Goal: Task Accomplishment & Management: Manage account settings

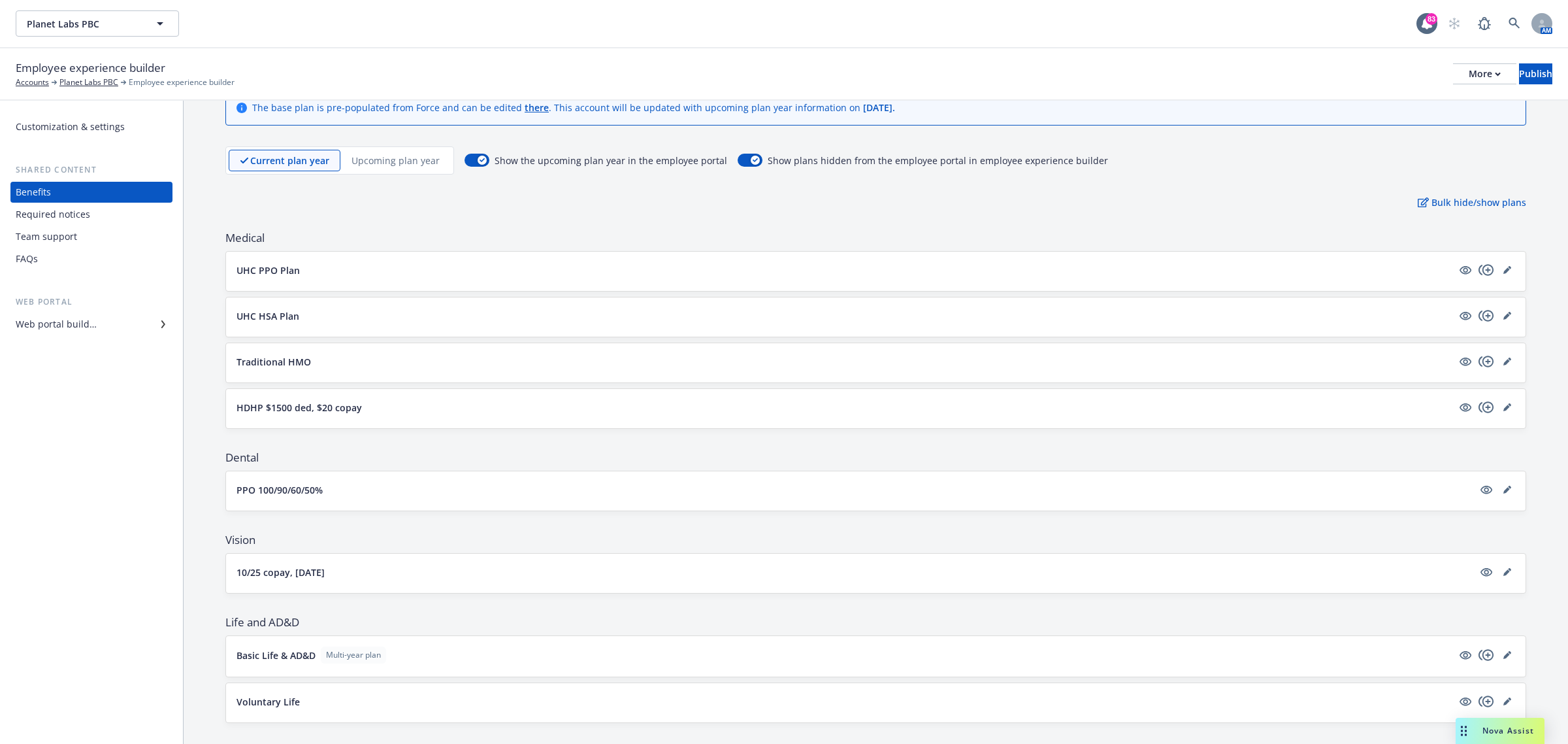
scroll to position [82, 0]
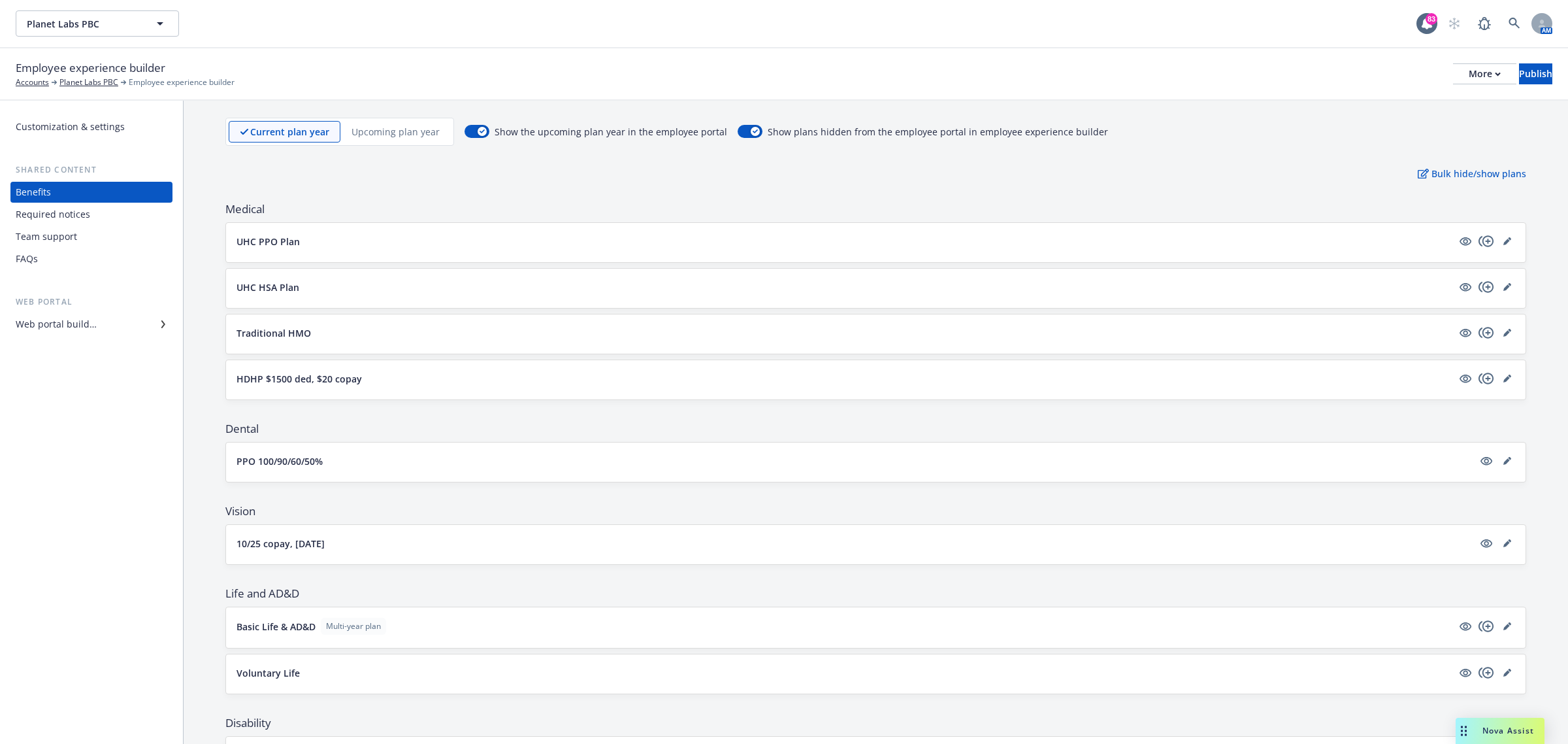
click at [328, 242] on button "UHC PPO Plan" at bounding box center [844, 242] width 1216 height 14
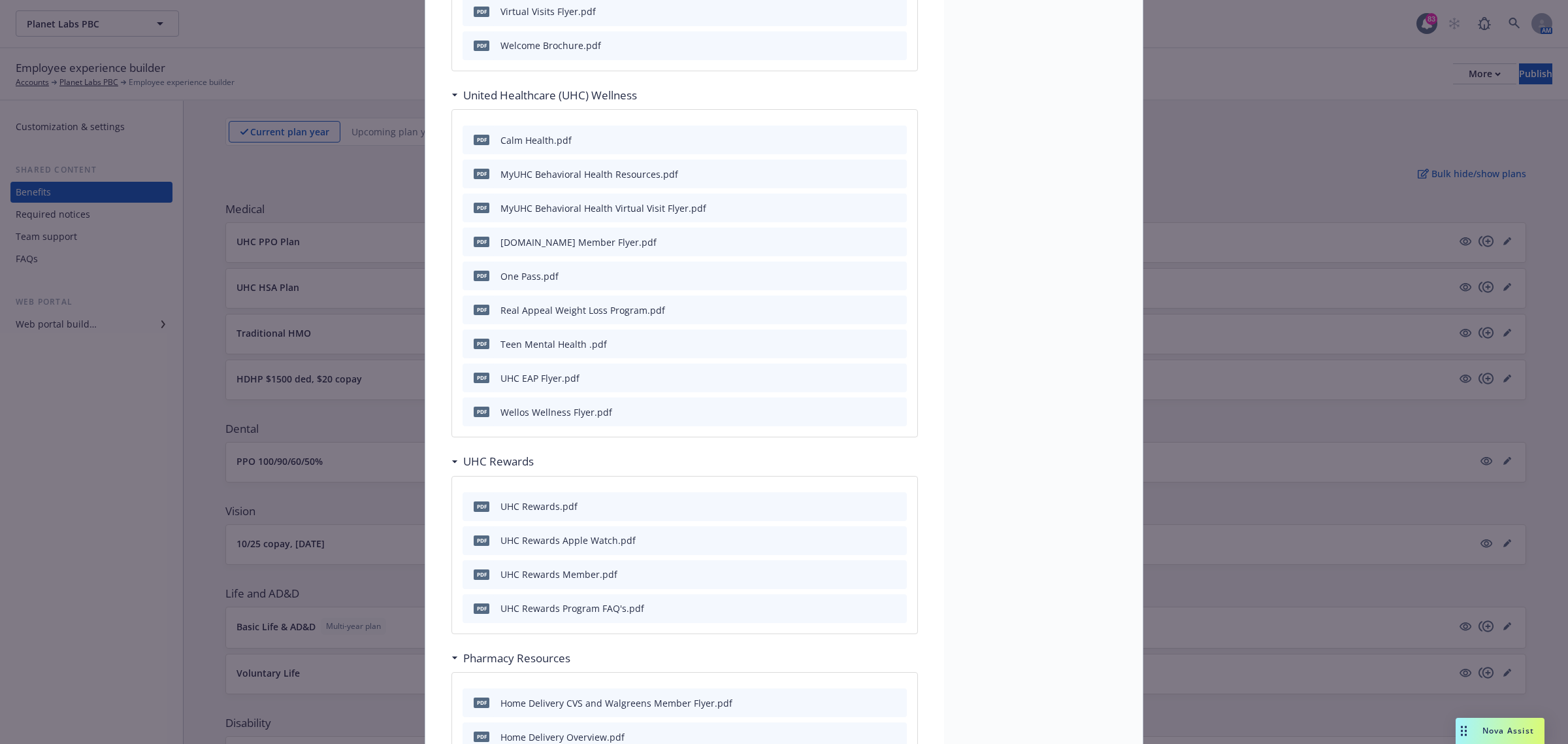
scroll to position [2246, 0]
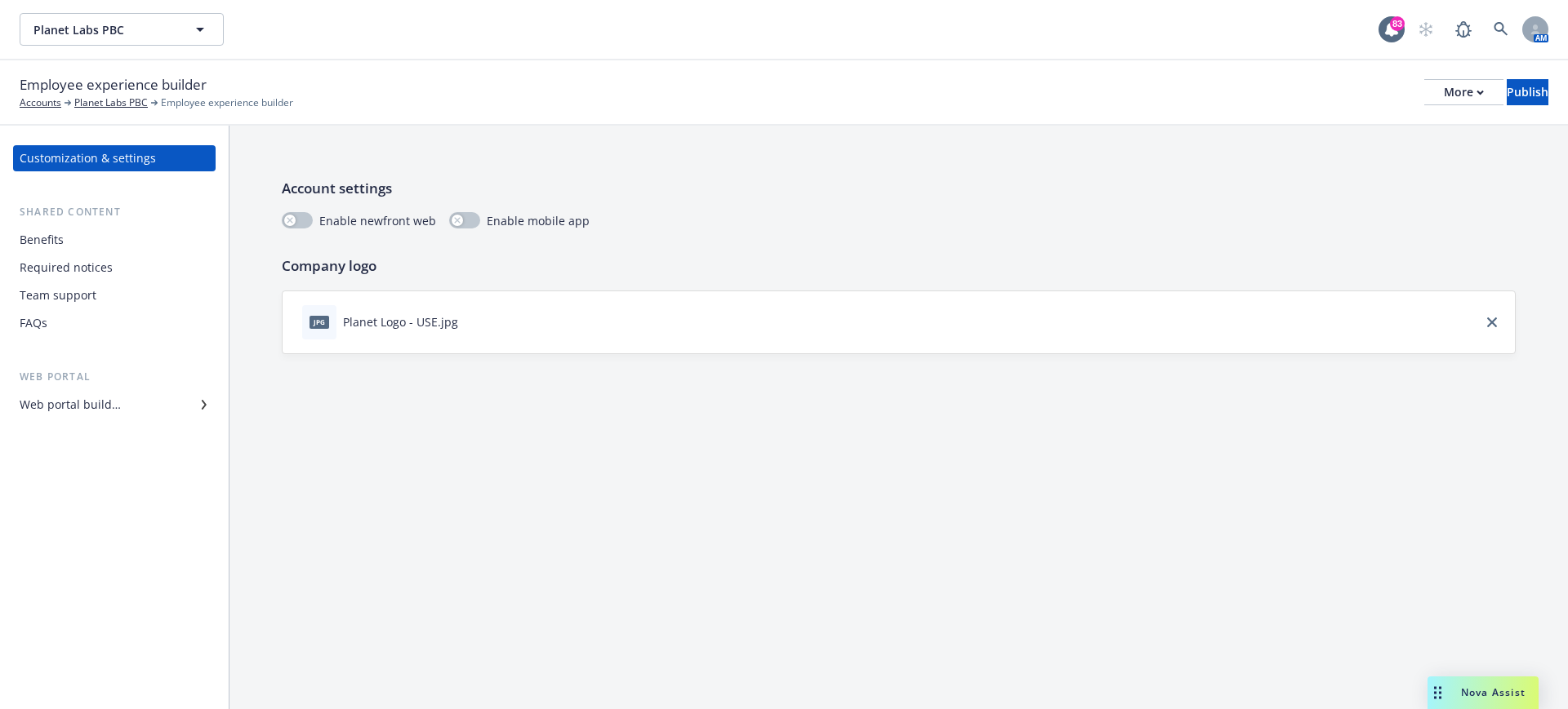
click at [68, 243] on div "Benefits" at bounding box center [114, 240] width 190 height 26
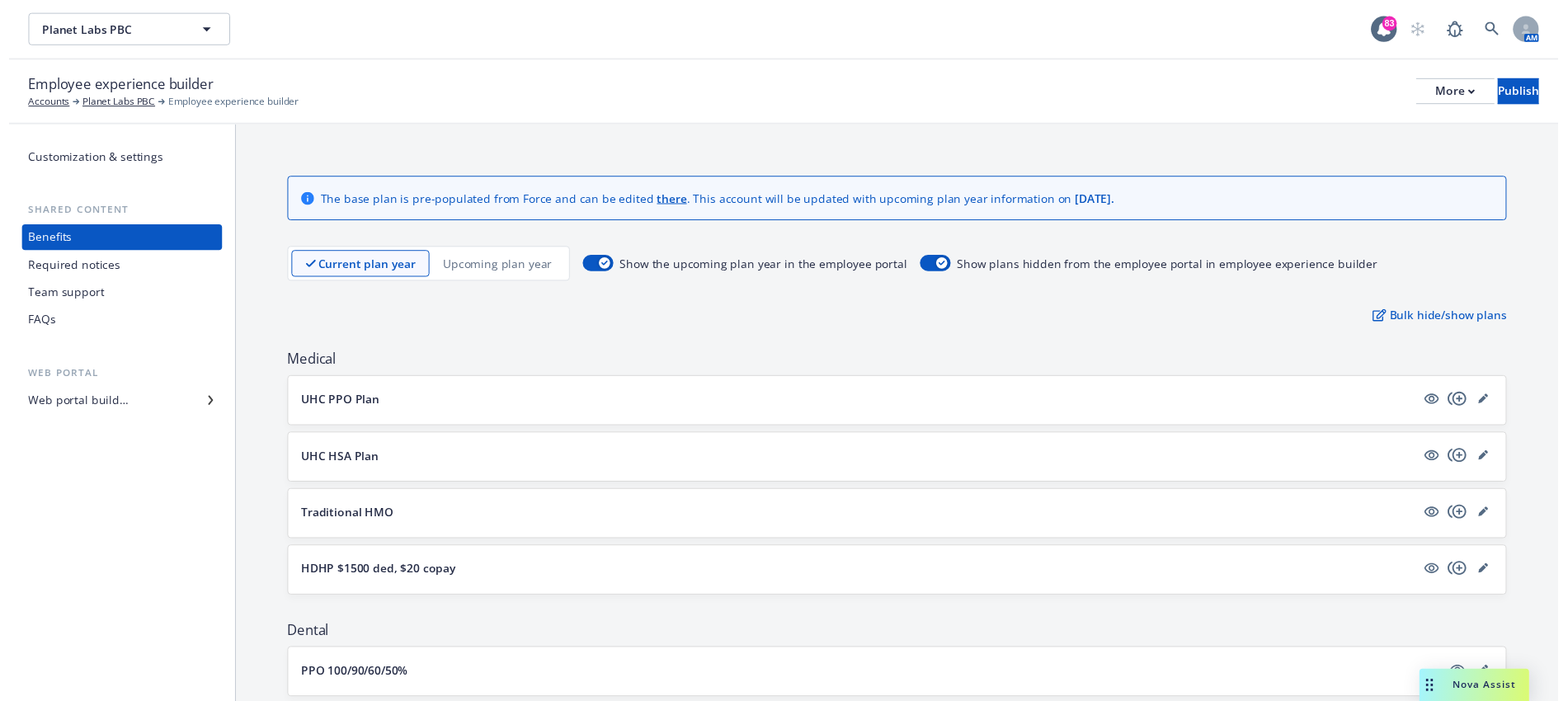
scroll to position [103, 0]
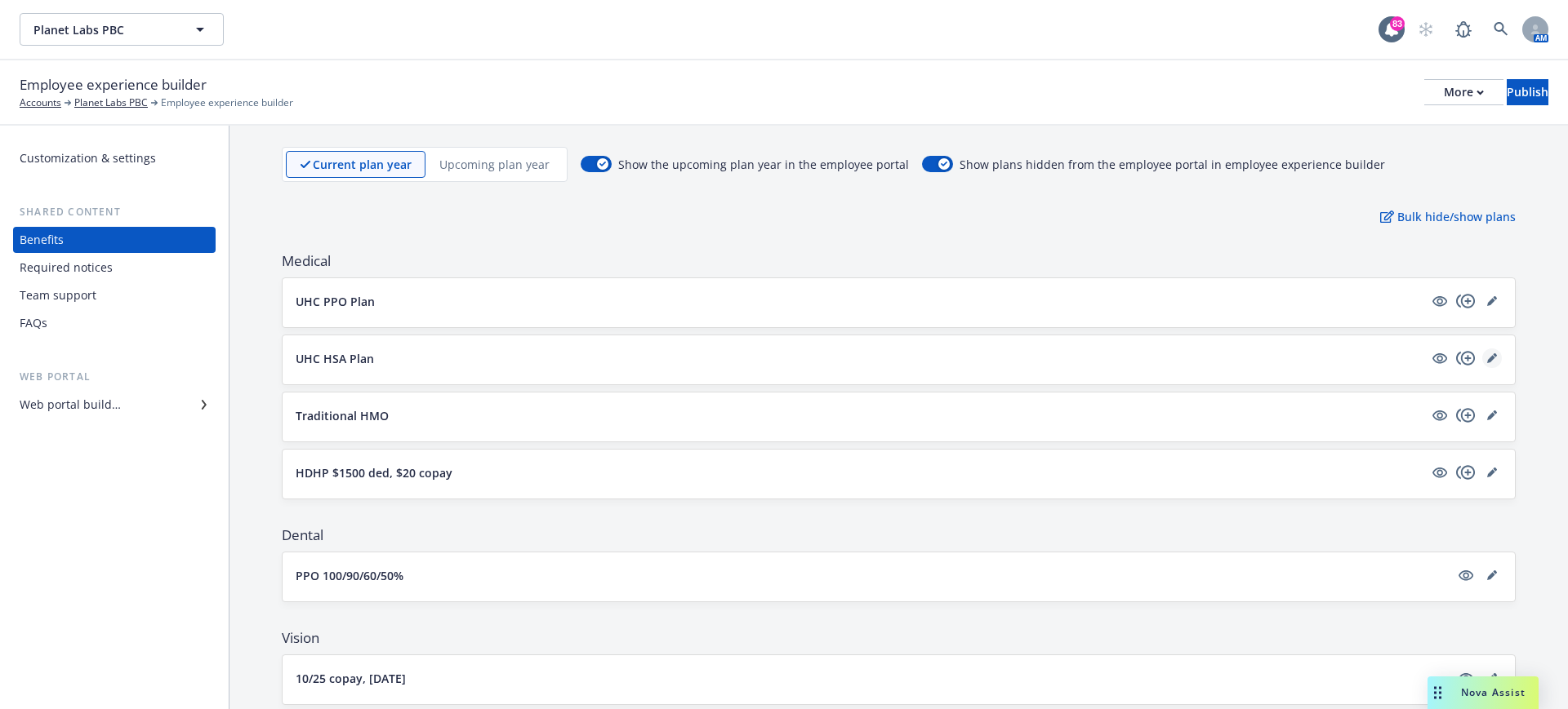
click at [1487, 355] on icon "editPencil" at bounding box center [1492, 358] width 10 height 10
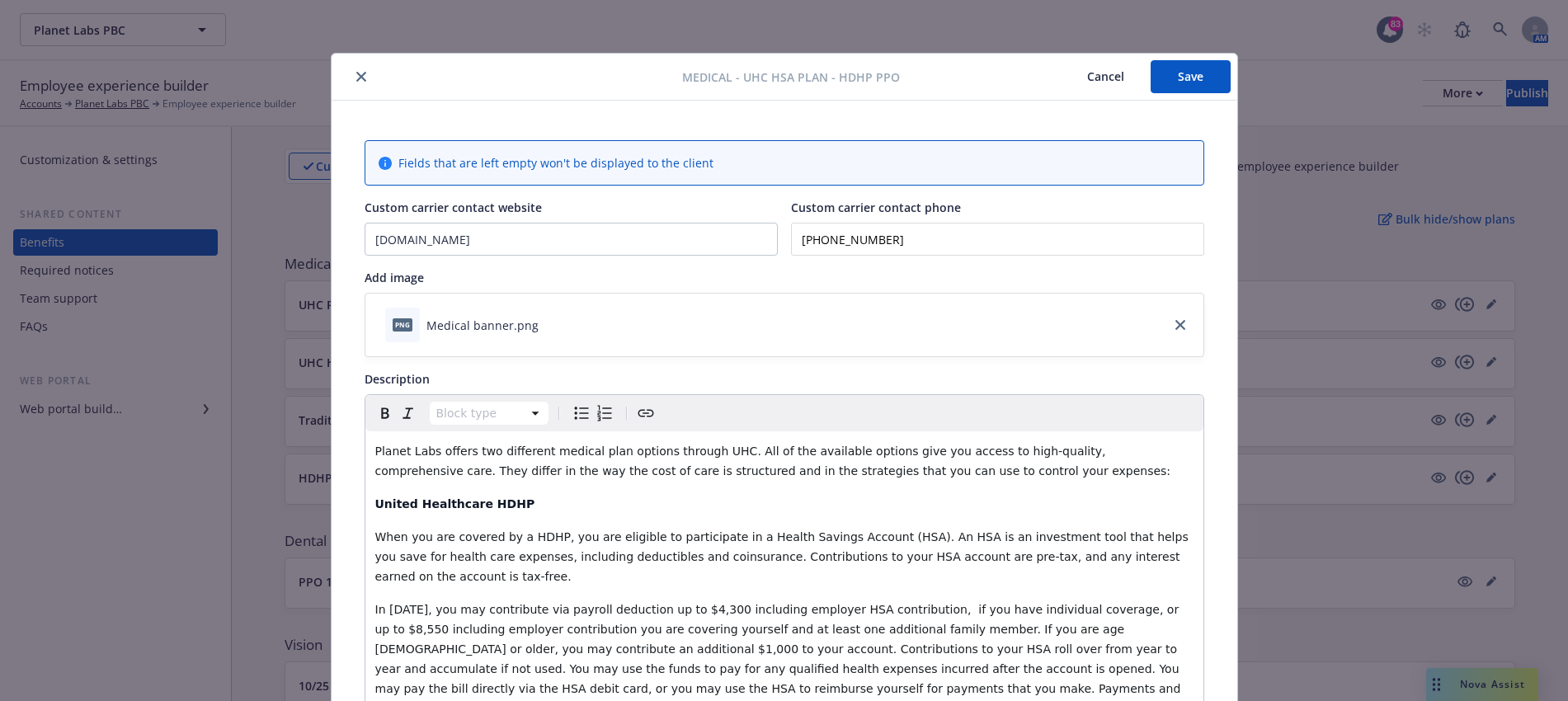
click at [356, 77] on icon "close" at bounding box center [361, 76] width 10 height 10
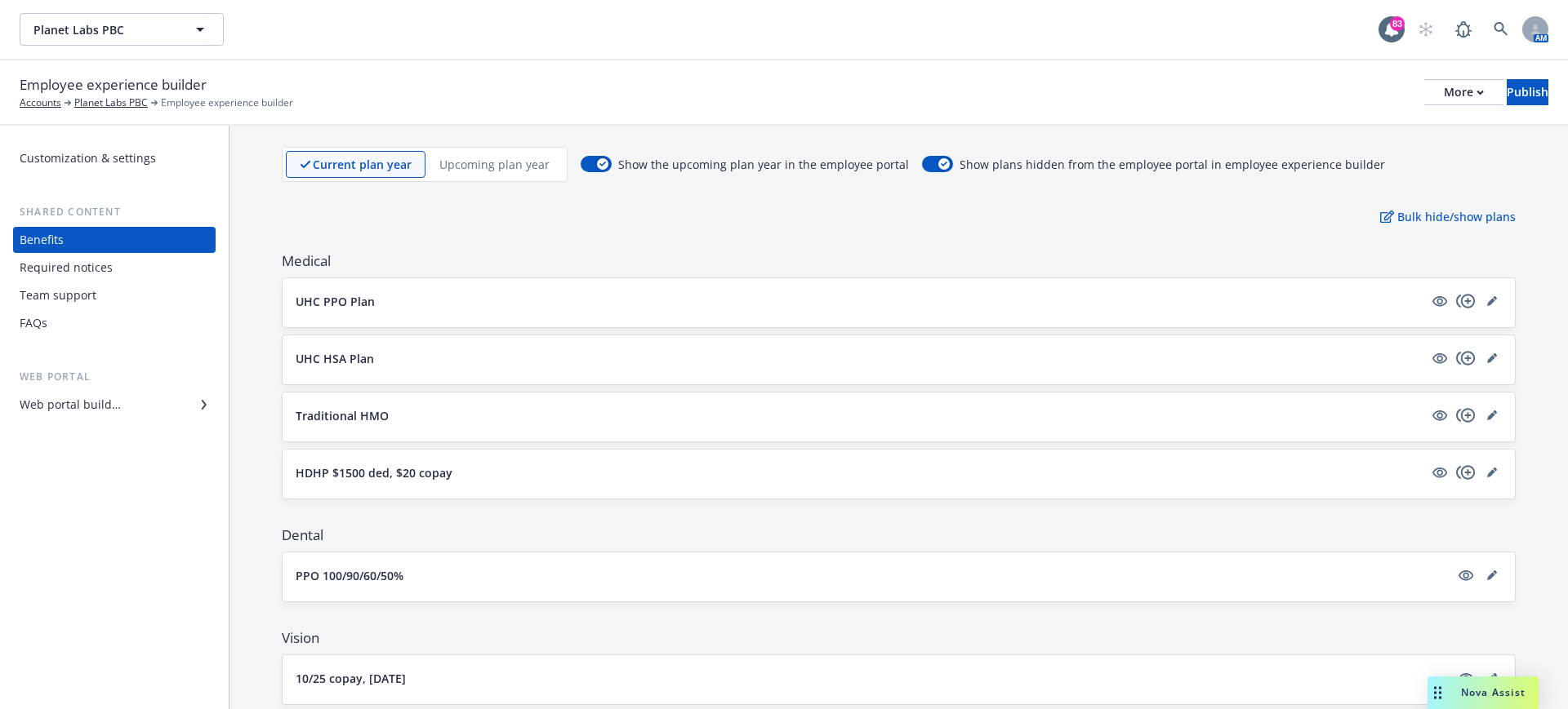
click at [357, 363] on p "UHC HSA Plan" at bounding box center [334, 359] width 78 height 17
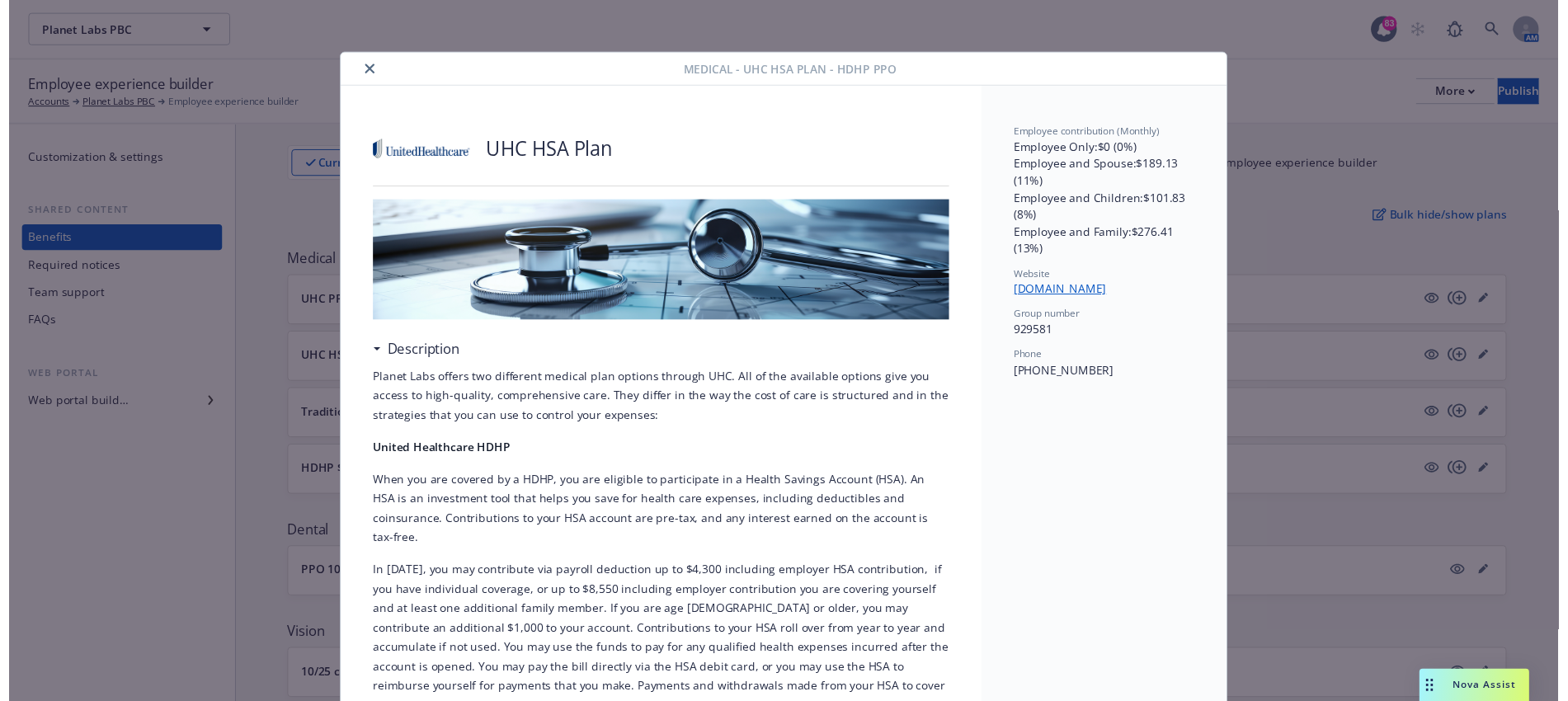
scroll to position [49, 0]
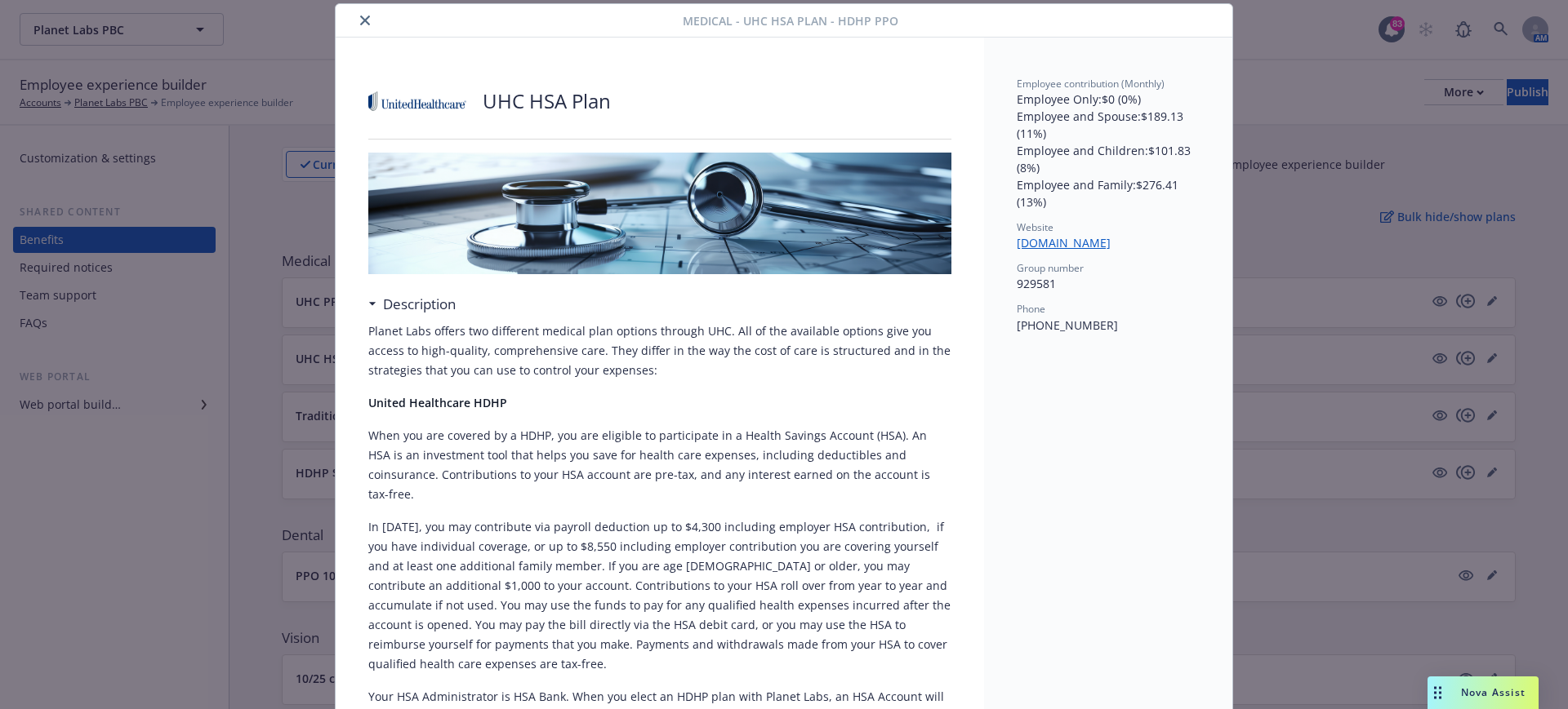
click at [360, 18] on icon "close" at bounding box center [364, 20] width 10 height 10
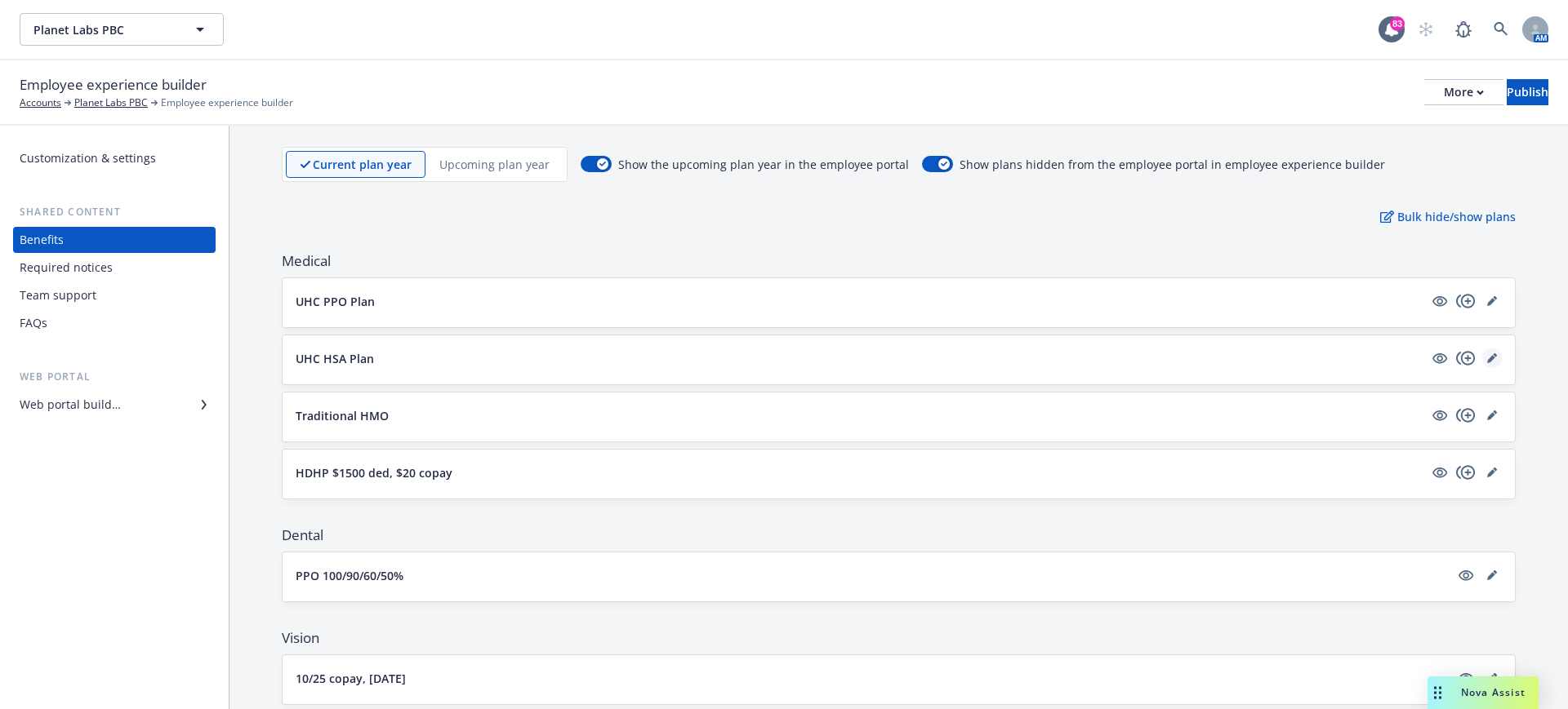
click at [1487, 360] on icon "editPencil" at bounding box center [1492, 358] width 10 height 10
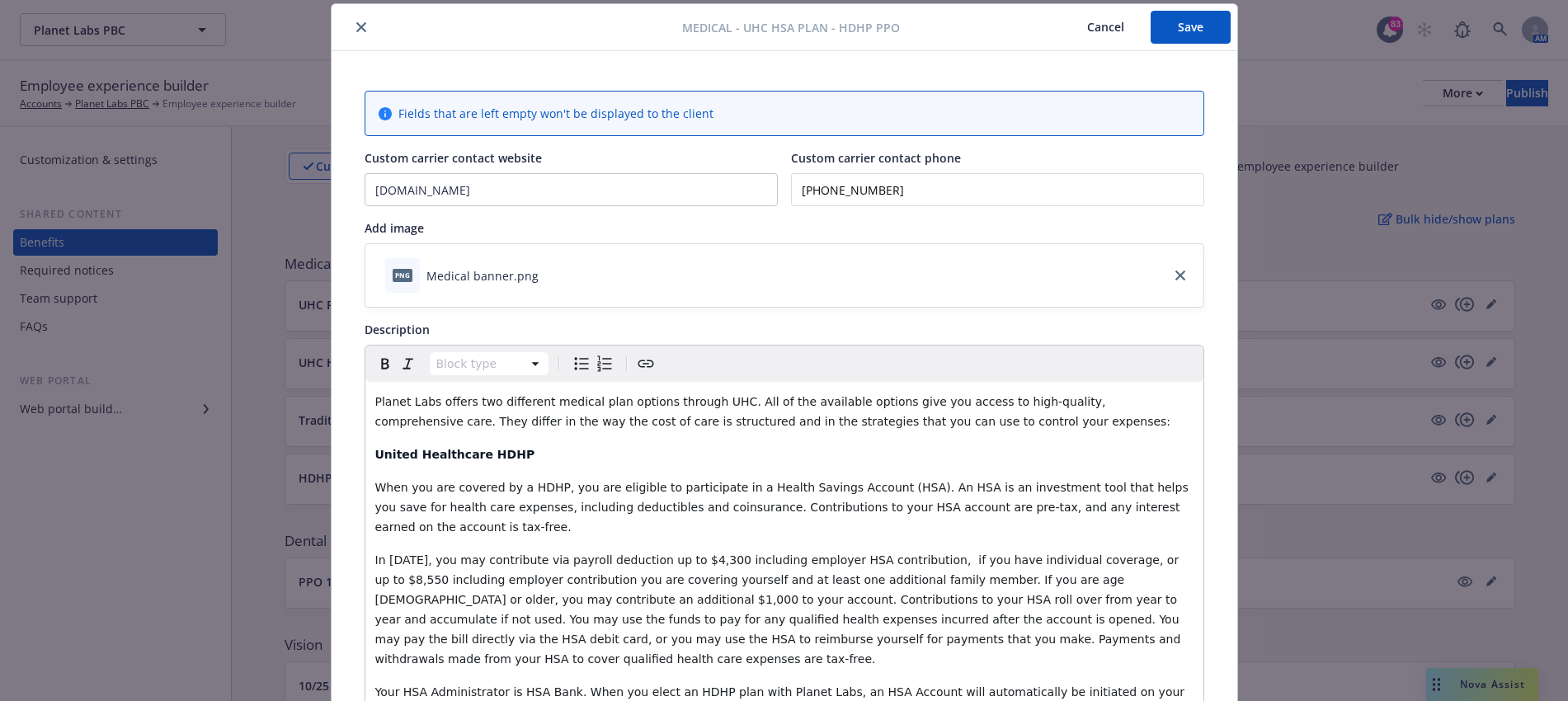
scroll to position [152, 0]
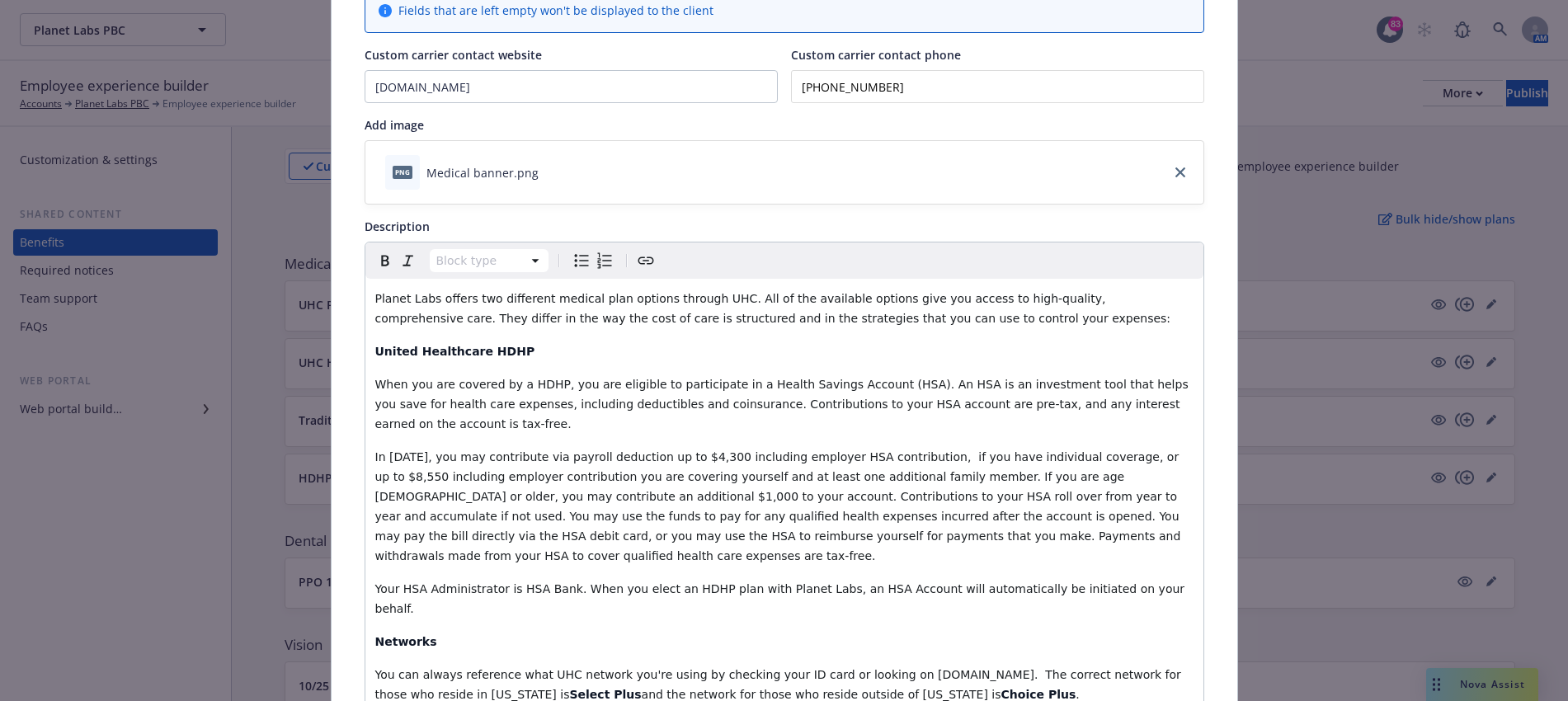
click at [548, 583] on span "Your HSA Administrator is HSA Bank. When you elect an HDHP plan with Planet Lab…" at bounding box center [782, 600] width 813 height 33
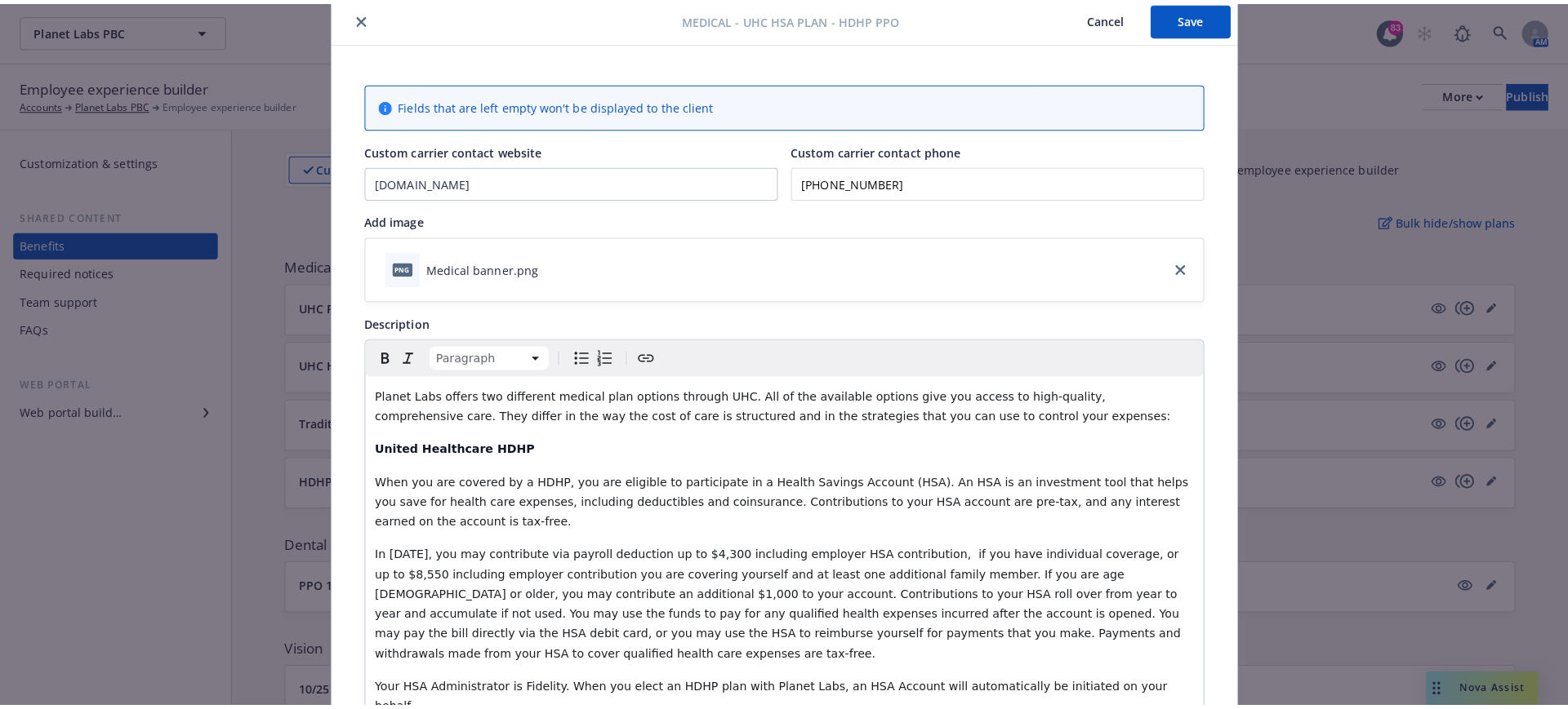
scroll to position [0, 0]
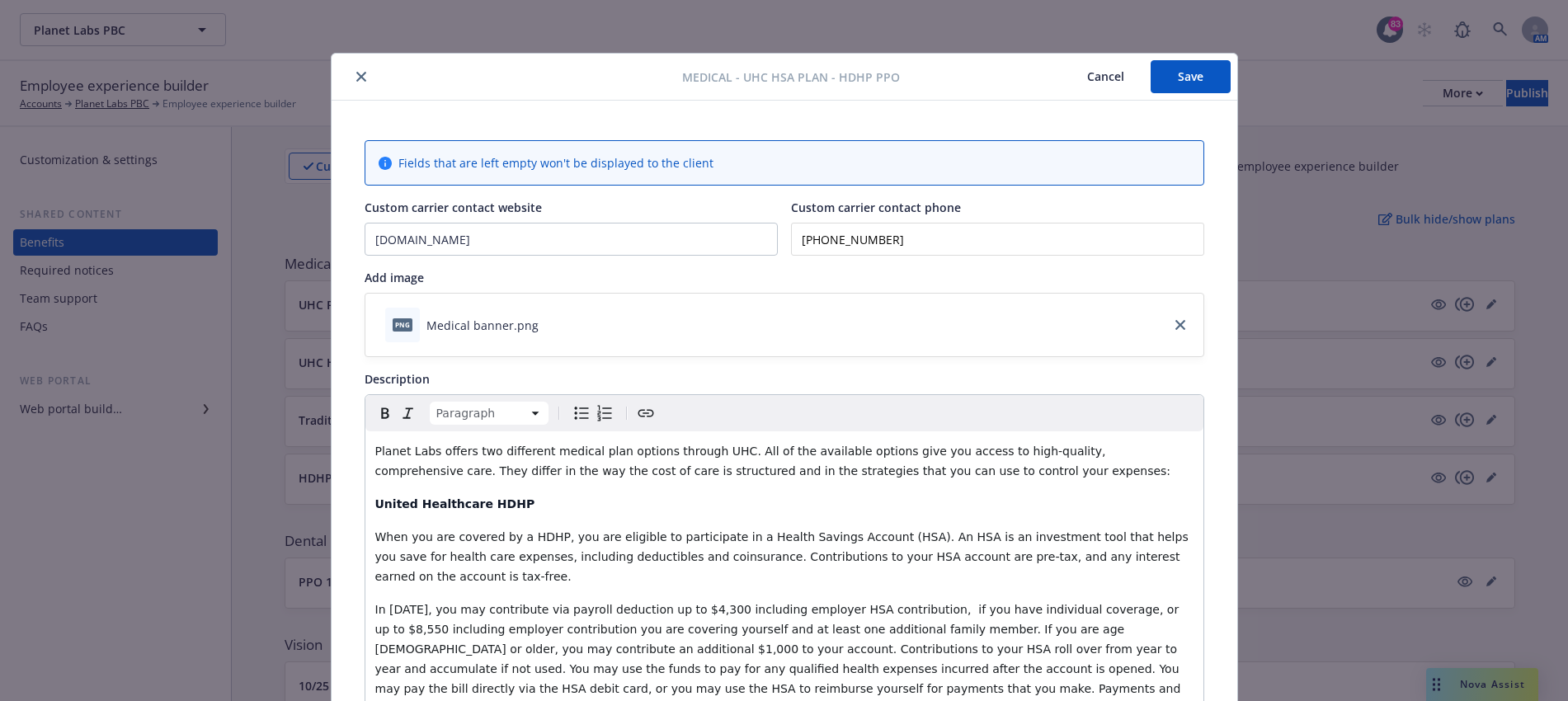
click at [1192, 70] on button "Save" at bounding box center [1191, 77] width 80 height 33
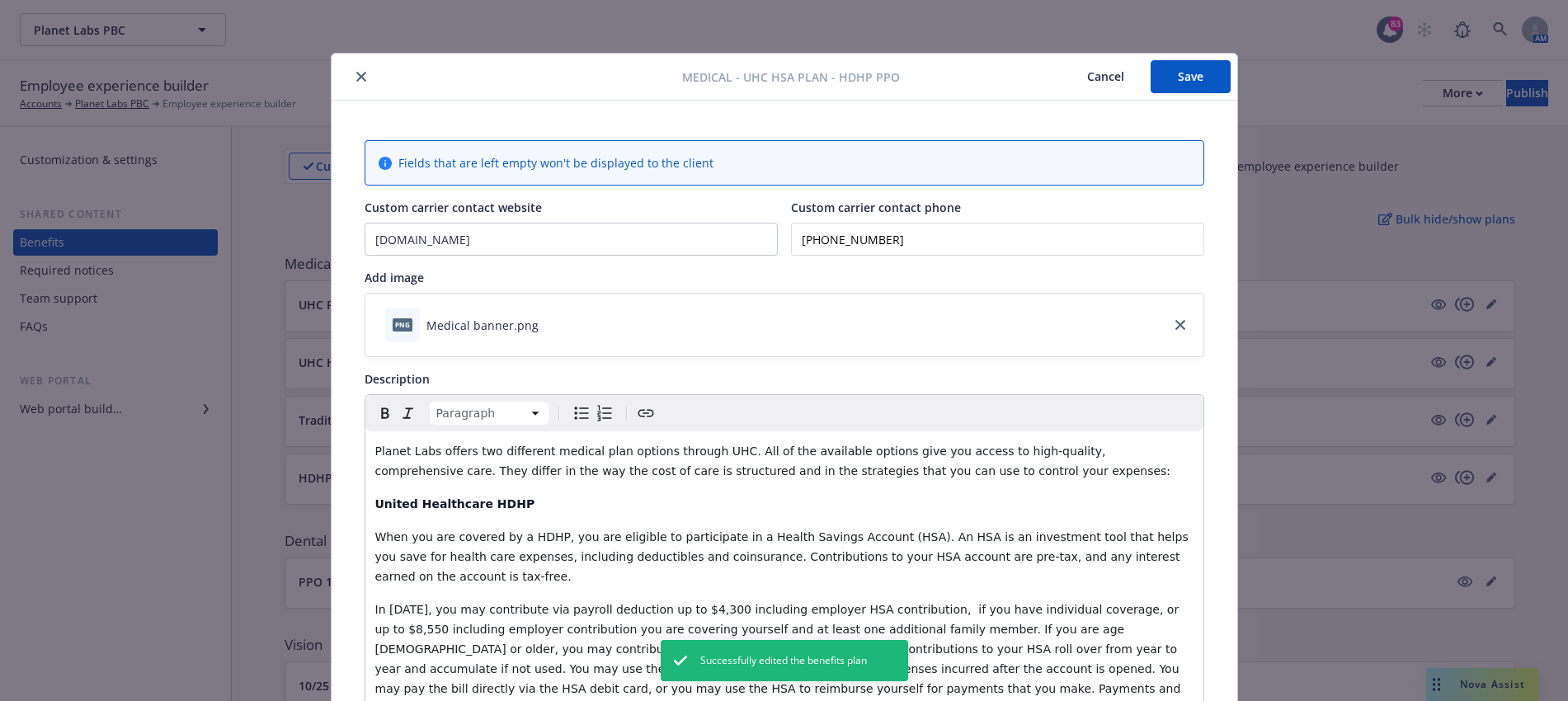
click at [356, 79] on icon "close" at bounding box center [361, 76] width 10 height 10
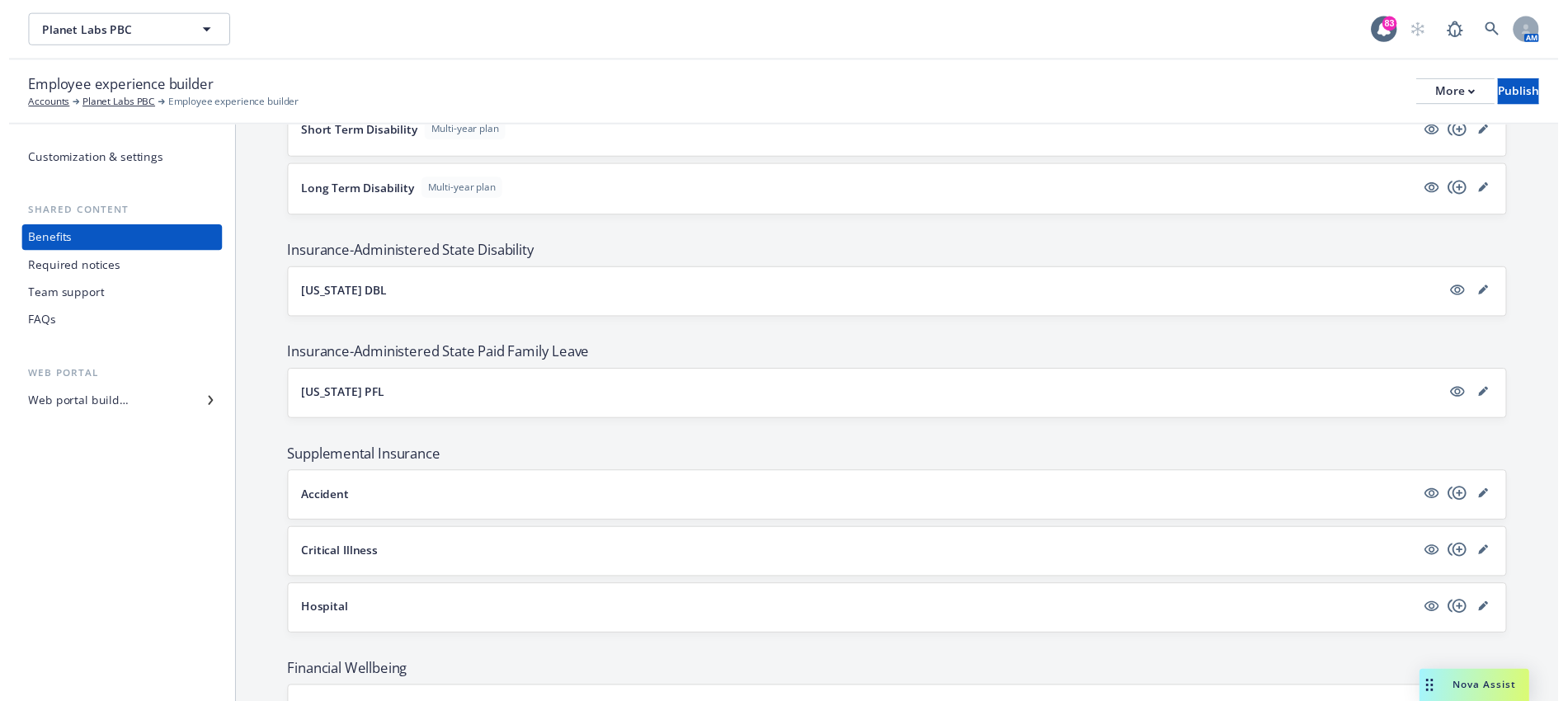
scroll to position [929, 0]
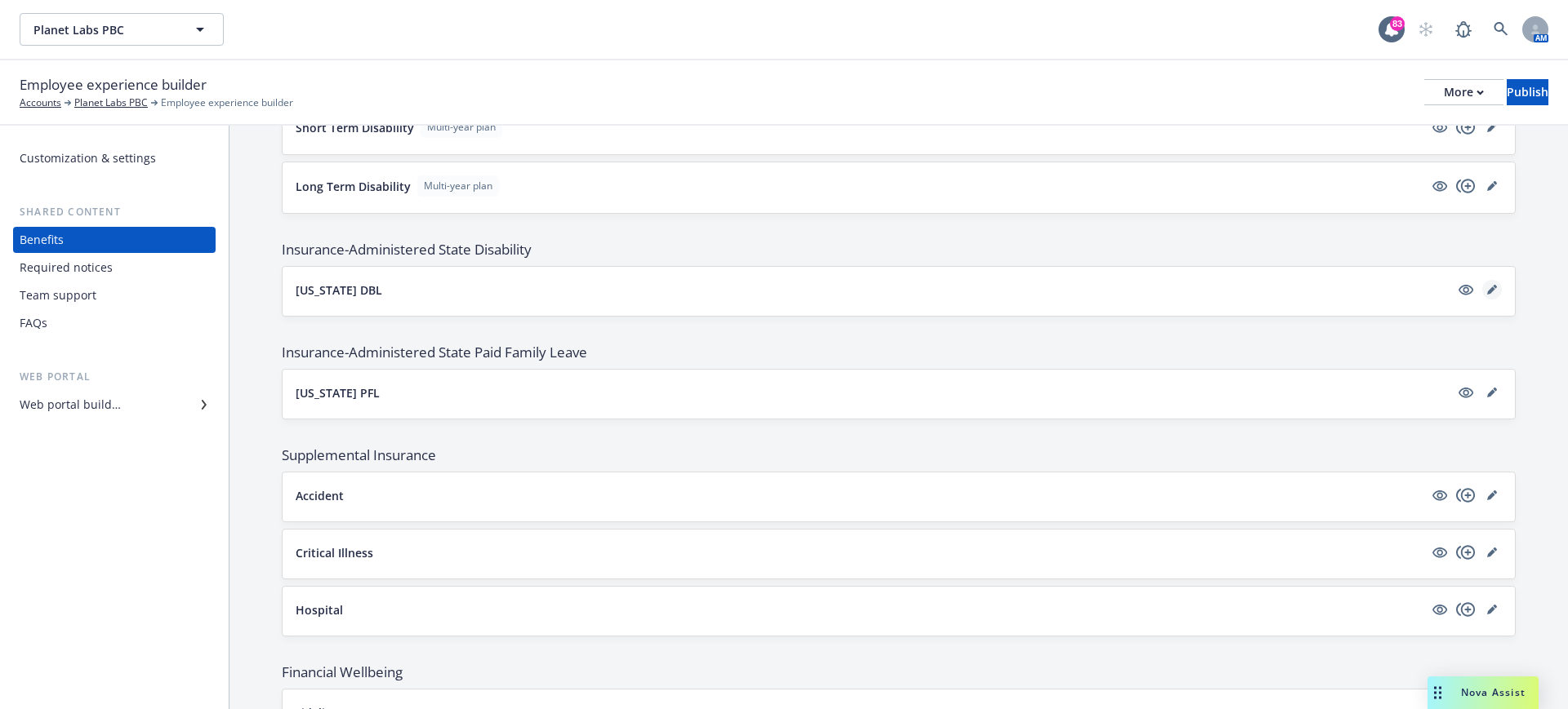
click at [1487, 287] on icon "editPencil" at bounding box center [1492, 290] width 10 height 10
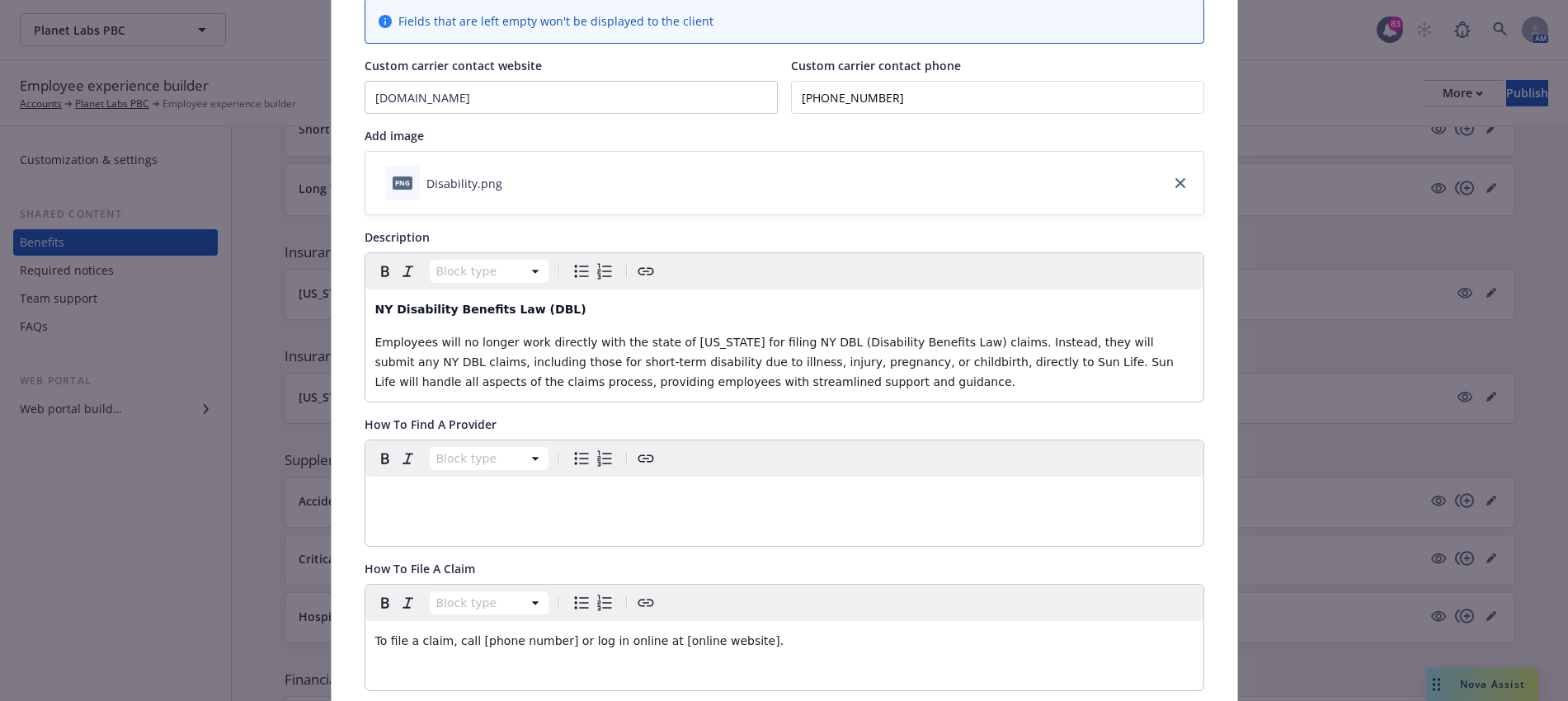
scroll to position [310, 0]
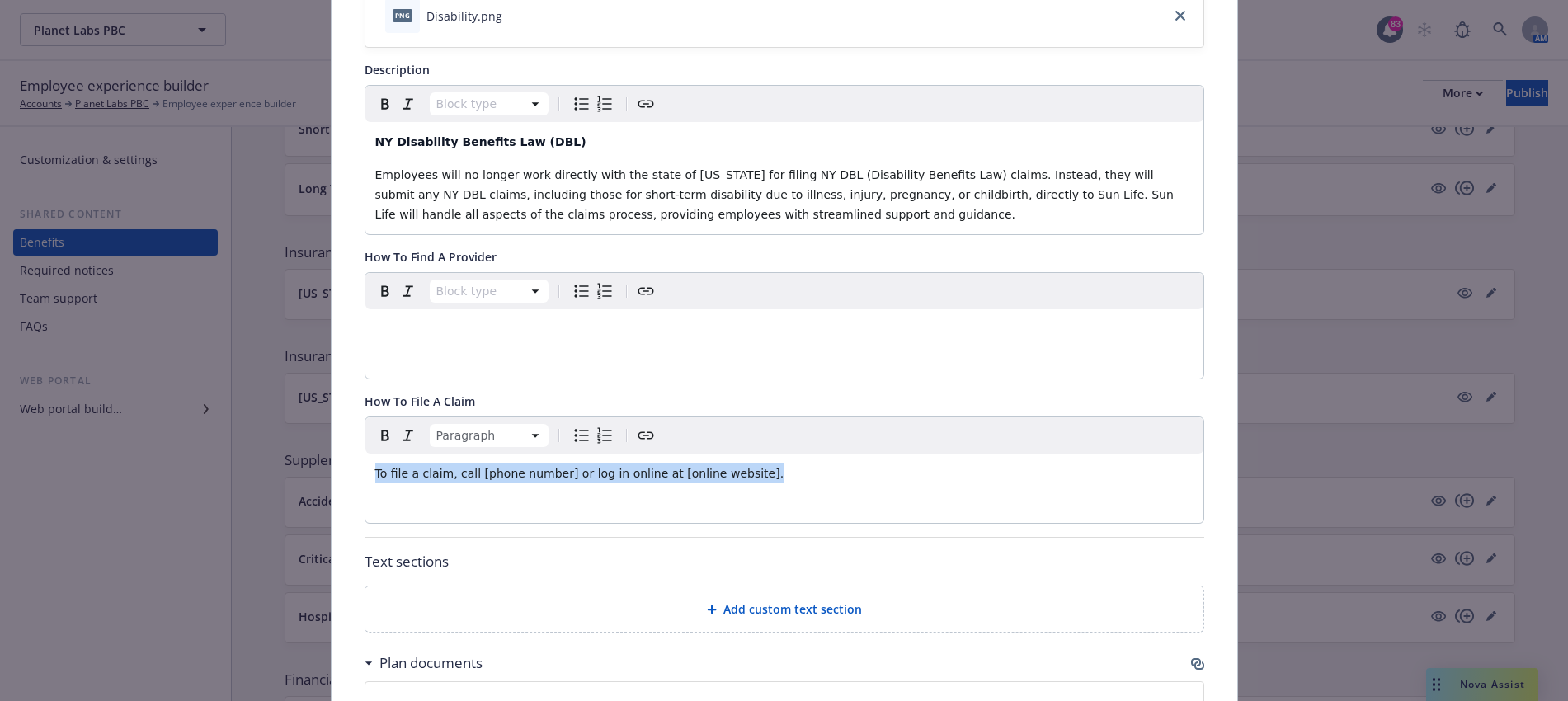
drag, startPoint x: 760, startPoint y: 472, endPoint x: 311, endPoint y: 480, distance: 449.1
click at [311, 480] on div "Insurance-Administered State Disability - [US_STATE] DBL - [US_STATE] DBL Cance…" at bounding box center [784, 350] width 1568 height 701
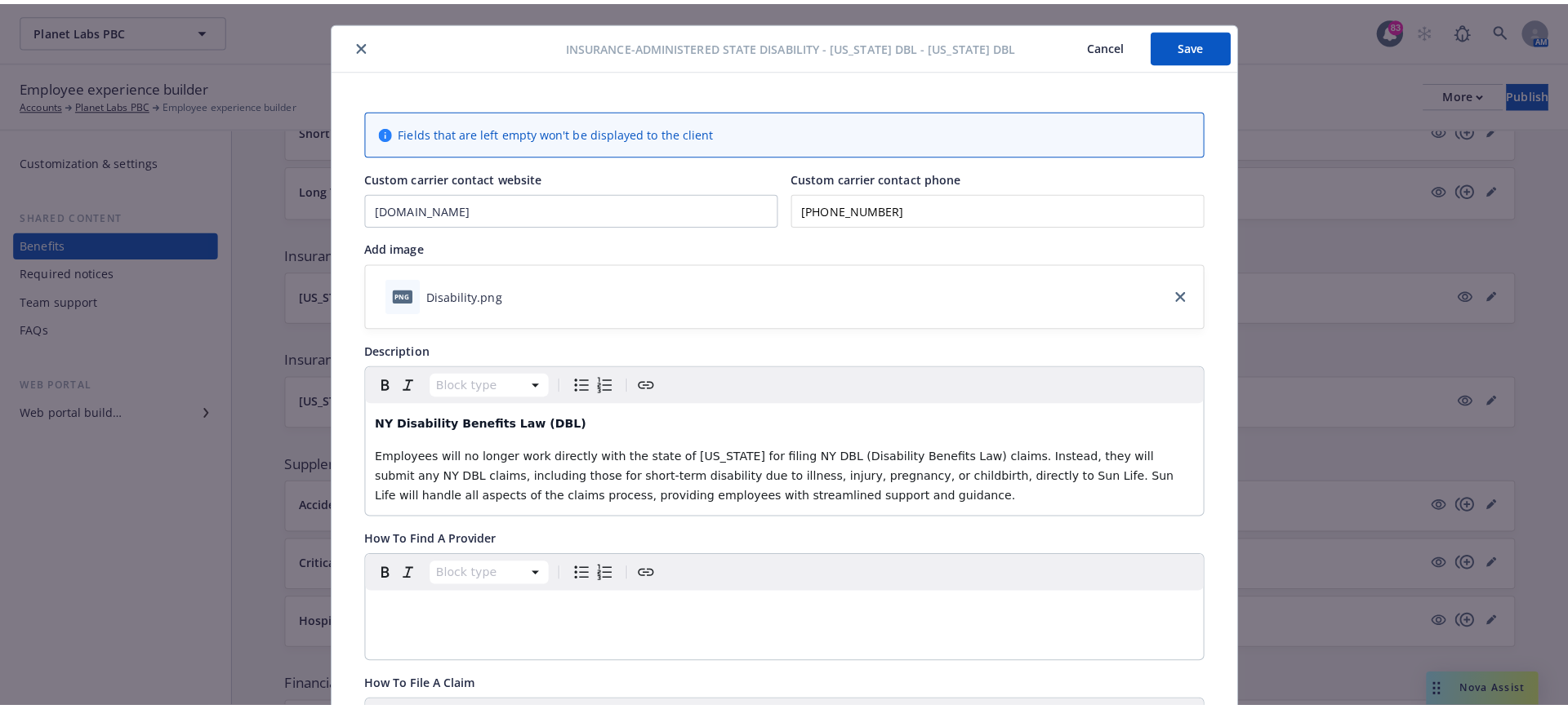
scroll to position [0, 0]
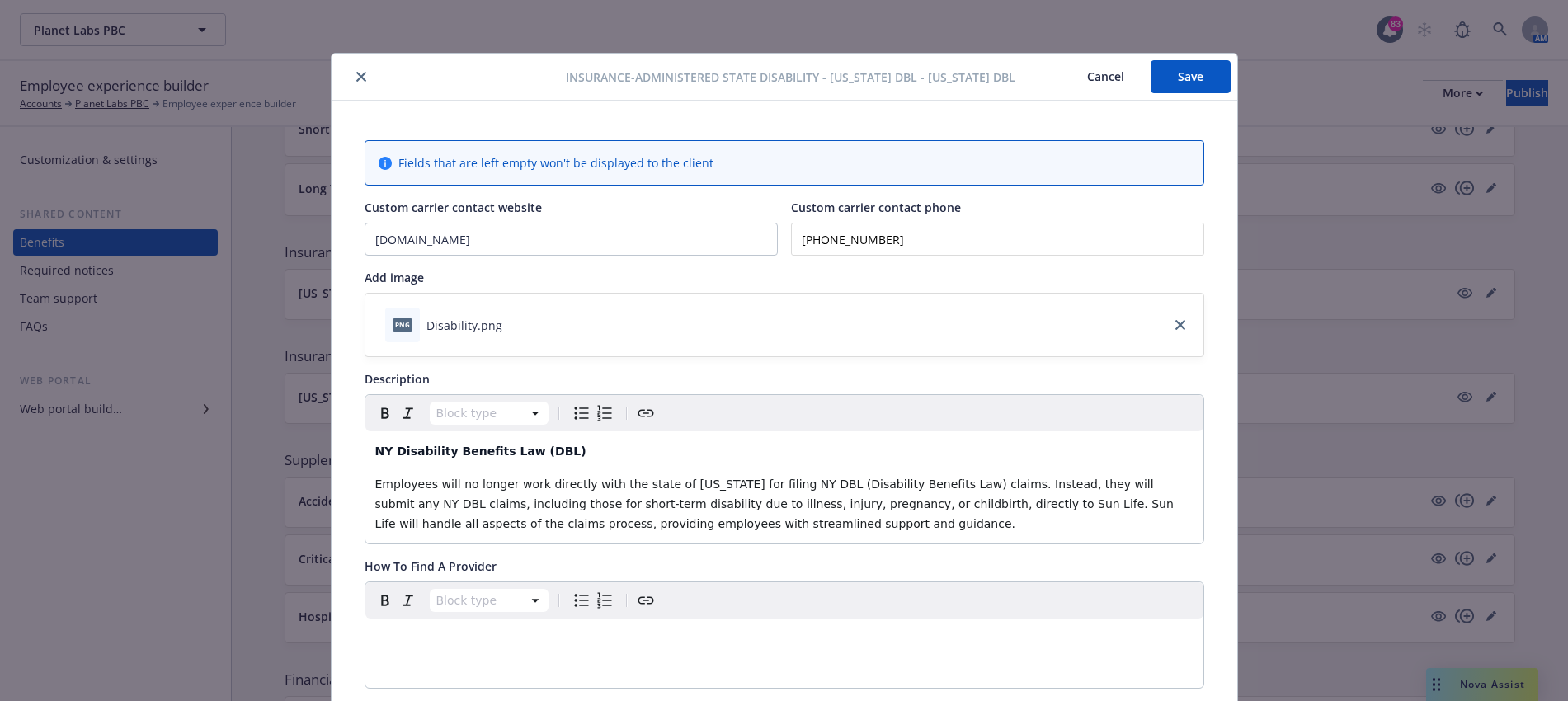
click at [1214, 65] on button "Save" at bounding box center [1191, 77] width 80 height 33
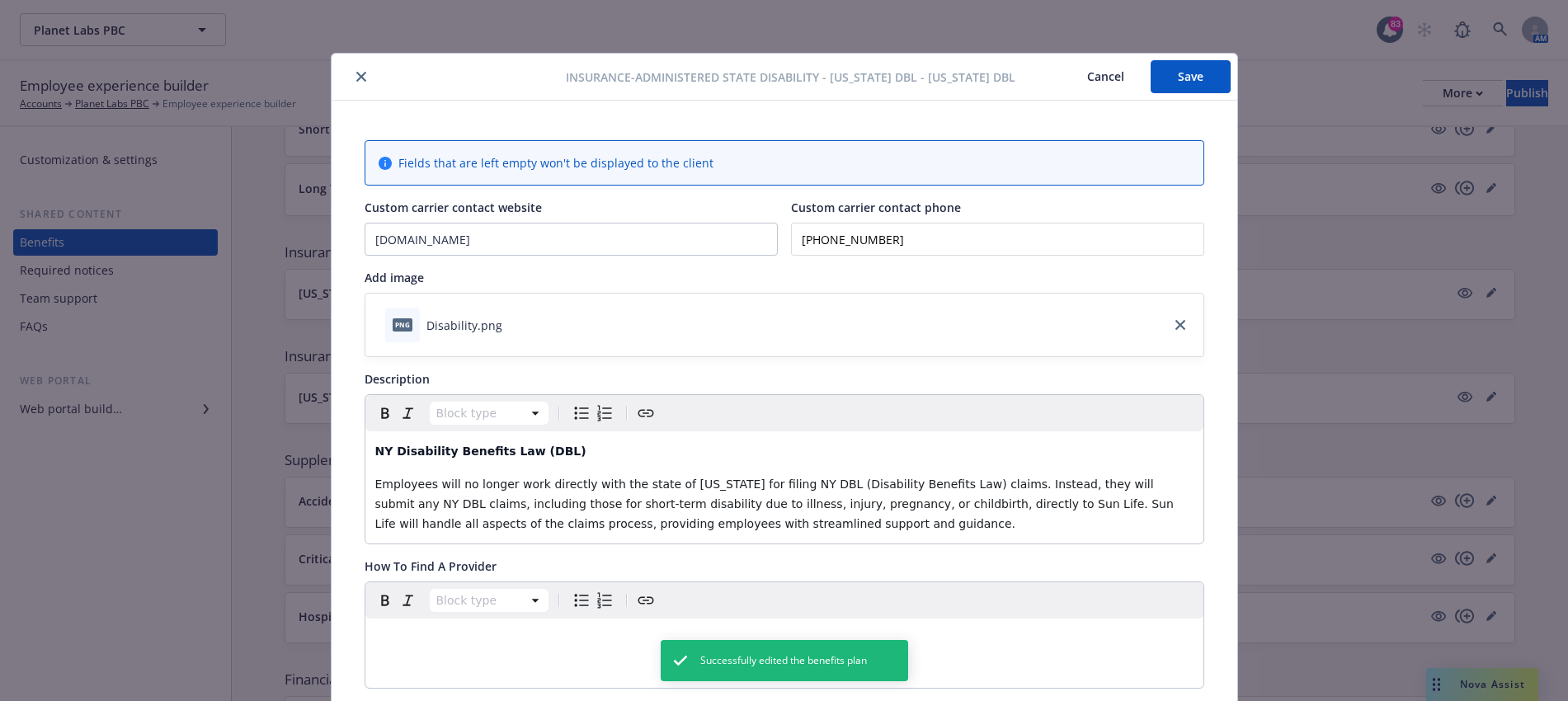
click at [356, 77] on icon "close" at bounding box center [361, 76] width 10 height 10
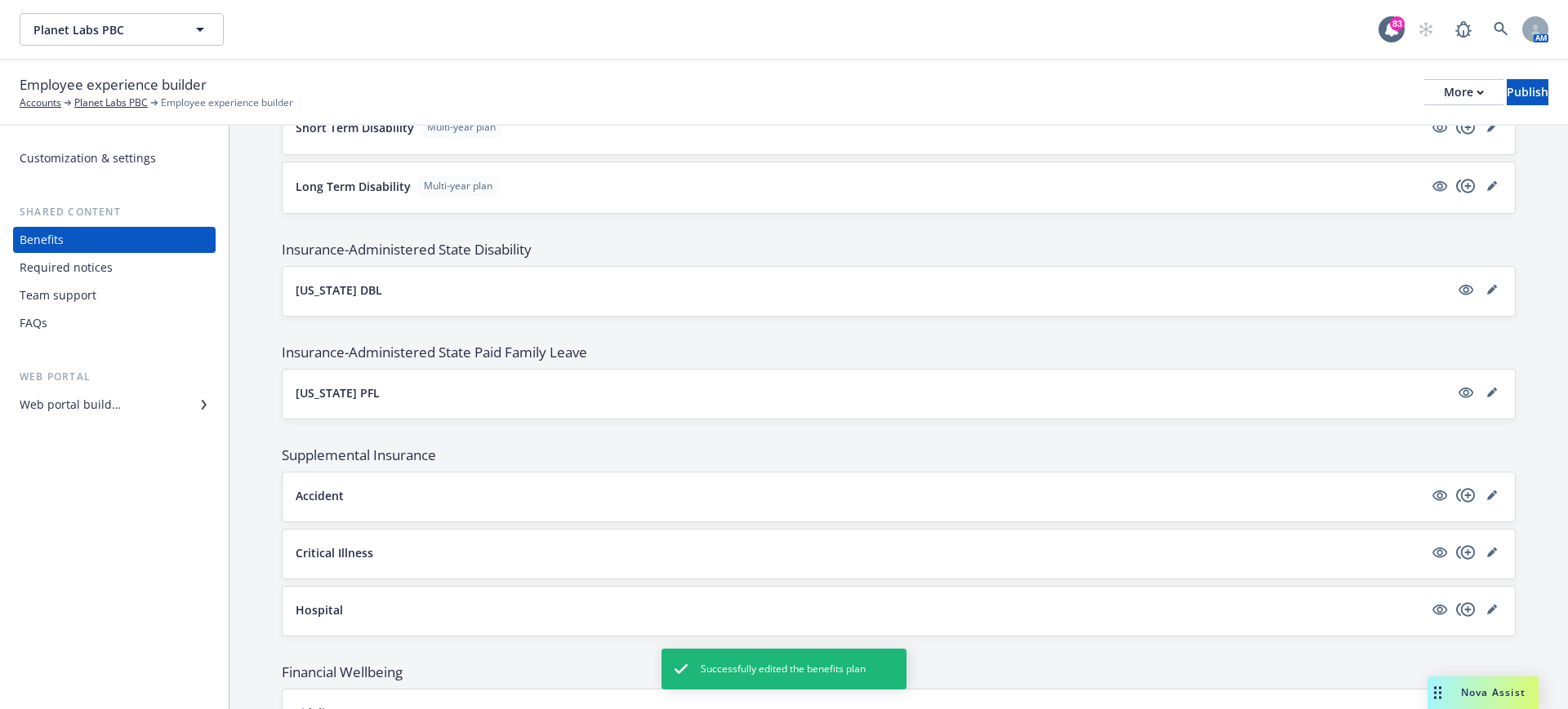
click at [458, 285] on button "[US_STATE] DBL" at bounding box center [872, 290] width 1154 height 17
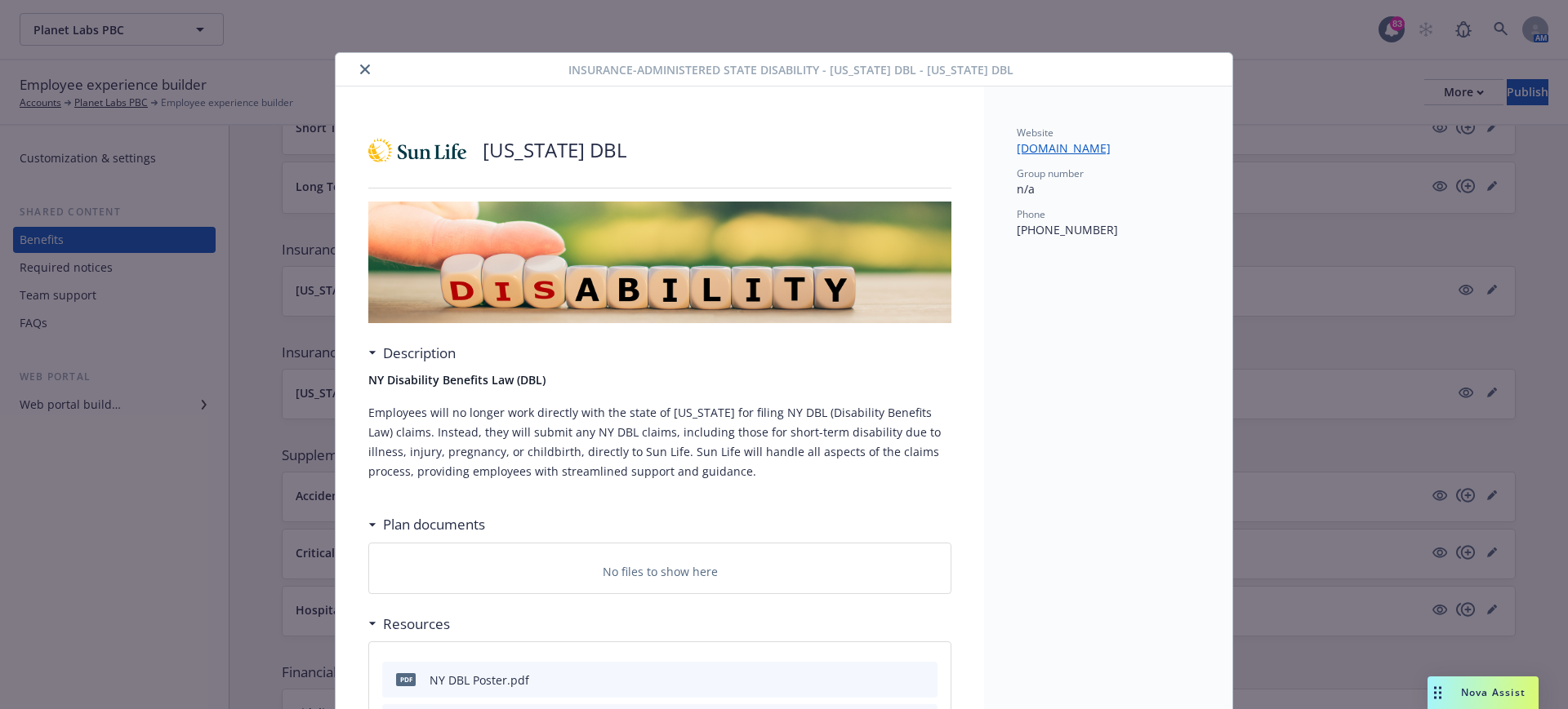
click at [360, 66] on icon "close" at bounding box center [364, 69] width 10 height 10
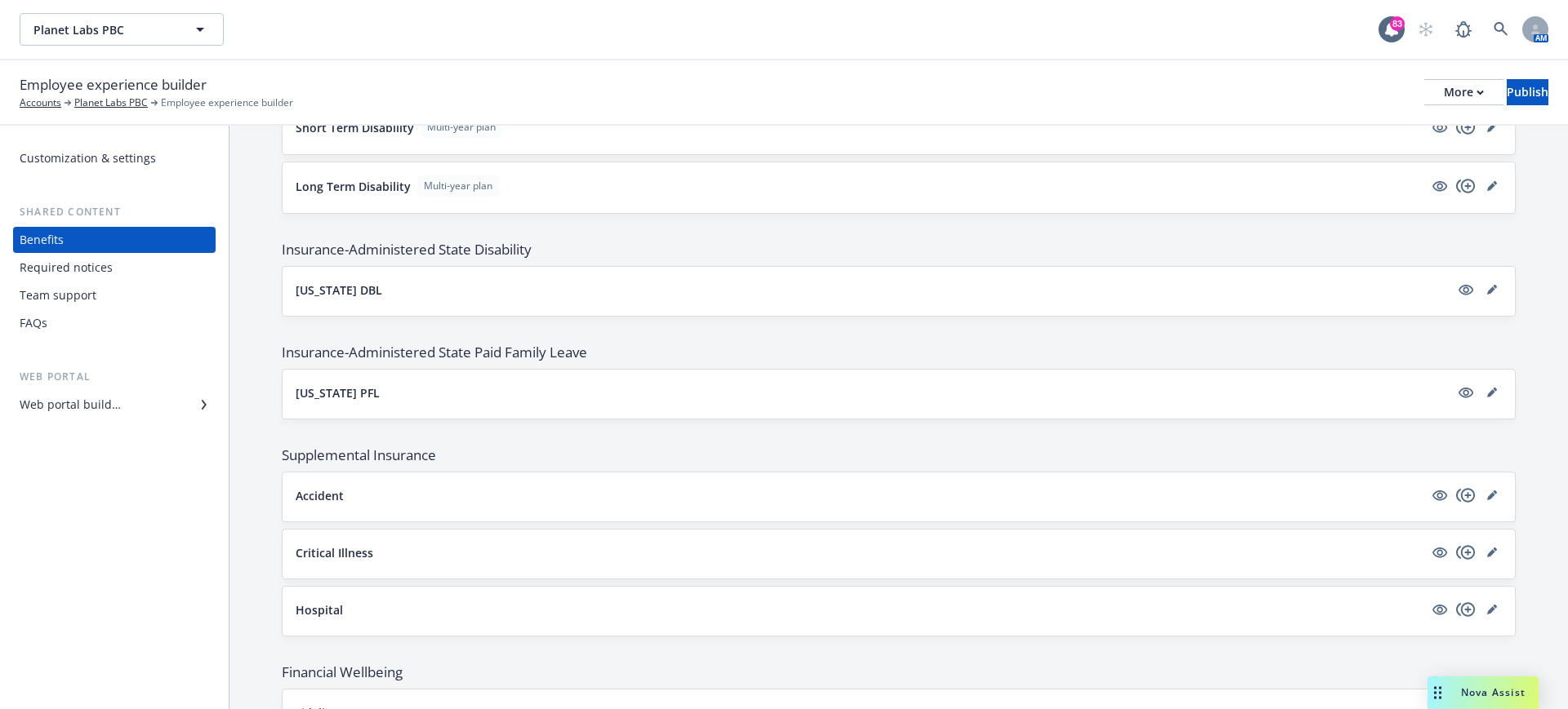
click at [413, 399] on button "[US_STATE] PFL" at bounding box center [872, 393] width 1154 height 17
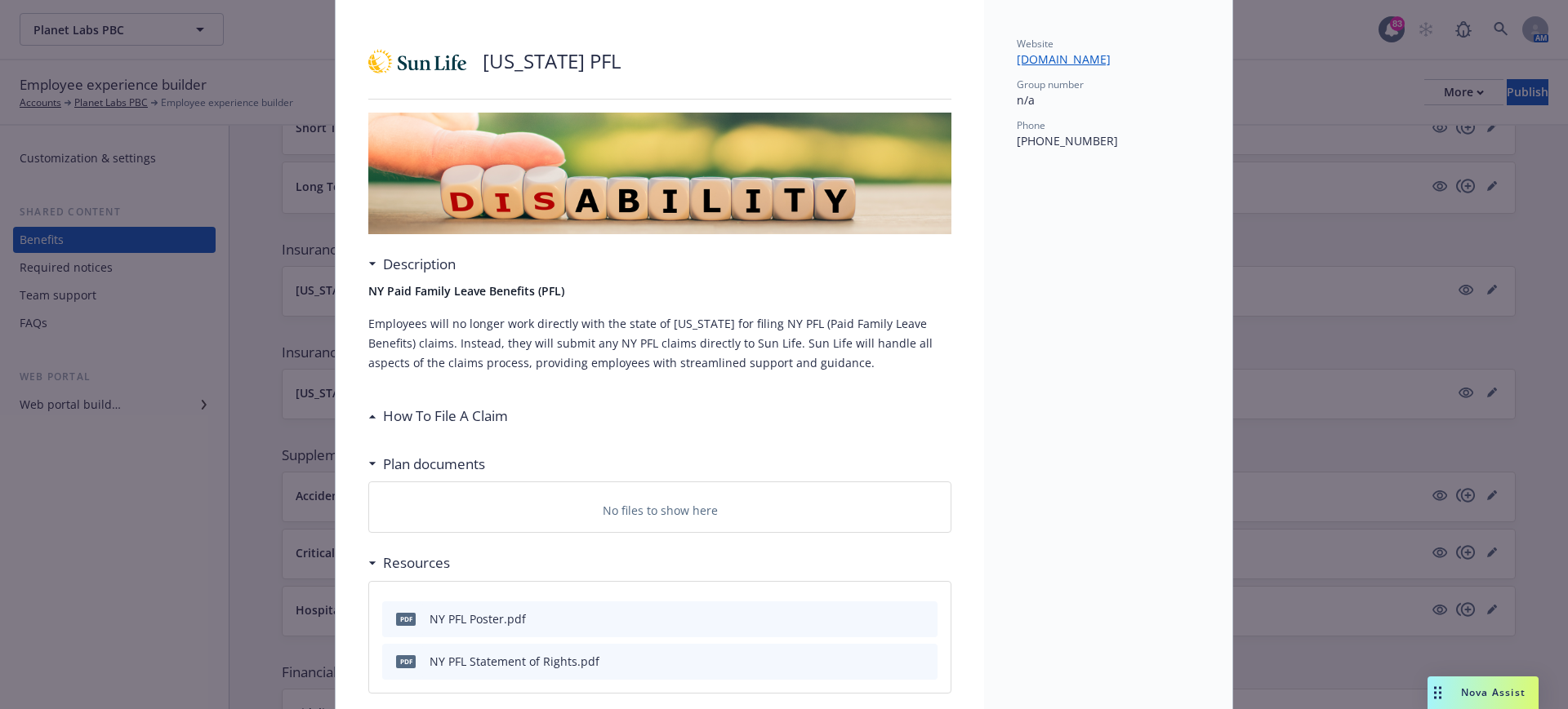
scroll to position [166, 0]
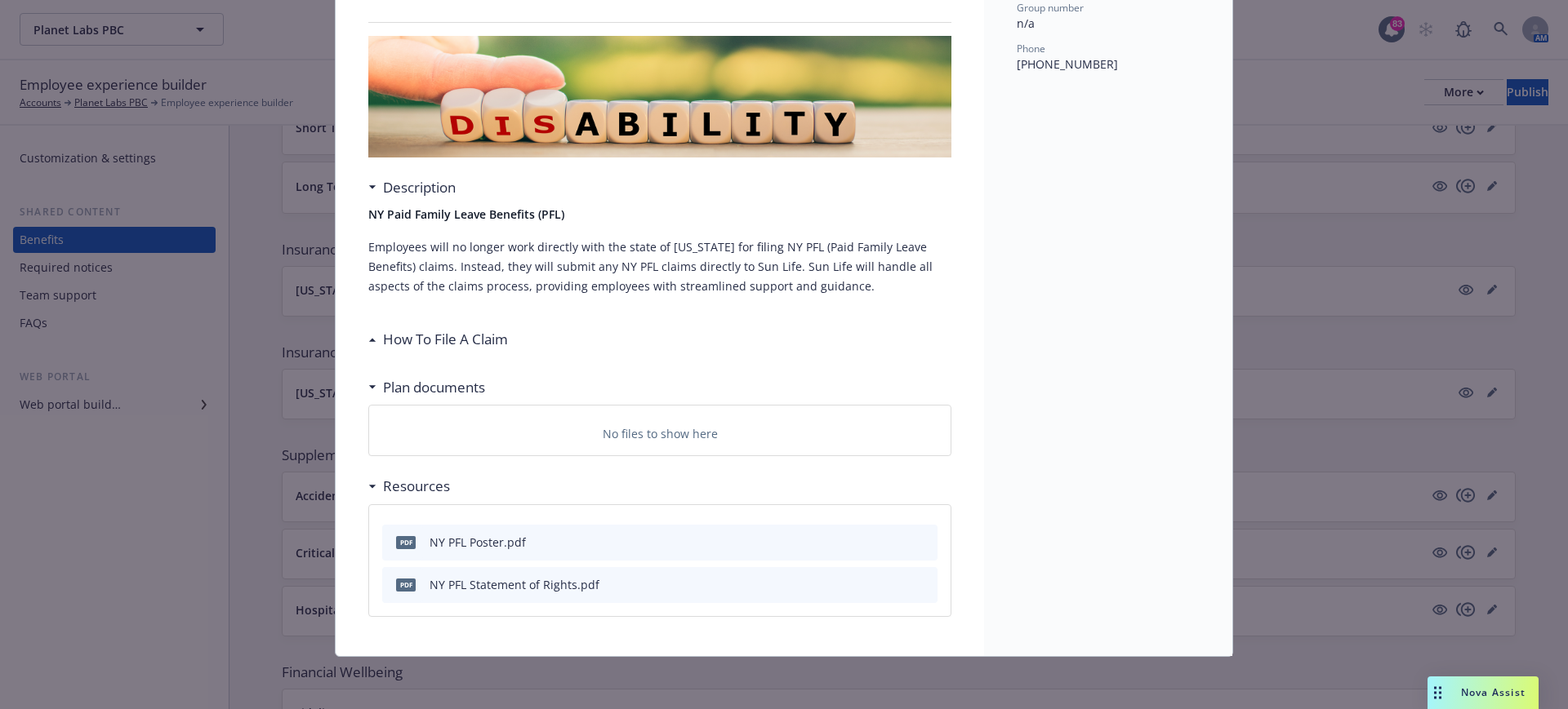
click at [407, 344] on h3 "How To File A Claim" at bounding box center [445, 339] width 125 height 21
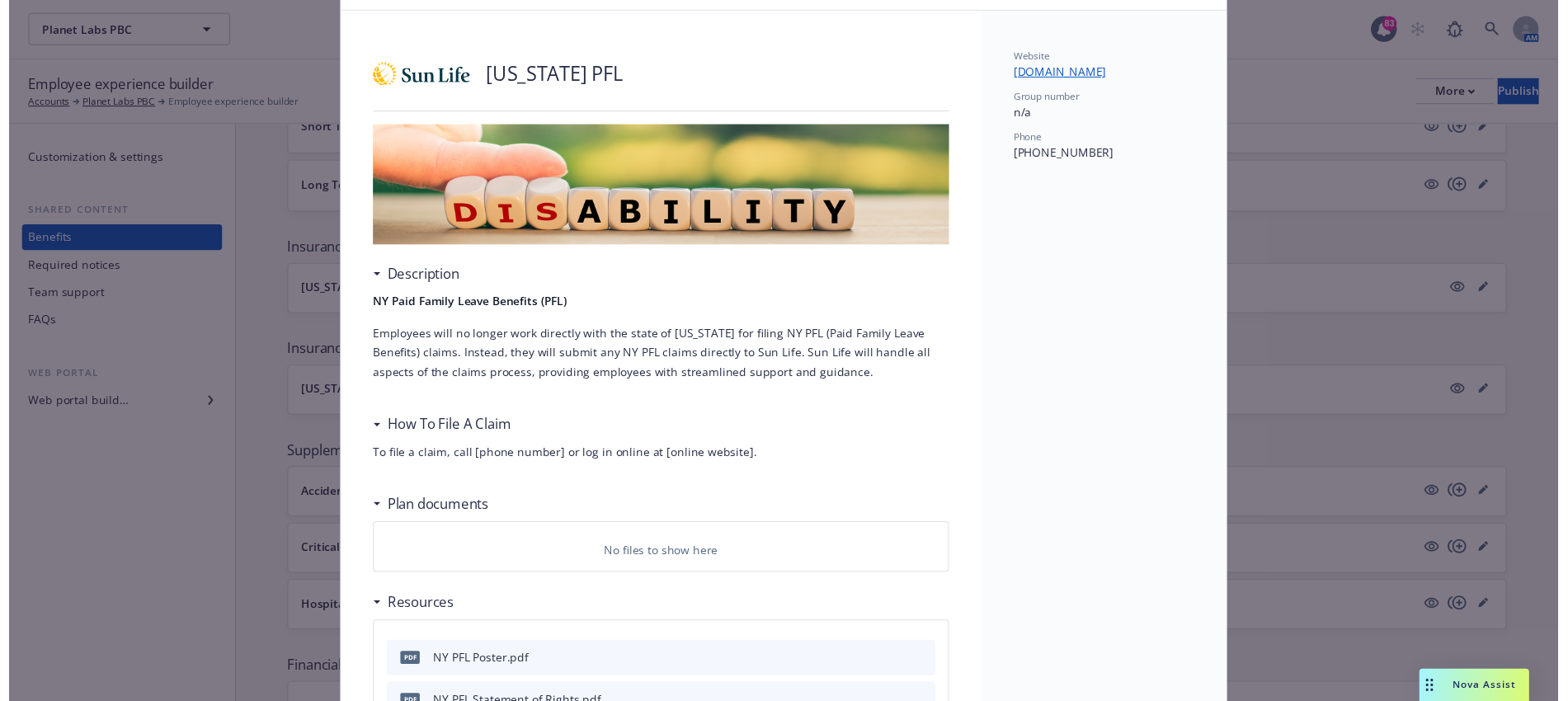
scroll to position [0, 0]
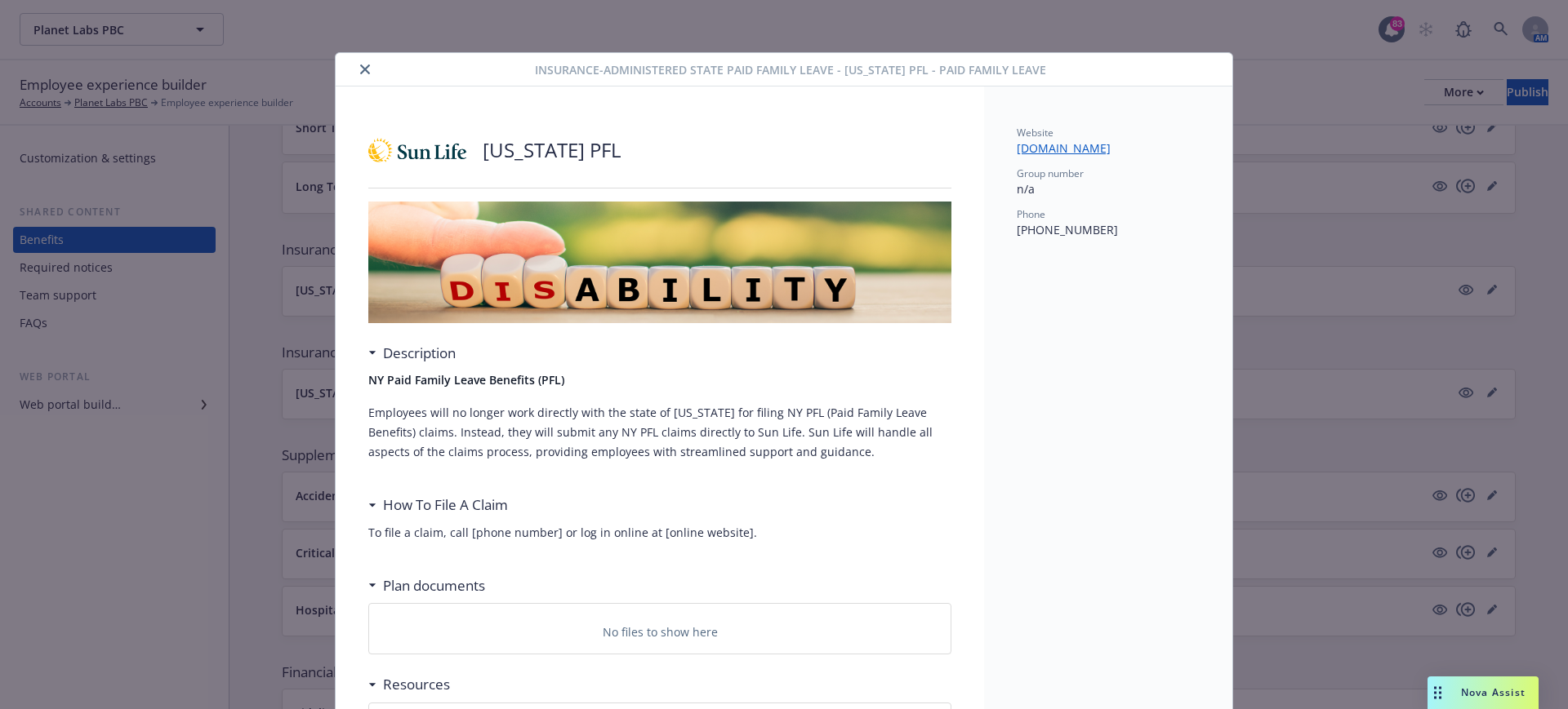
click at [360, 68] on icon "close" at bounding box center [364, 69] width 10 height 10
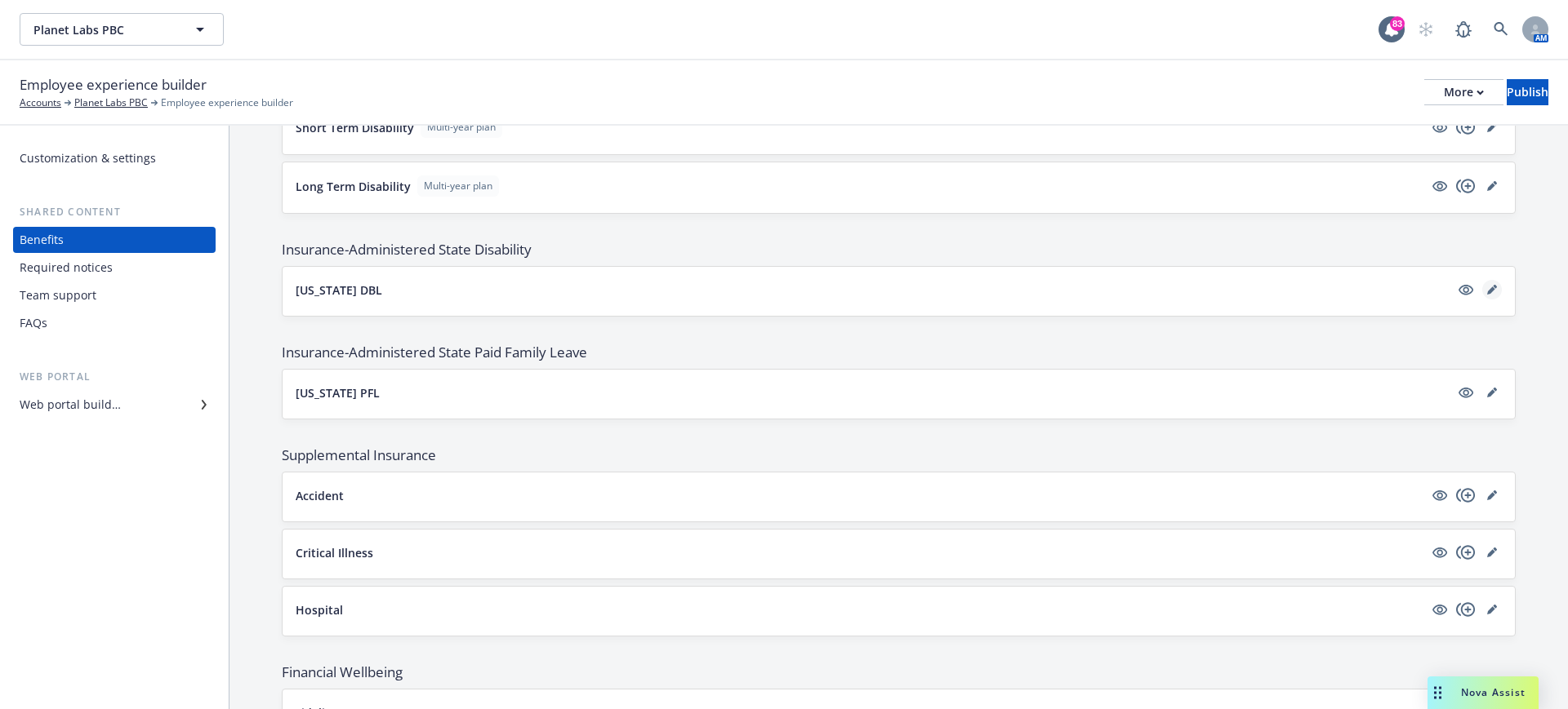
click at [1487, 289] on icon "editPencil" at bounding box center [1491, 291] width 8 height 8
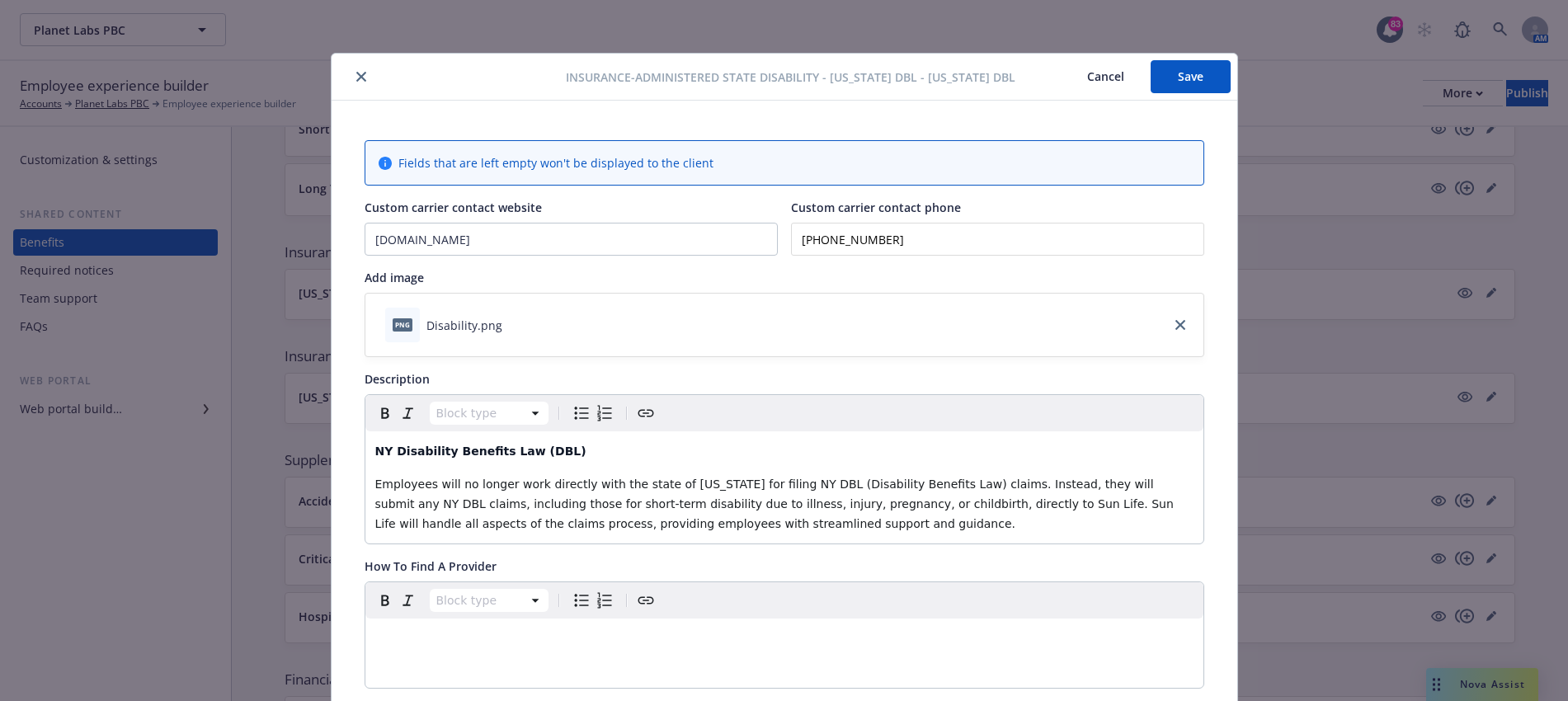
click at [356, 79] on icon "close" at bounding box center [361, 76] width 10 height 10
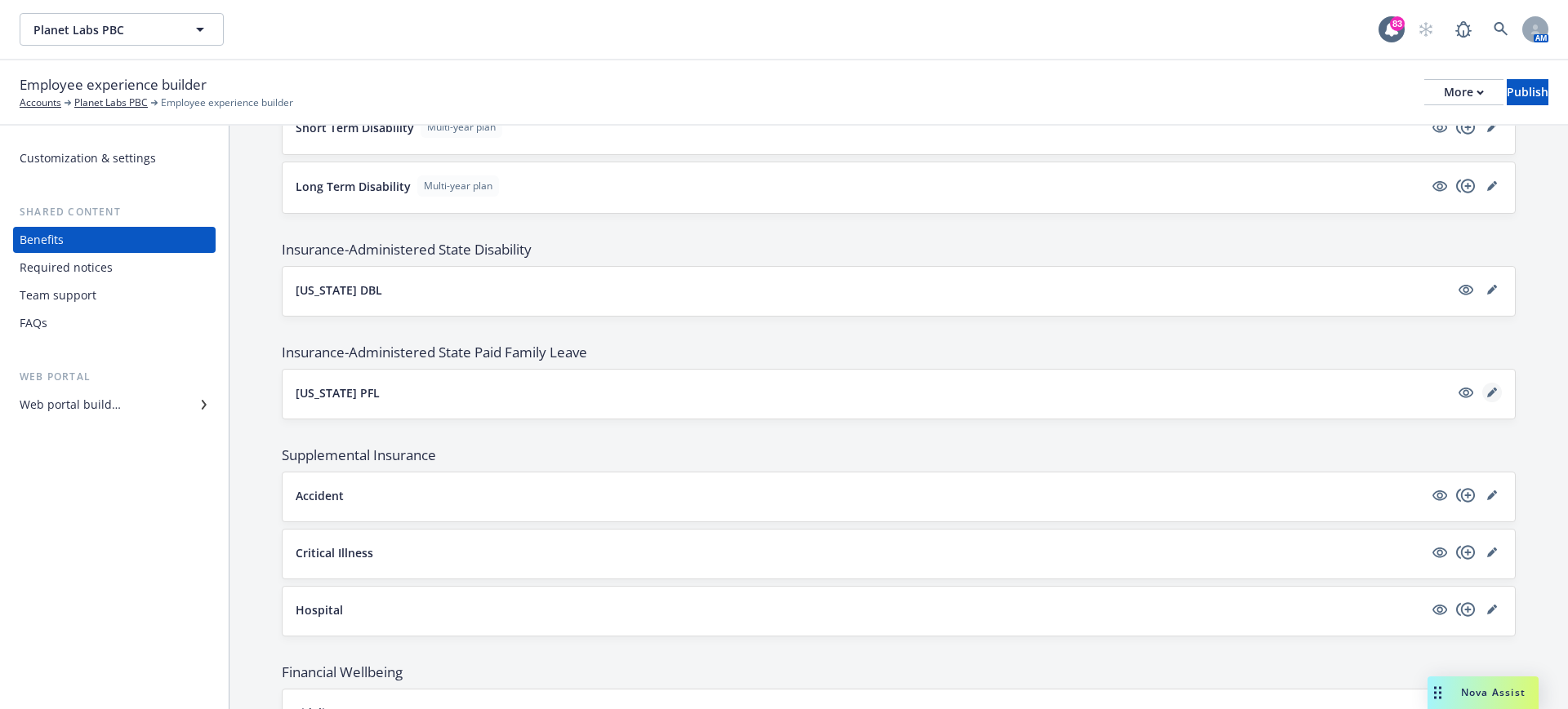
click at [1487, 394] on icon "editPencil" at bounding box center [1491, 393] width 8 height 8
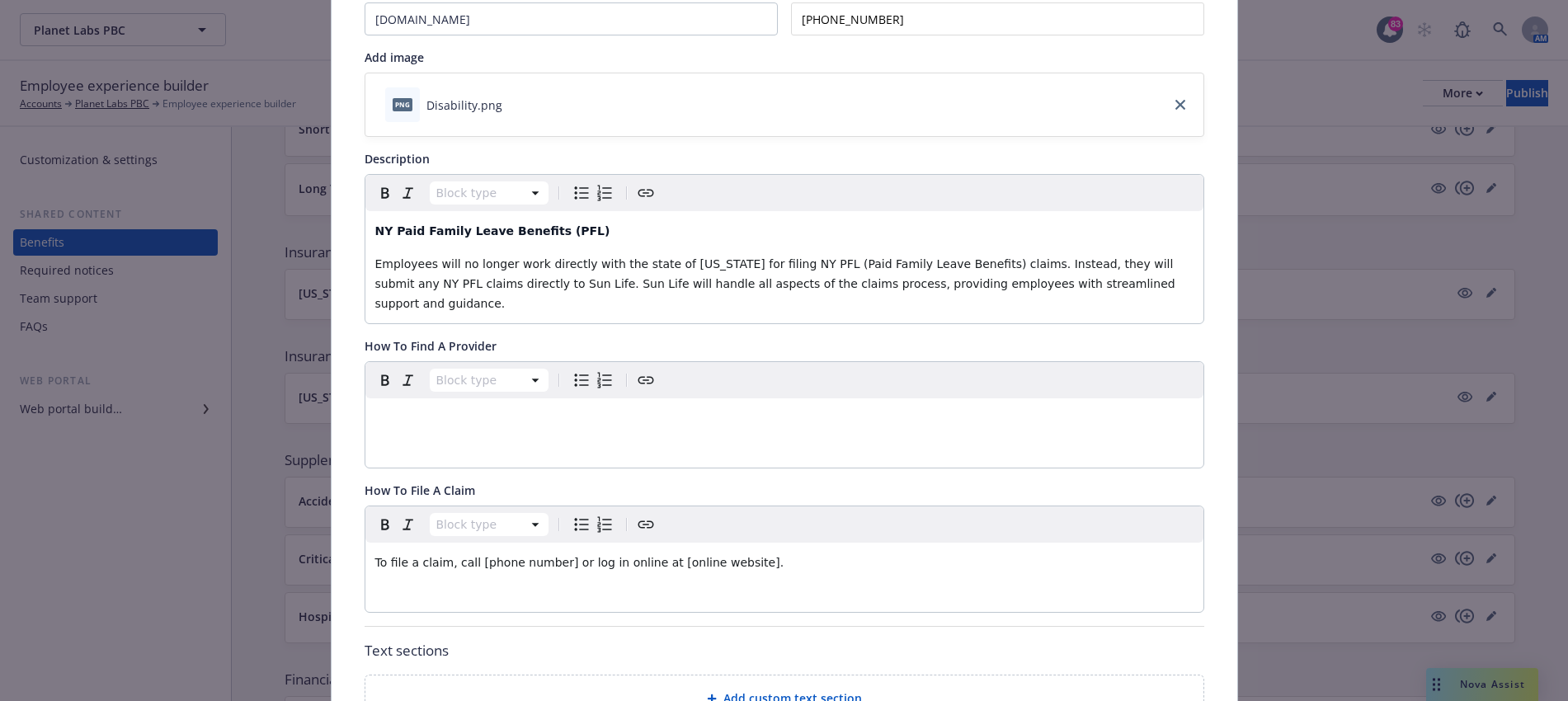
scroll to position [256, 0]
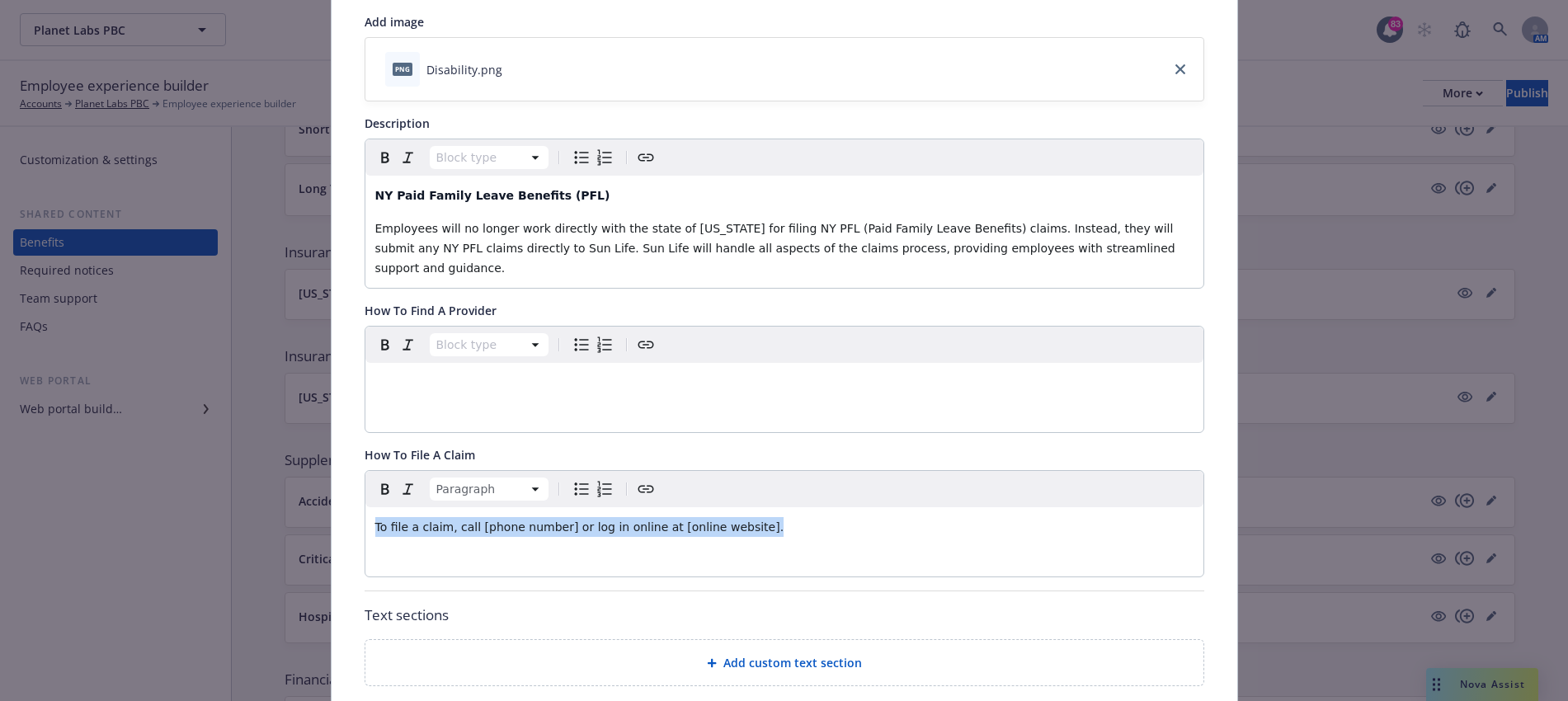
drag, startPoint x: 787, startPoint y: 509, endPoint x: 304, endPoint y: 530, distance: 483.5
click at [304, 530] on div "Insurance-Administered State Paid Family Leave - [US_STATE] PFL - Paid Family L…" at bounding box center [784, 350] width 1568 height 701
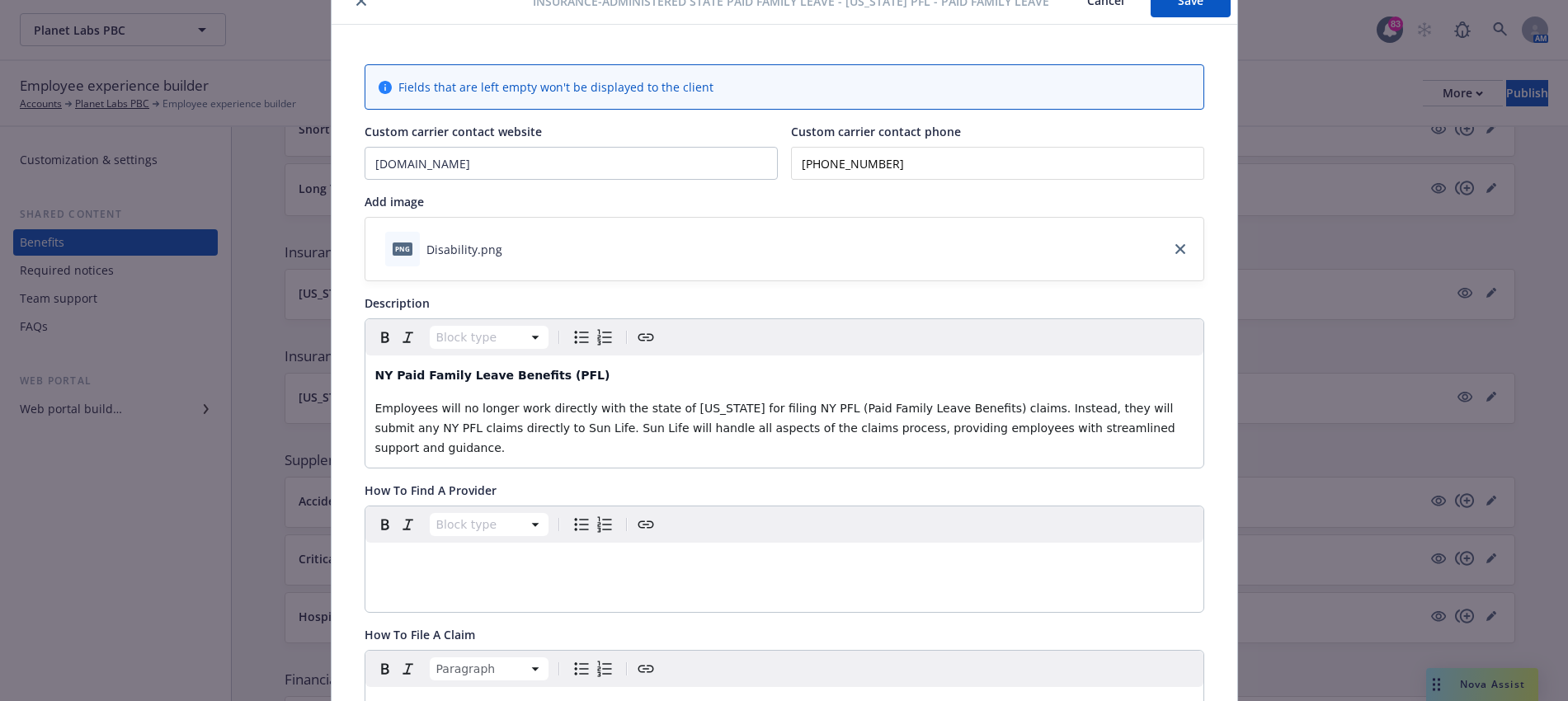
scroll to position [0, 0]
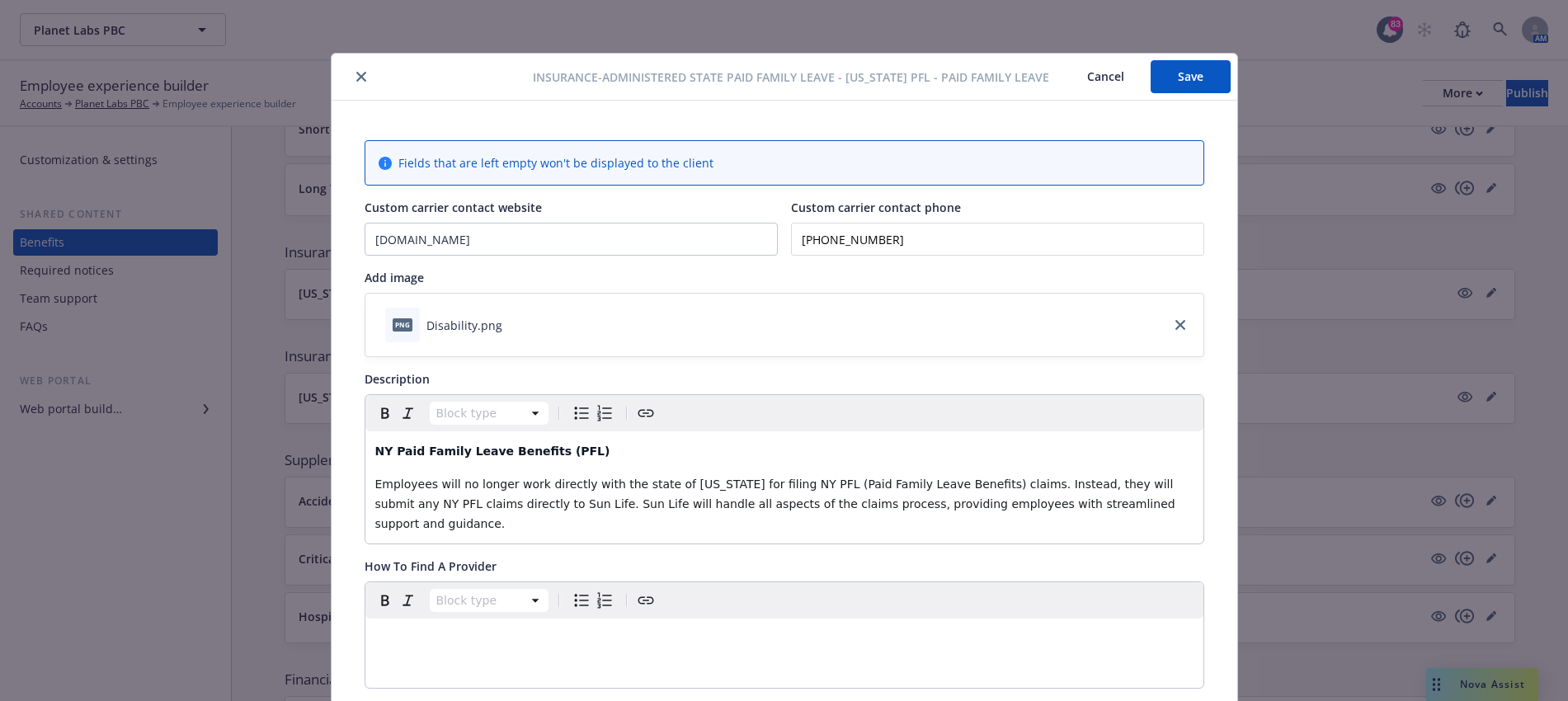
click at [1163, 76] on button "Save" at bounding box center [1191, 77] width 80 height 33
drag, startPoint x: 1192, startPoint y: 74, endPoint x: 1178, endPoint y: 84, distance: 17.2
click at [1192, 74] on button "Save" at bounding box center [1191, 77] width 80 height 33
click at [354, 70] on button "close" at bounding box center [361, 76] width 20 height 20
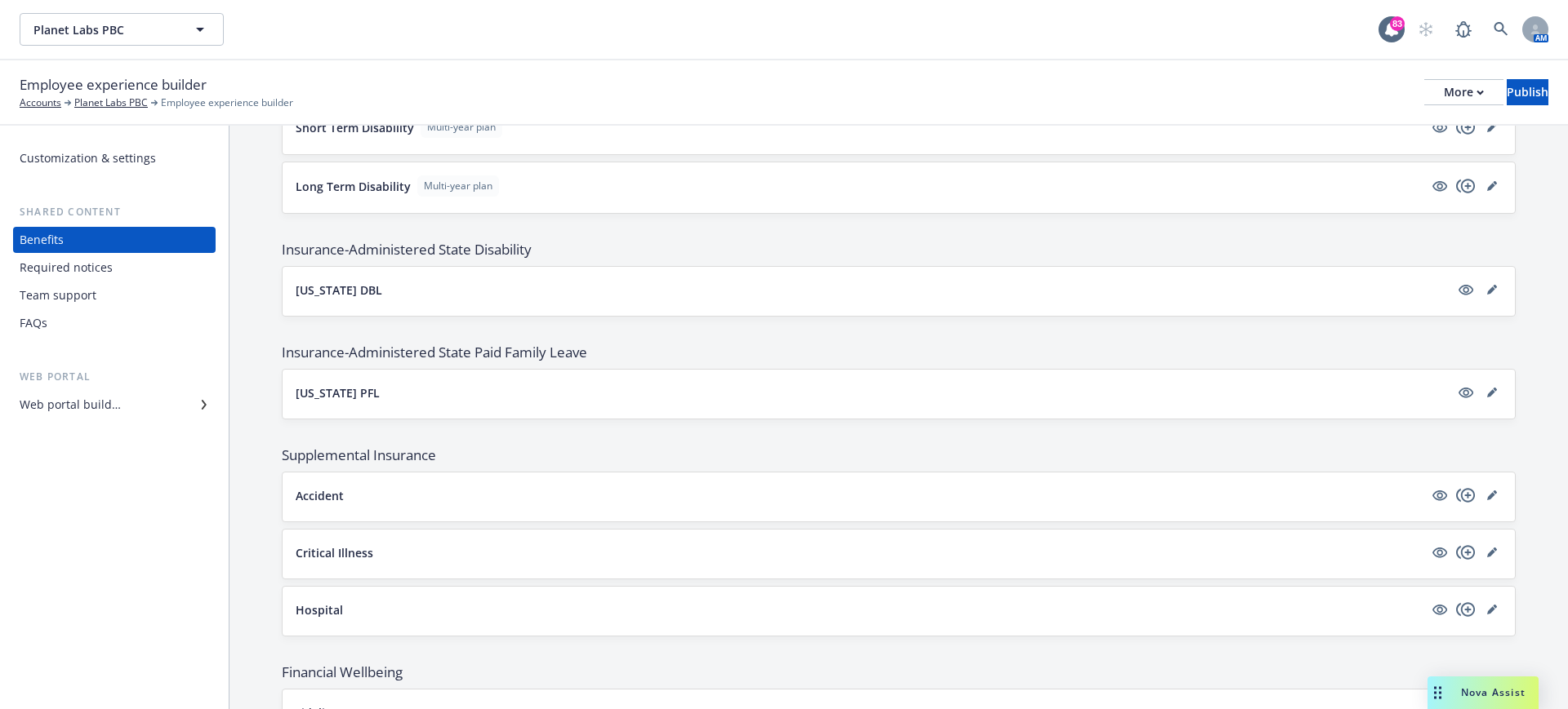
click at [466, 291] on button "[US_STATE] DBL" at bounding box center [872, 290] width 1154 height 17
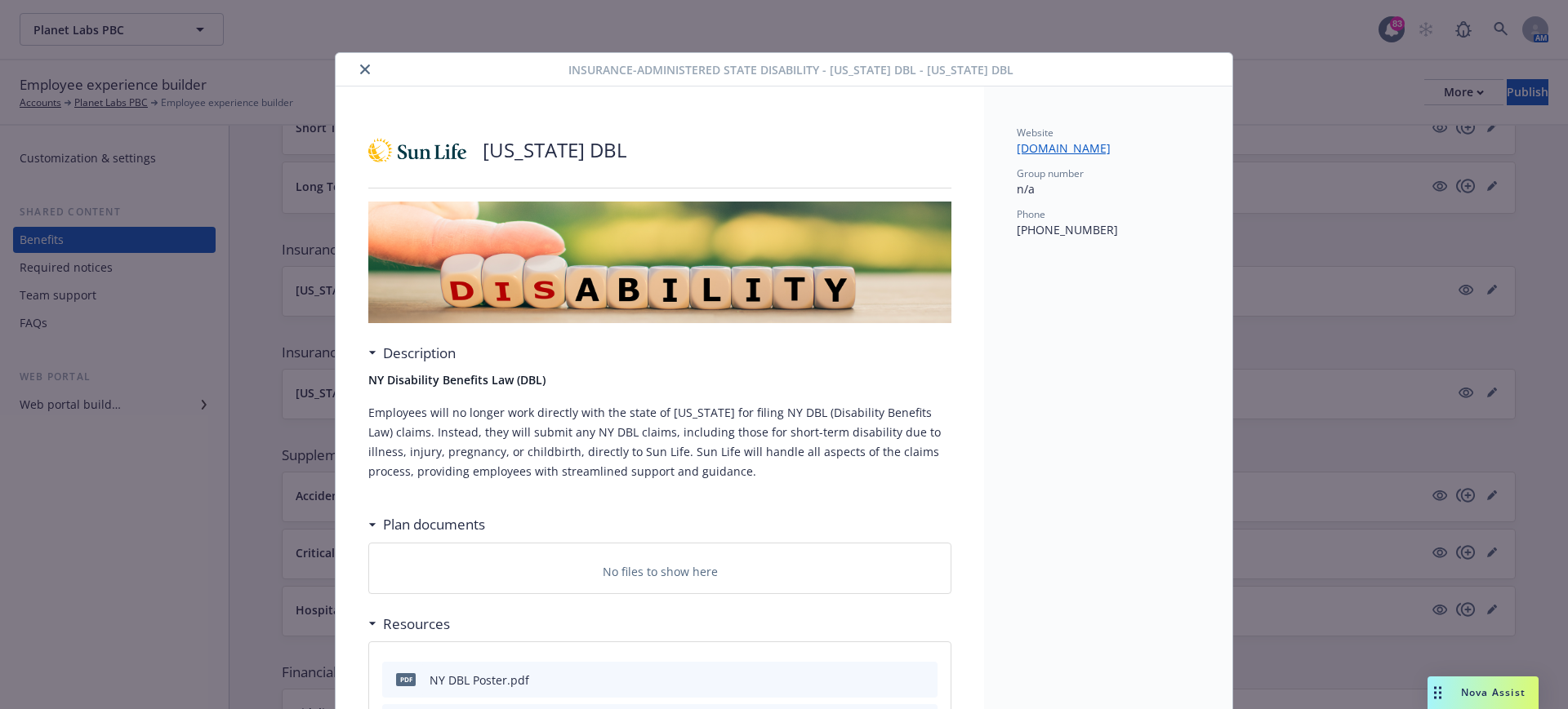
drag, startPoint x: 358, startPoint y: 64, endPoint x: 398, endPoint y: 71, distance: 40.6
click at [360, 64] on icon "close" at bounding box center [364, 69] width 10 height 10
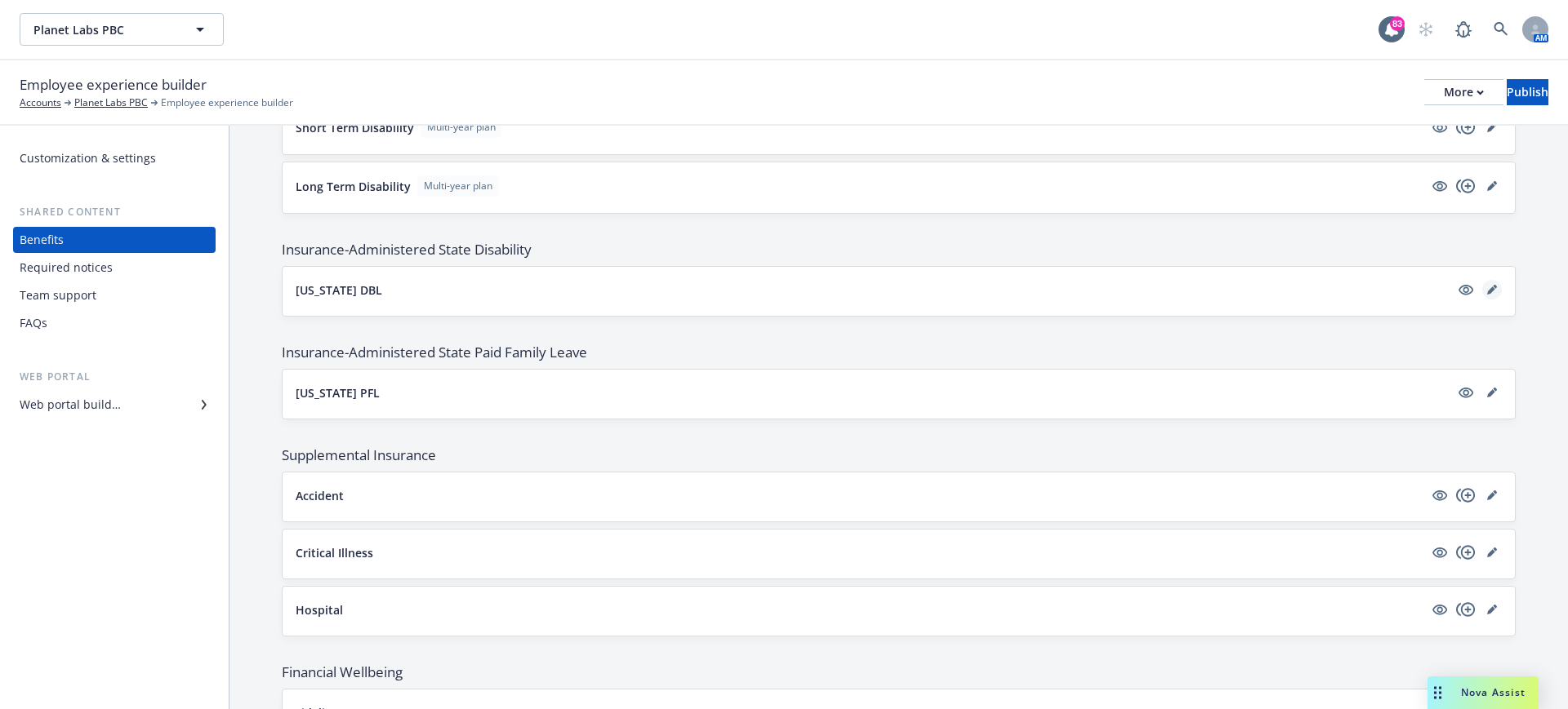
click at [1493, 285] on icon "editPencil" at bounding box center [1494, 287] width 4 height 4
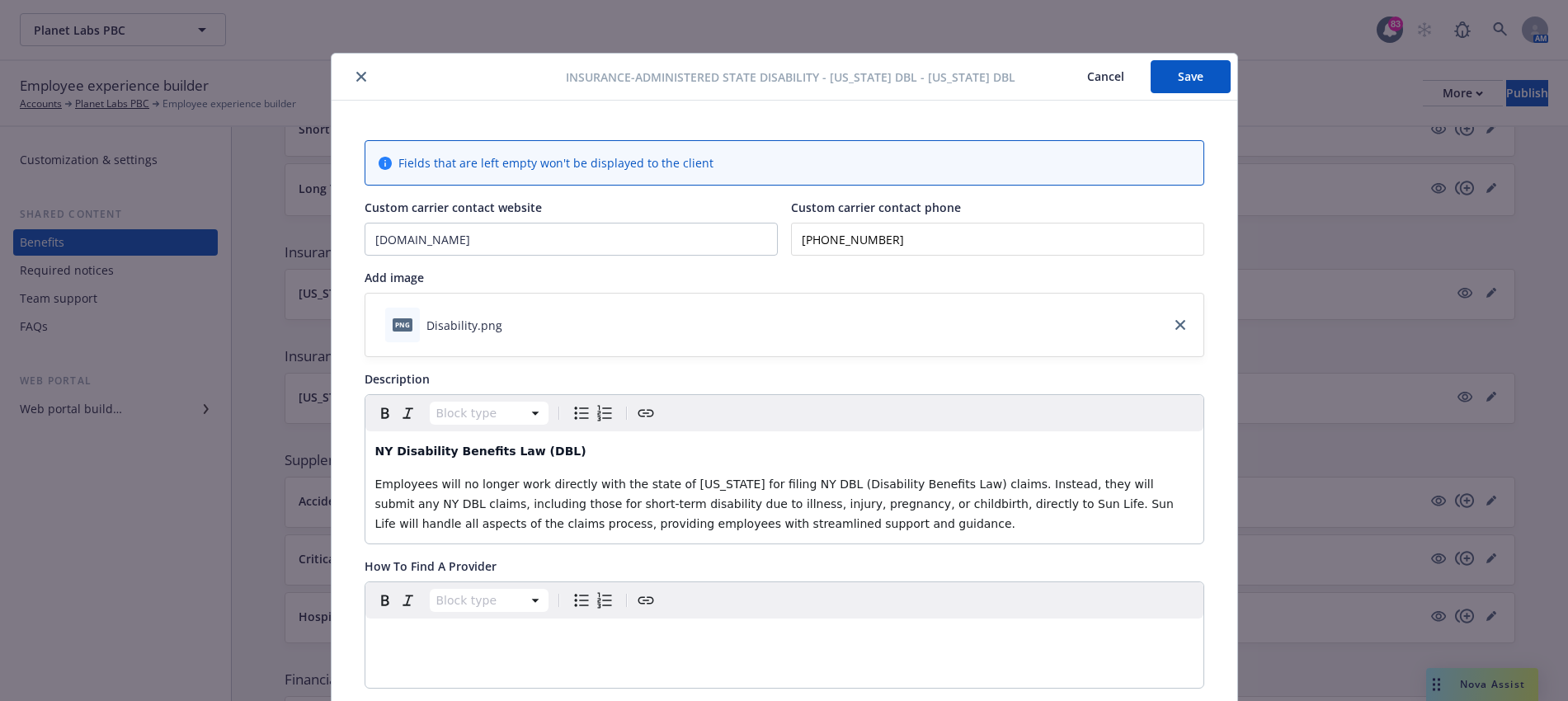
click at [1086, 72] on button "Cancel" at bounding box center [1105, 77] width 90 height 33
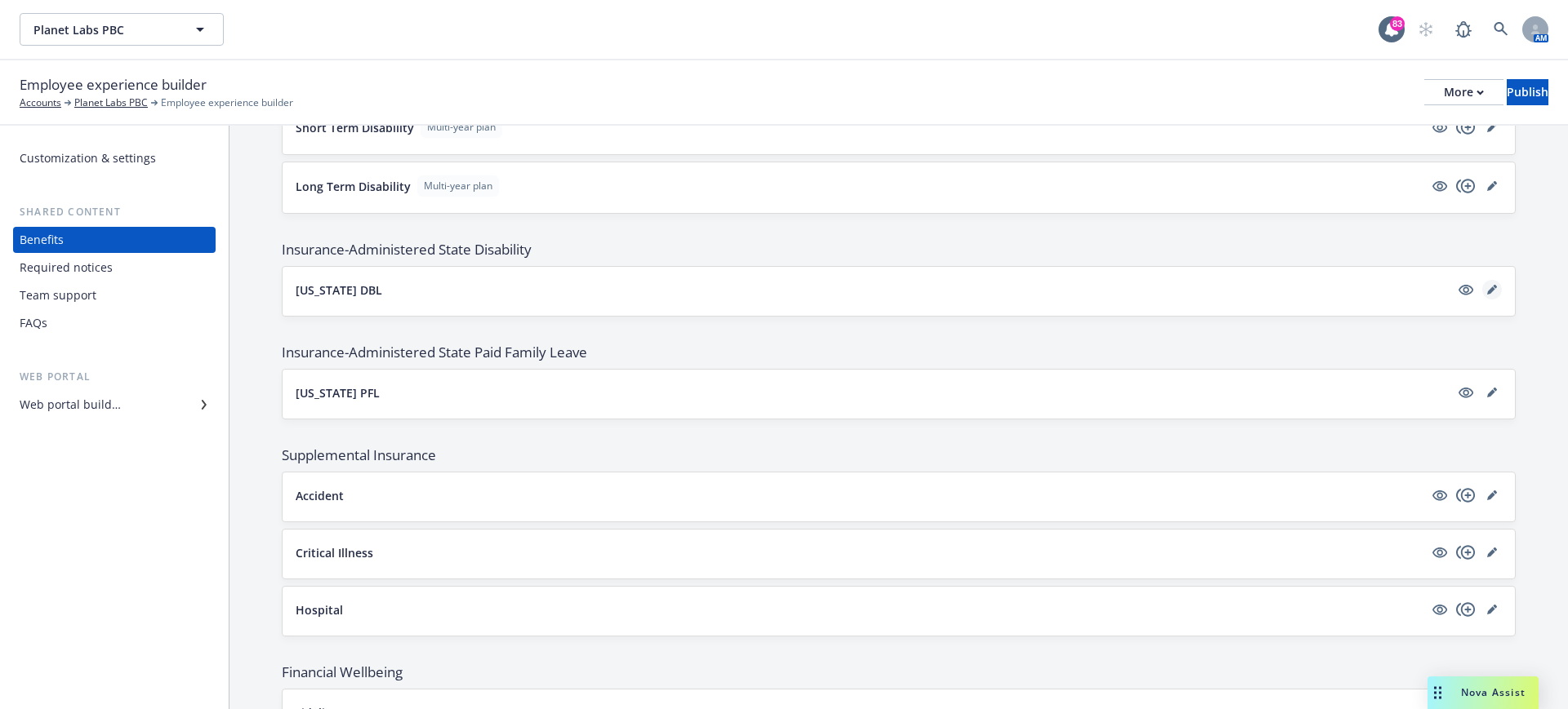
click at [1487, 294] on icon "editPencil" at bounding box center [1492, 290] width 10 height 10
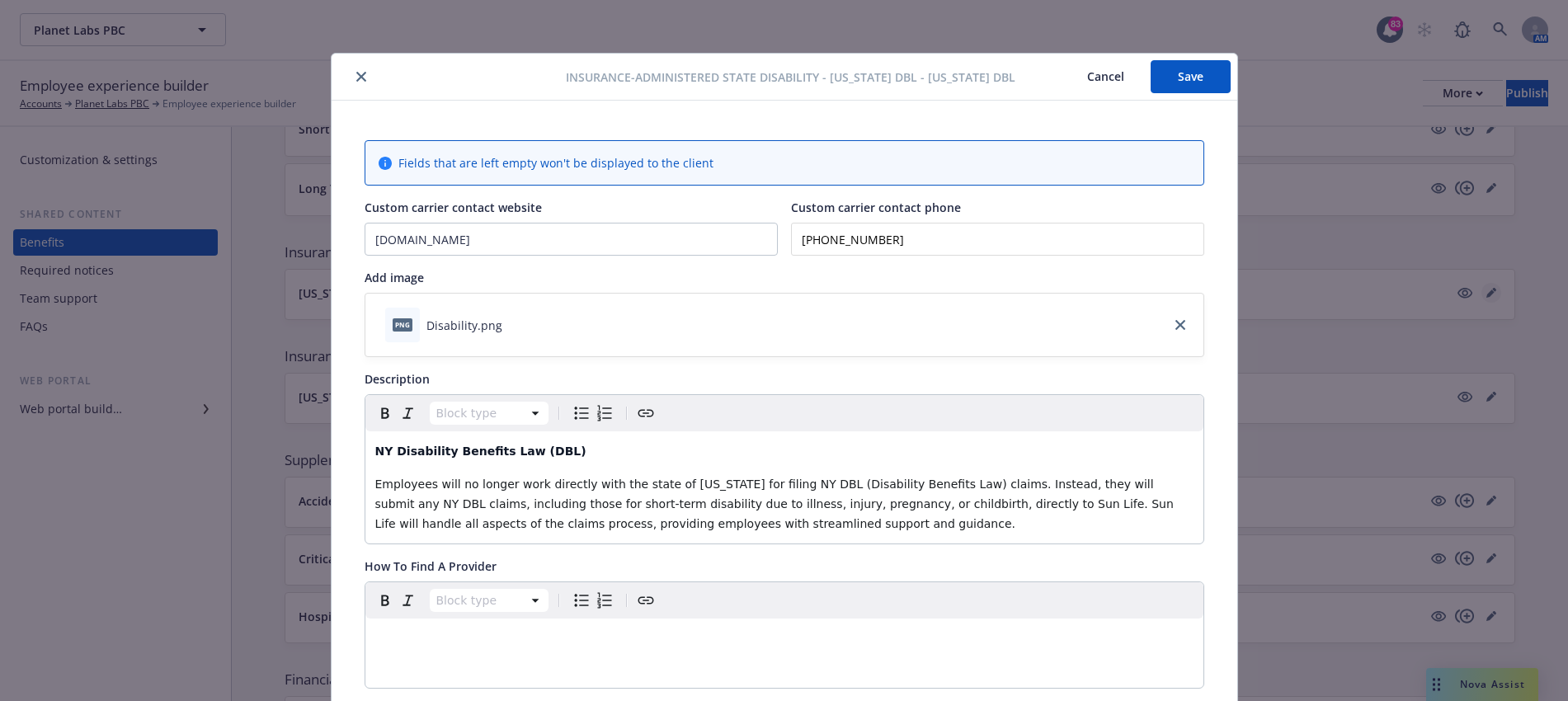
scroll to position [49, 0]
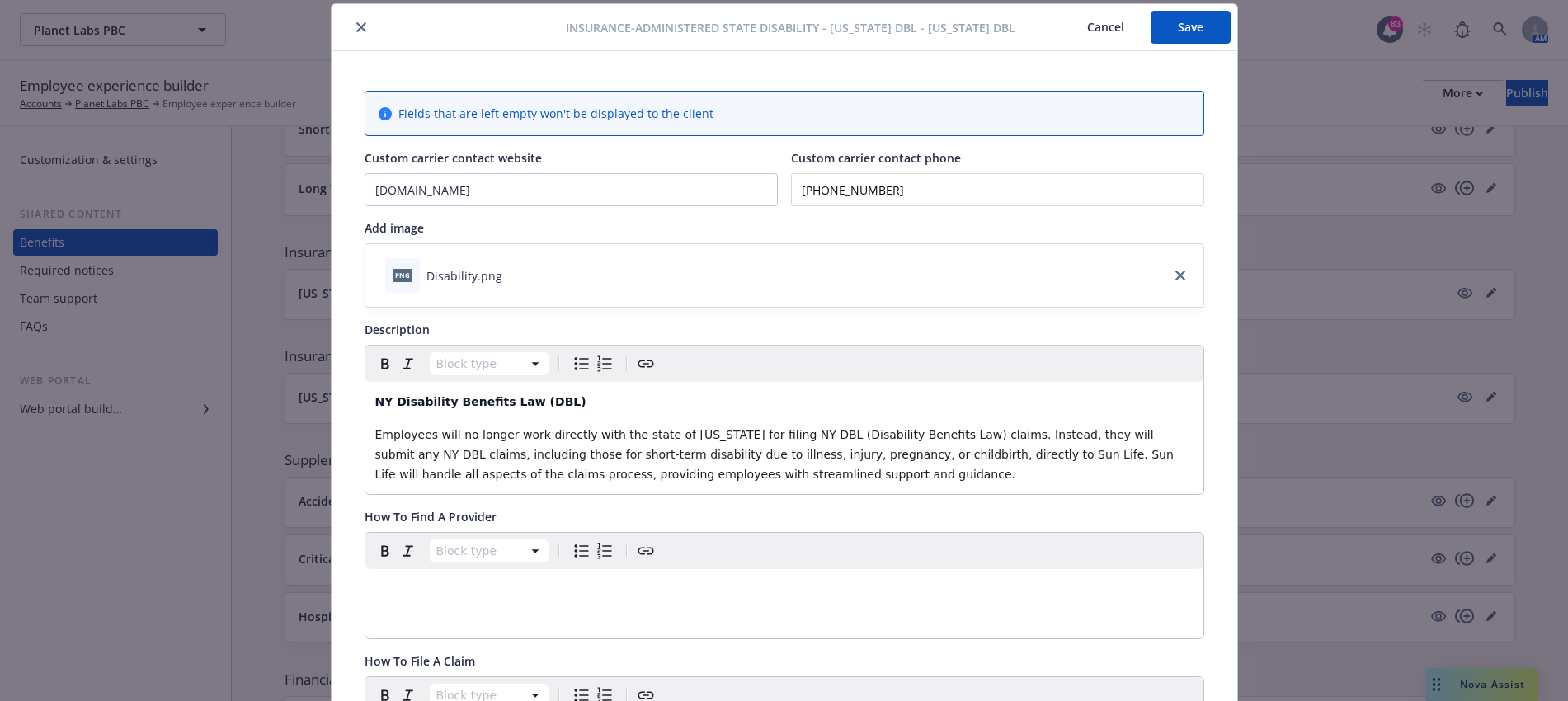
click at [1037, 433] on span "Employees will no longer work directly with the state of [US_STATE] for filing …" at bounding box center [777, 455] width 803 height 53
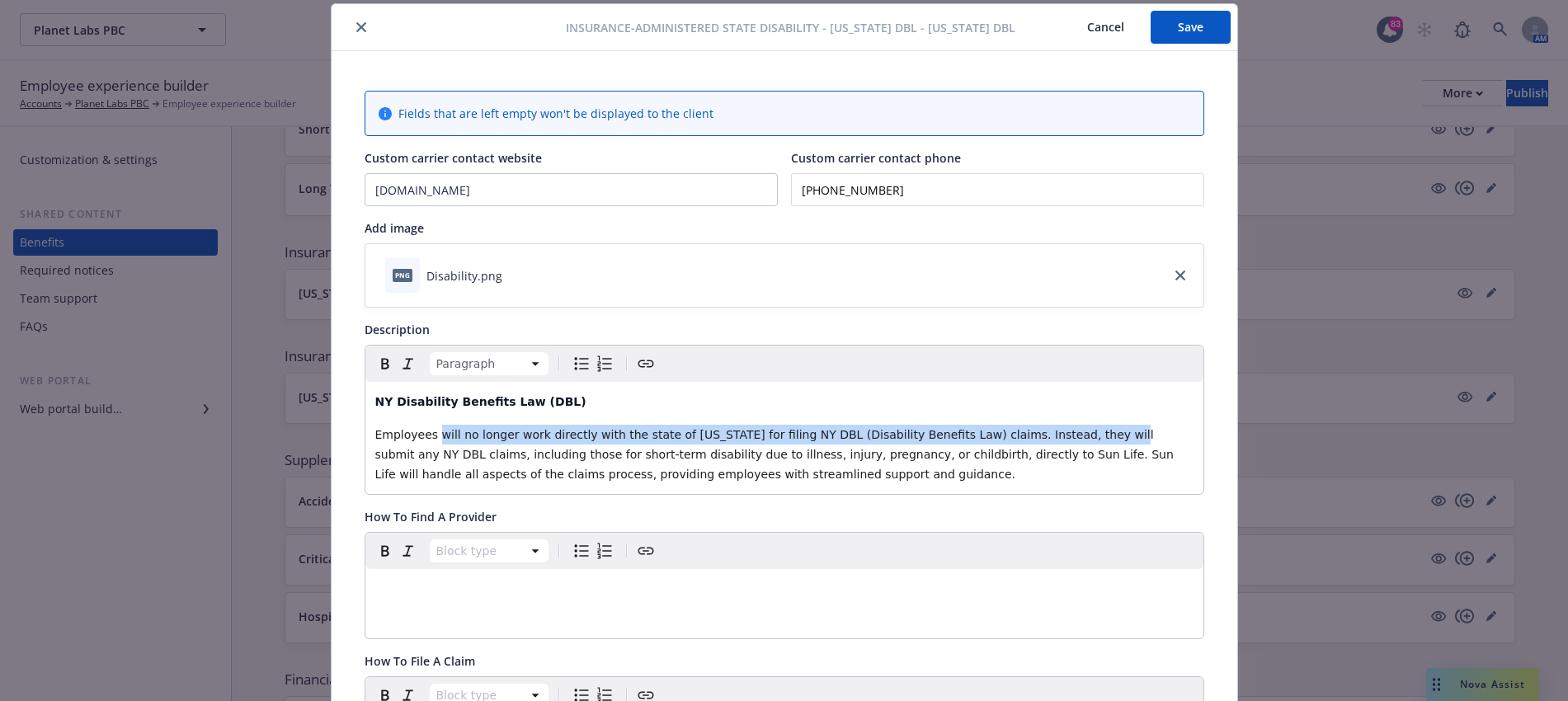
drag, startPoint x: 1037, startPoint y: 433, endPoint x: 438, endPoint y: 433, distance: 599.0
click at [438, 433] on span "Employees will no longer work directly with the state of [US_STATE] for filing …" at bounding box center [777, 455] width 803 height 53
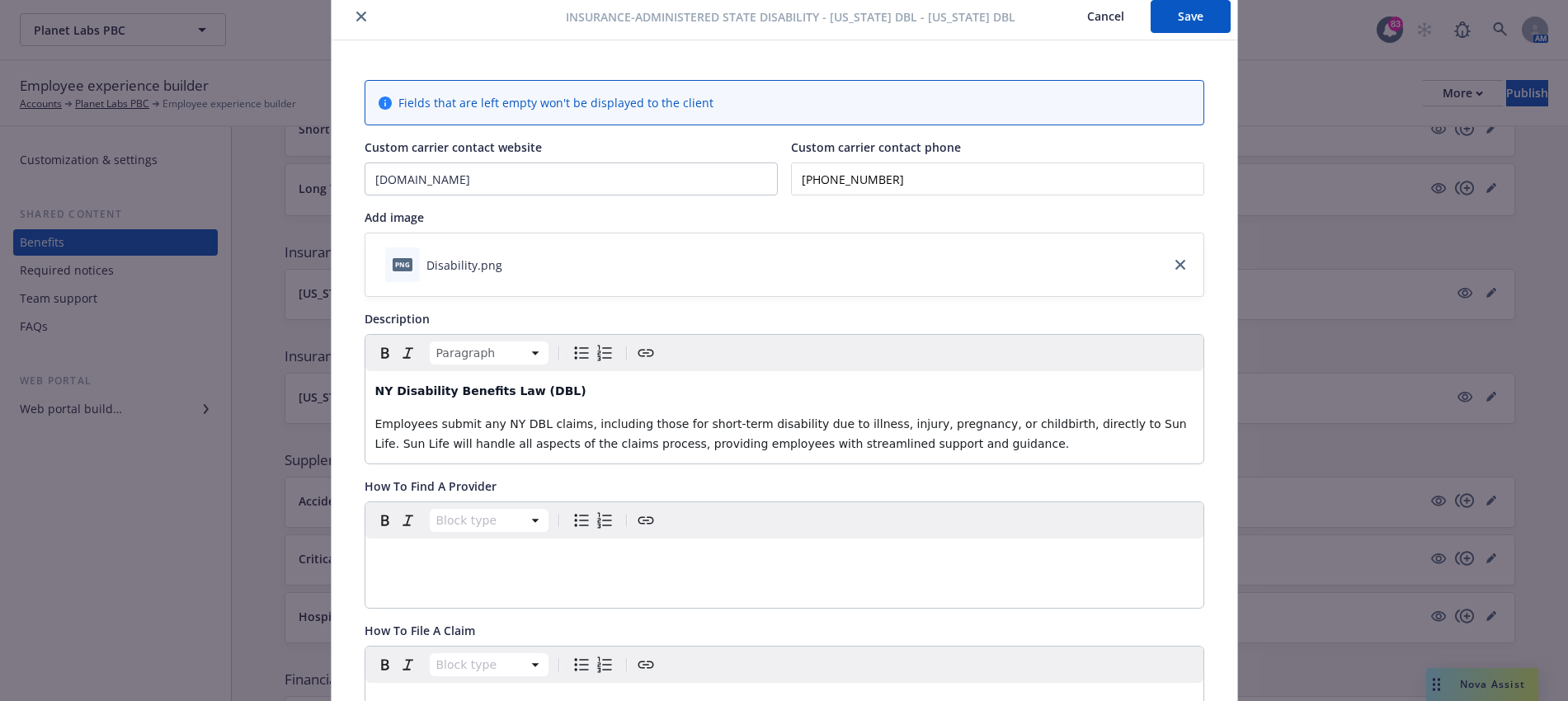
scroll to position [0, 0]
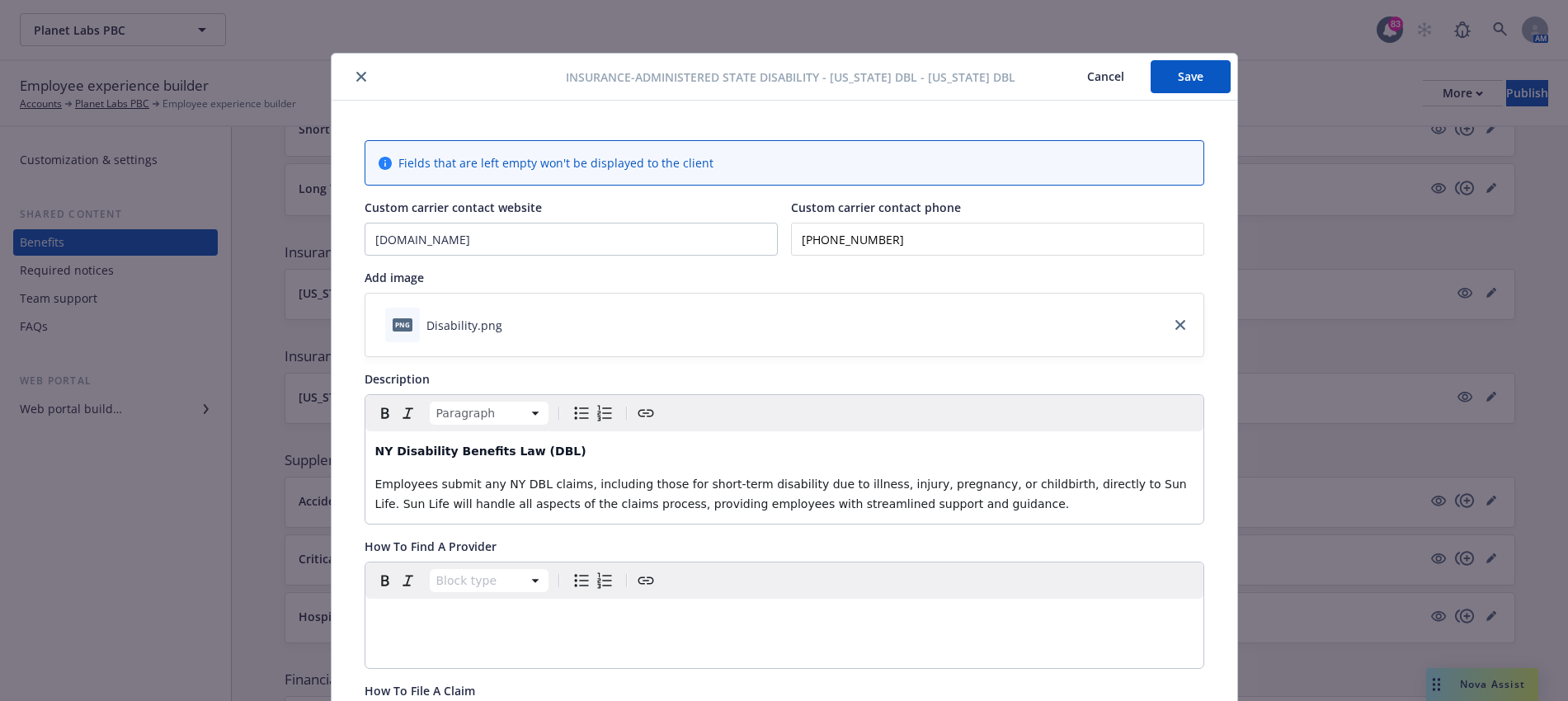
click at [1197, 66] on button "Save" at bounding box center [1191, 77] width 80 height 33
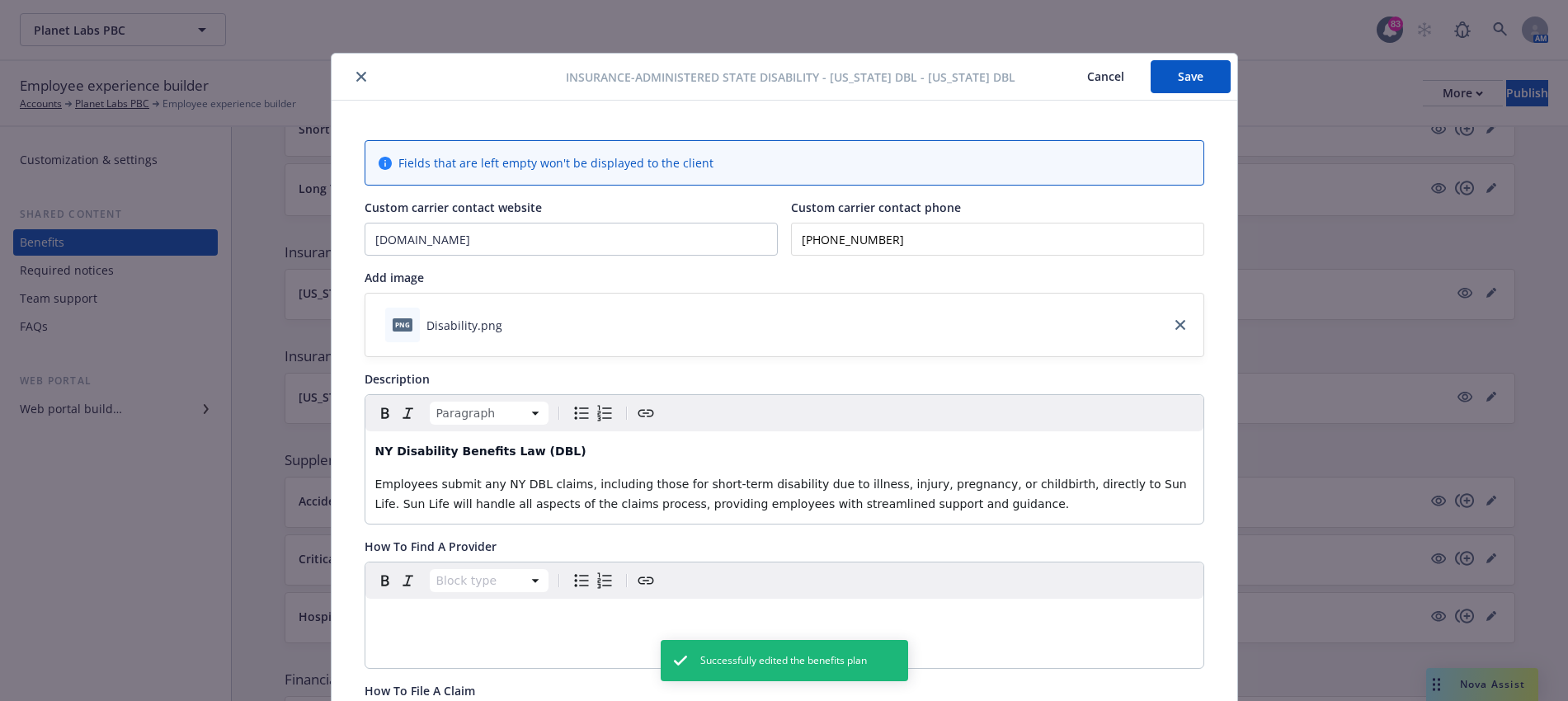
click at [356, 80] on icon "close" at bounding box center [361, 76] width 10 height 10
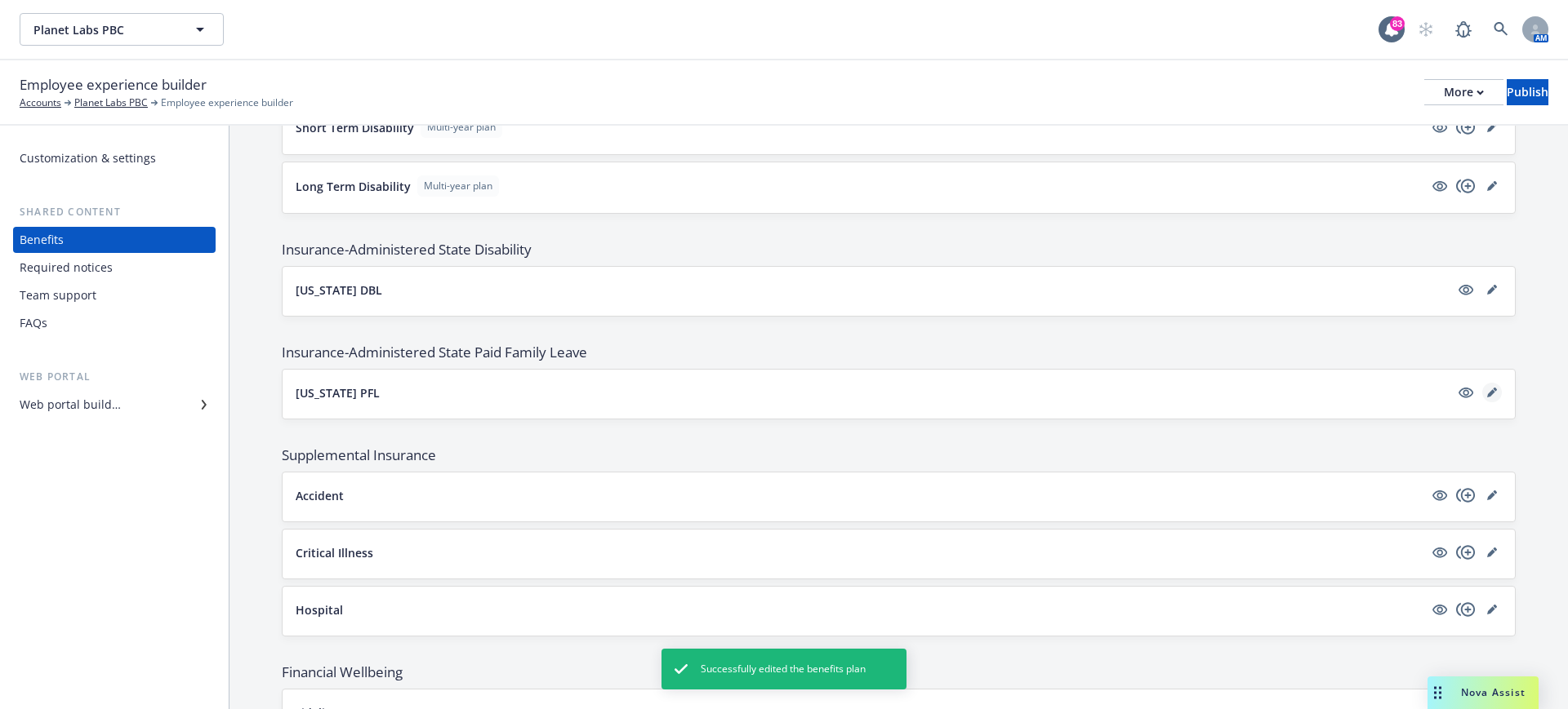
click at [1482, 388] on link "editPencil" at bounding box center [1492, 392] width 19 height 19
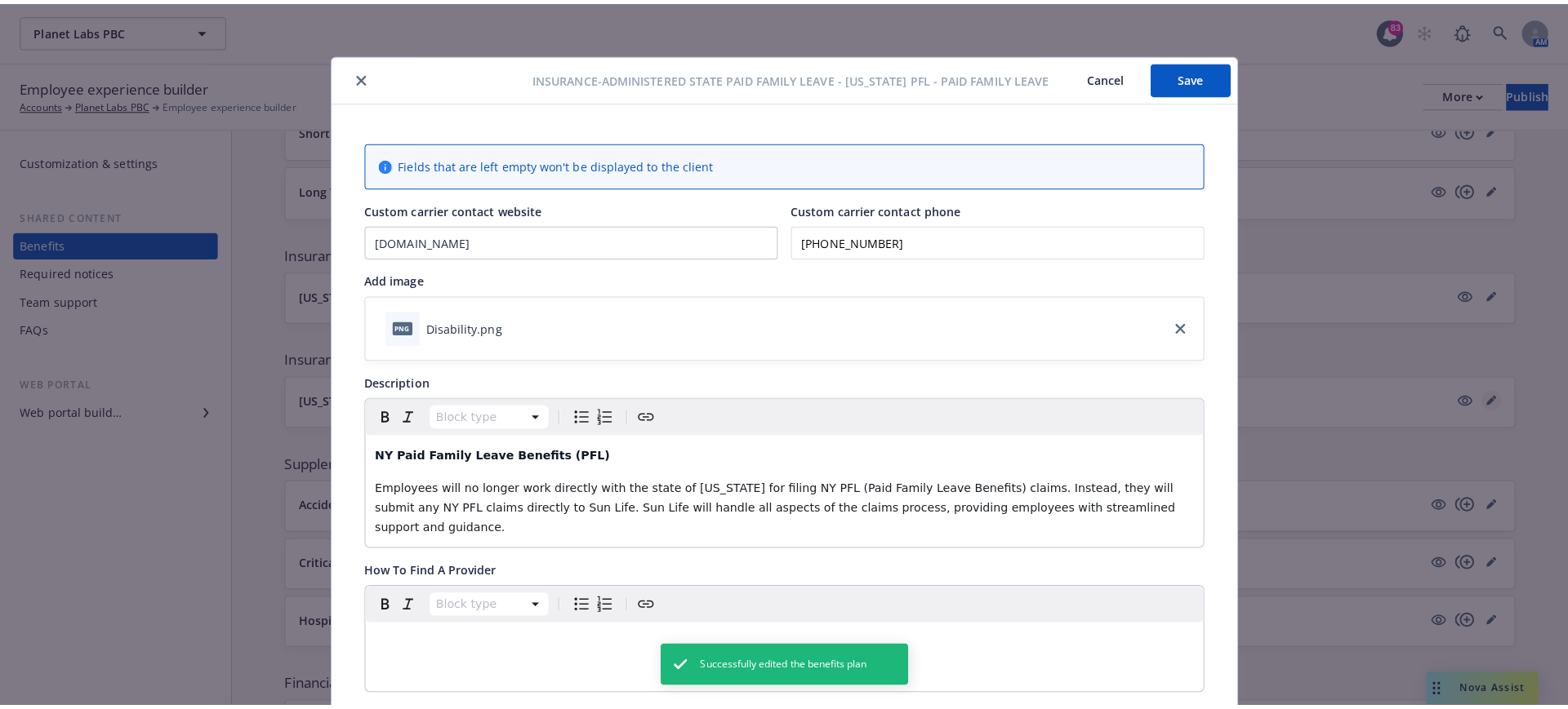
scroll to position [49, 0]
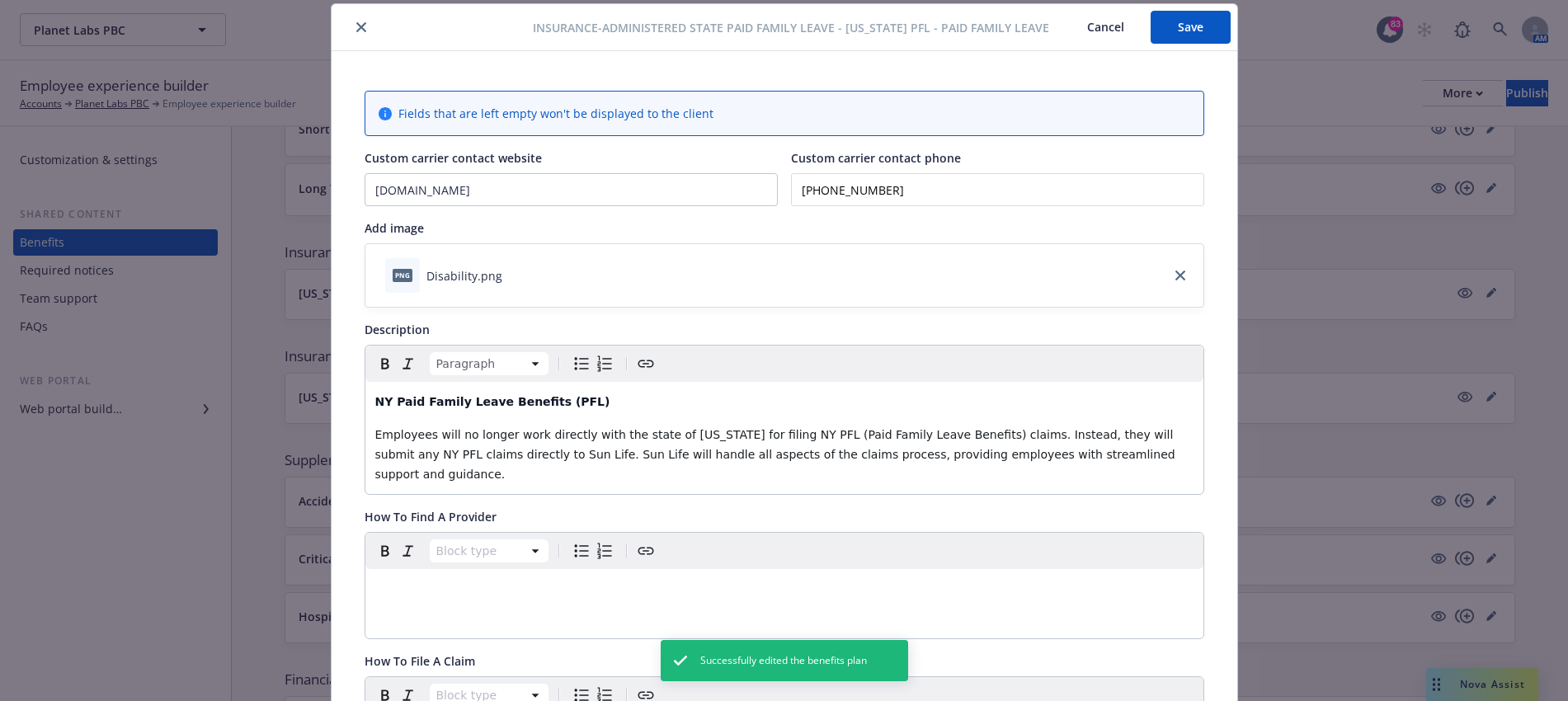
click at [1051, 437] on span "Employees will no longer work directly with the state of [US_STATE] for filing …" at bounding box center [777, 455] width 804 height 53
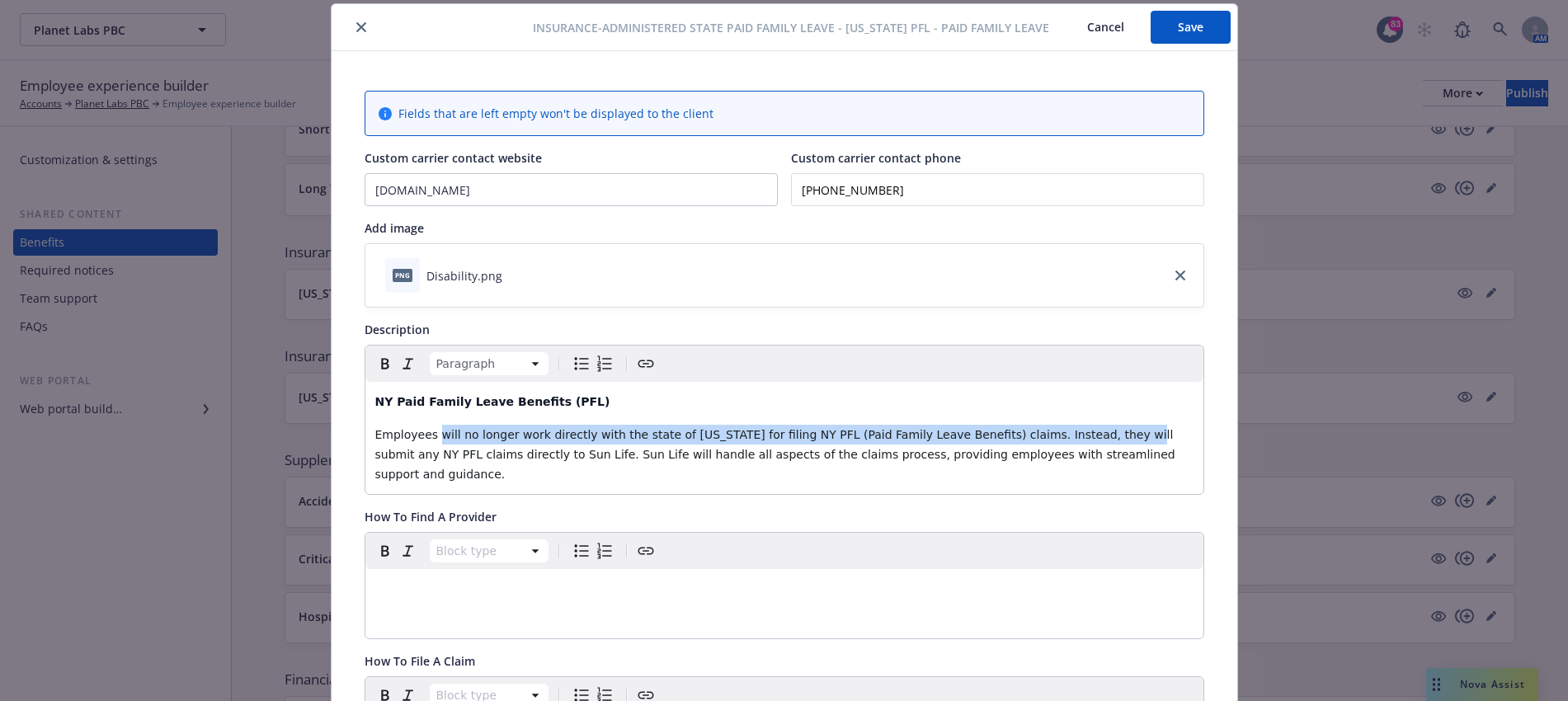
drag, startPoint x: 934, startPoint y: 443, endPoint x: 427, endPoint y: 427, distance: 507.3
click at [427, 429] on span "Employees will no longer work directly with the state of [US_STATE] for filing …" at bounding box center [777, 455] width 804 height 53
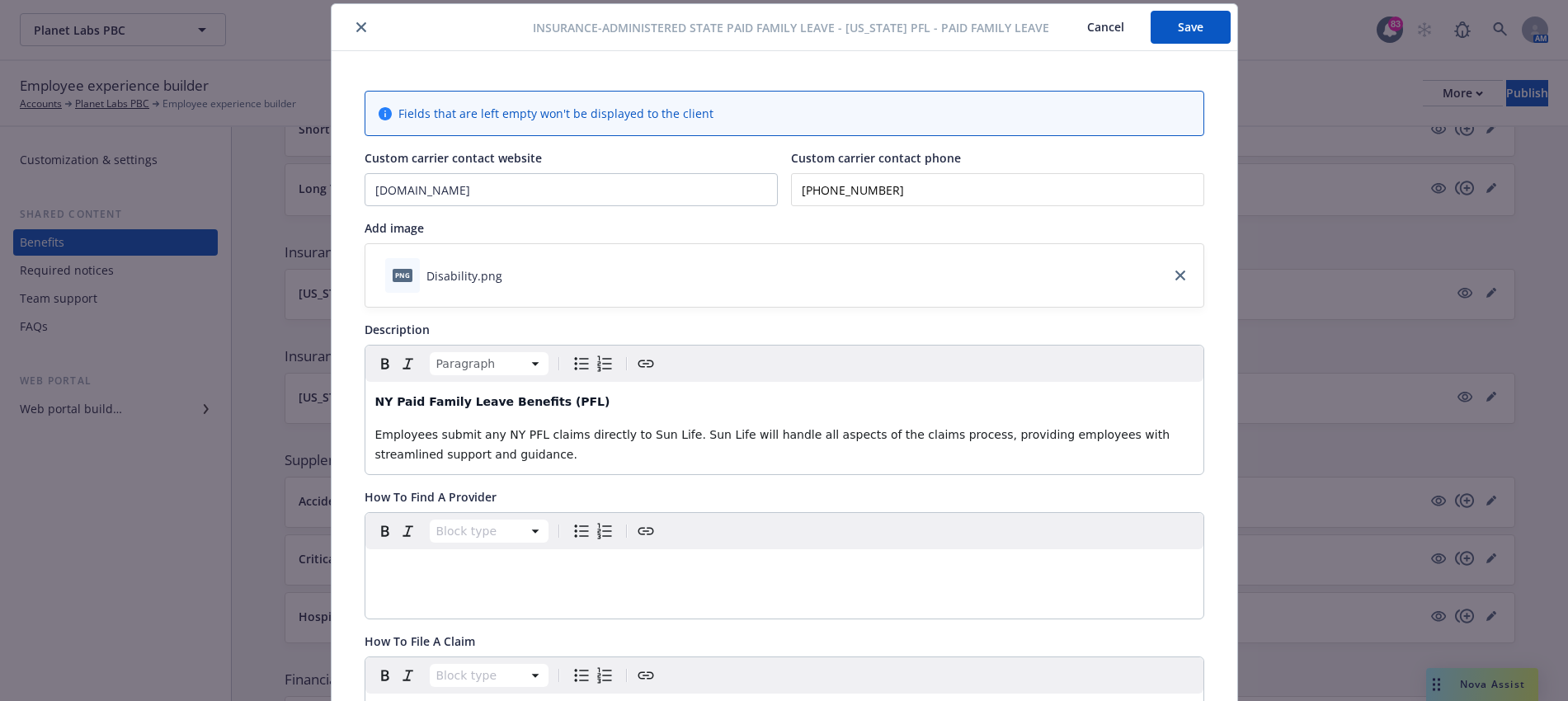
click at [1207, 17] on button "Save" at bounding box center [1191, 28] width 80 height 33
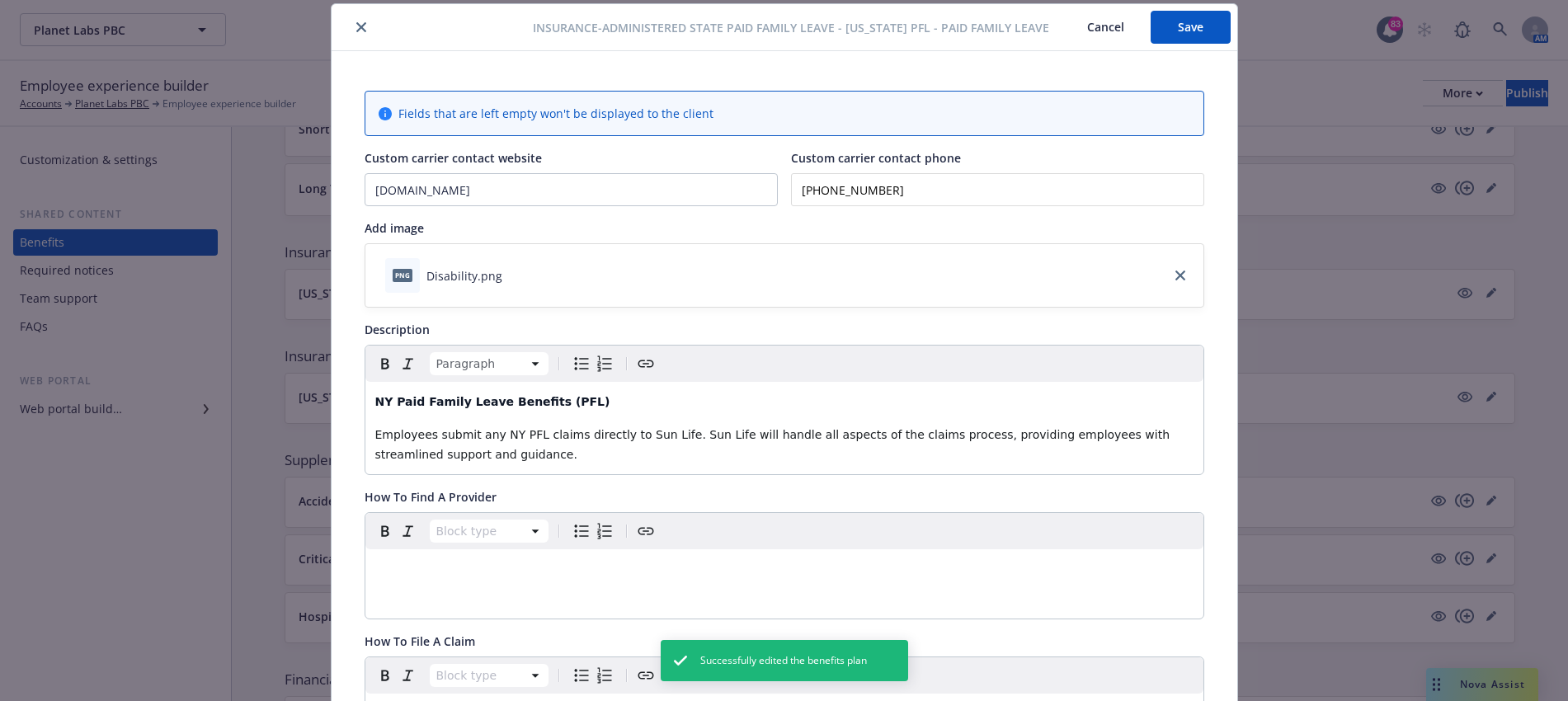
click at [351, 33] on button "close" at bounding box center [361, 27] width 20 height 20
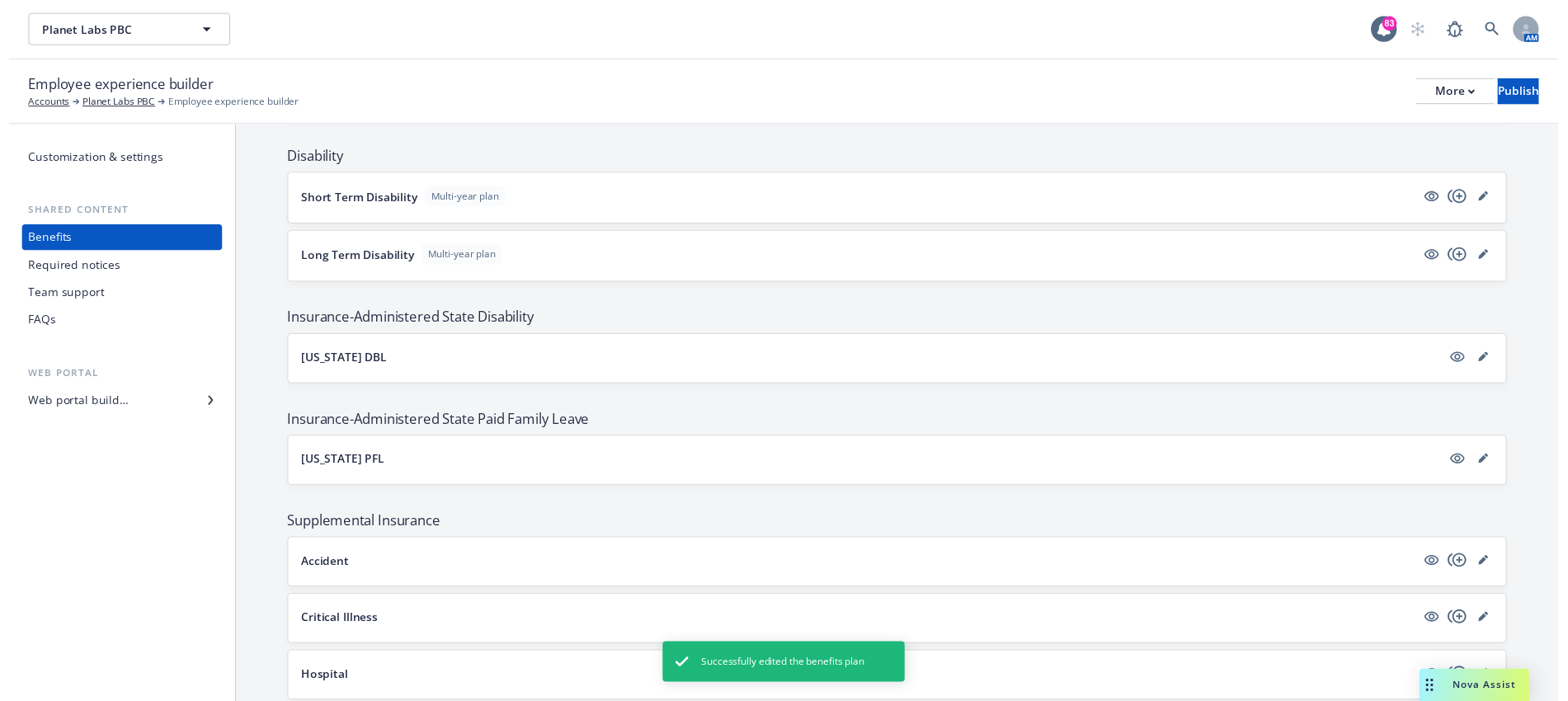
scroll to position [826, 0]
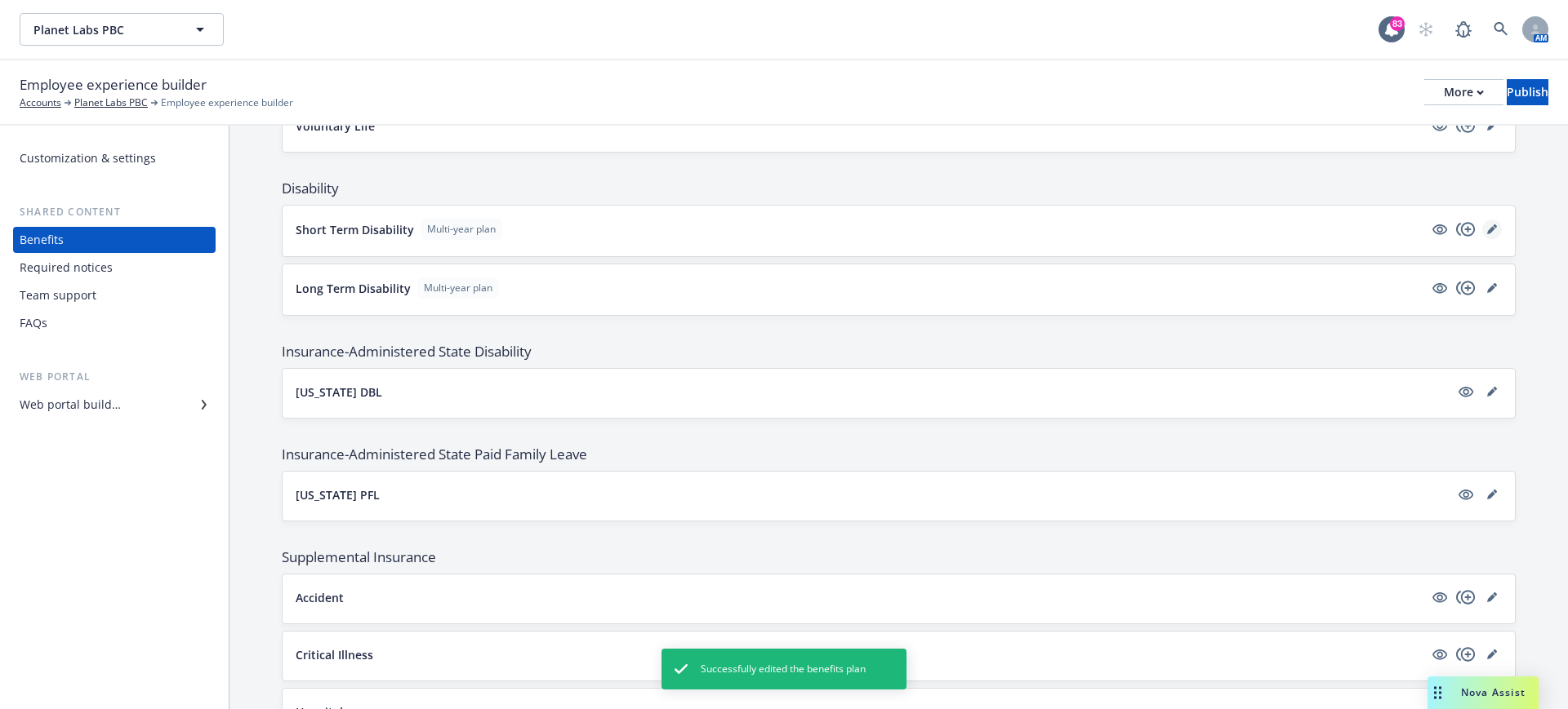
click at [1487, 229] on icon "editPencil" at bounding box center [1491, 230] width 8 height 8
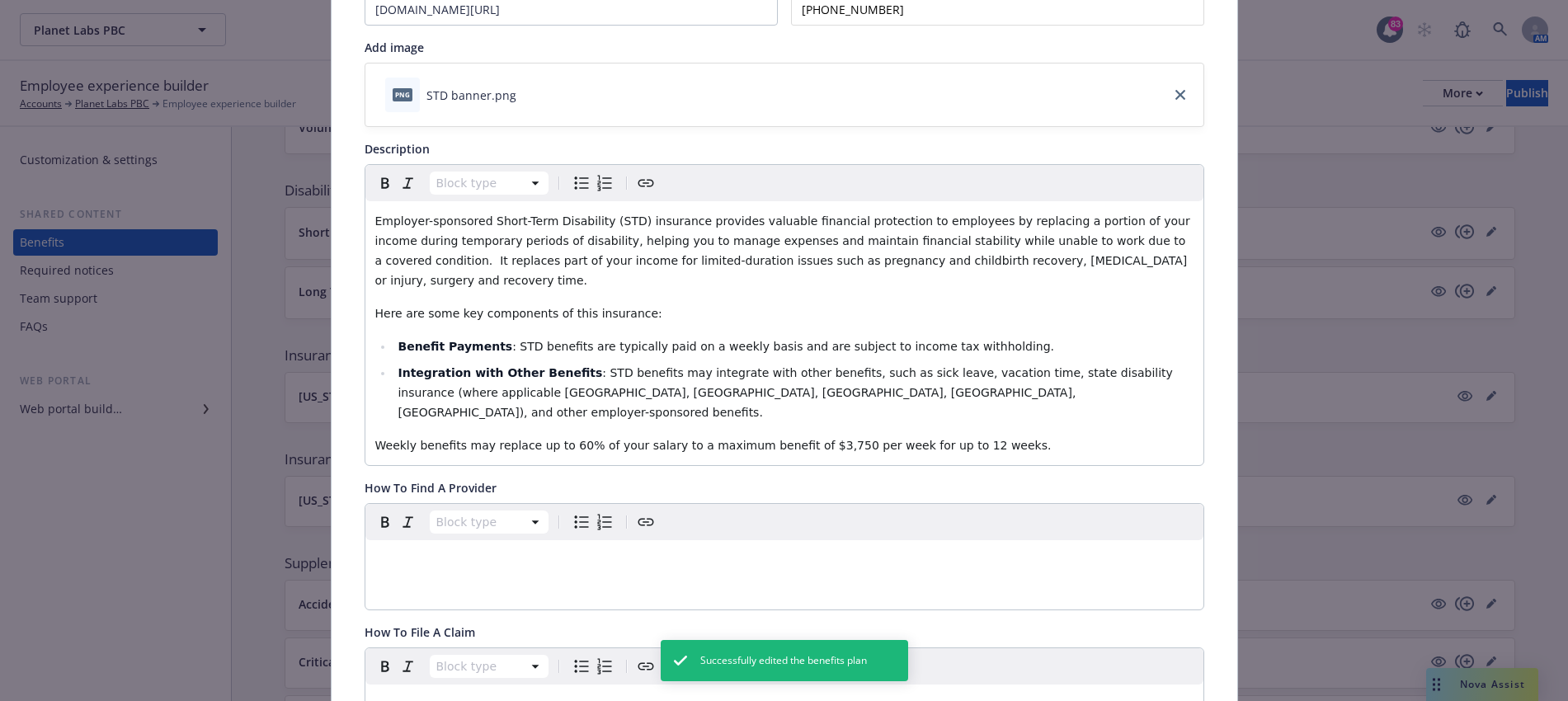
scroll to position [359, 0]
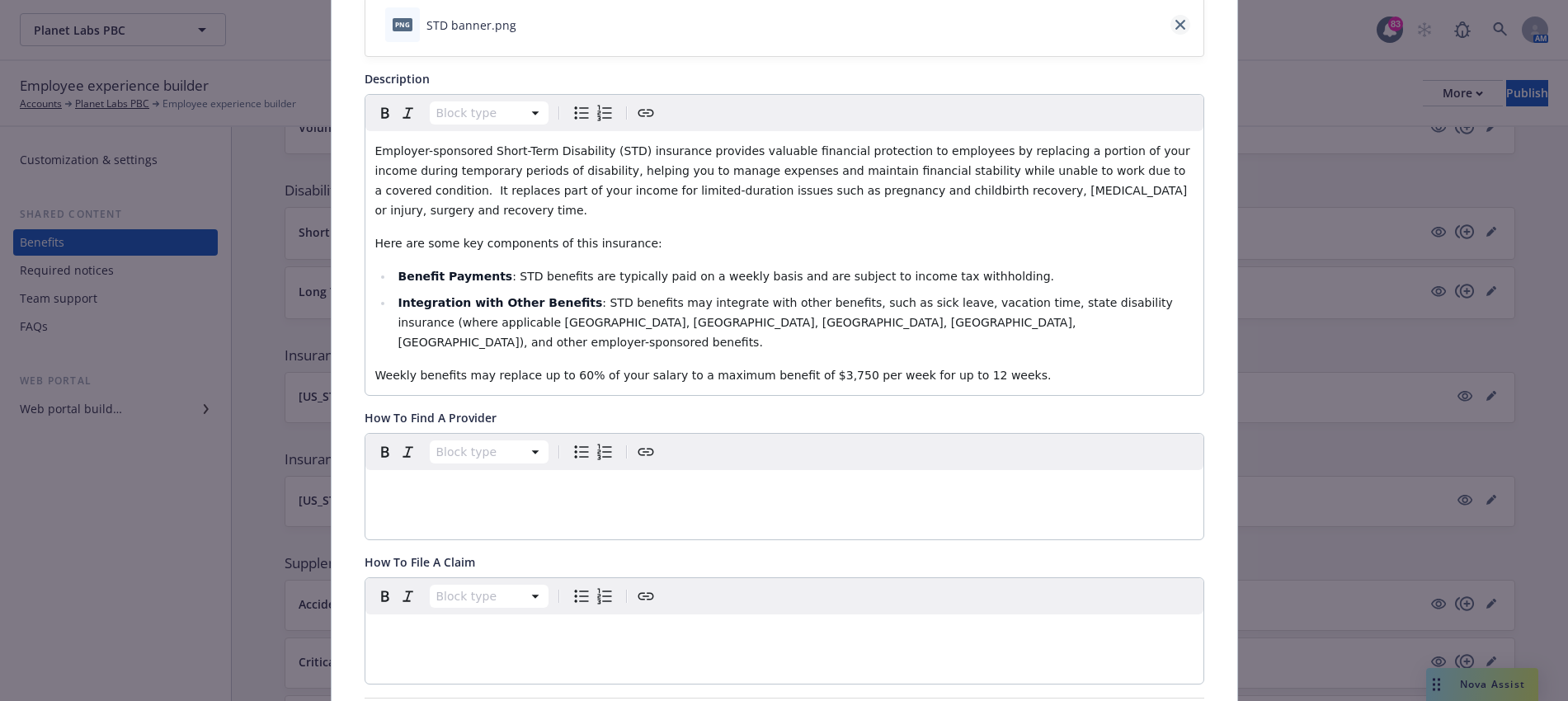
click at [1176, 26] on icon "close" at bounding box center [1180, 24] width 10 height 10
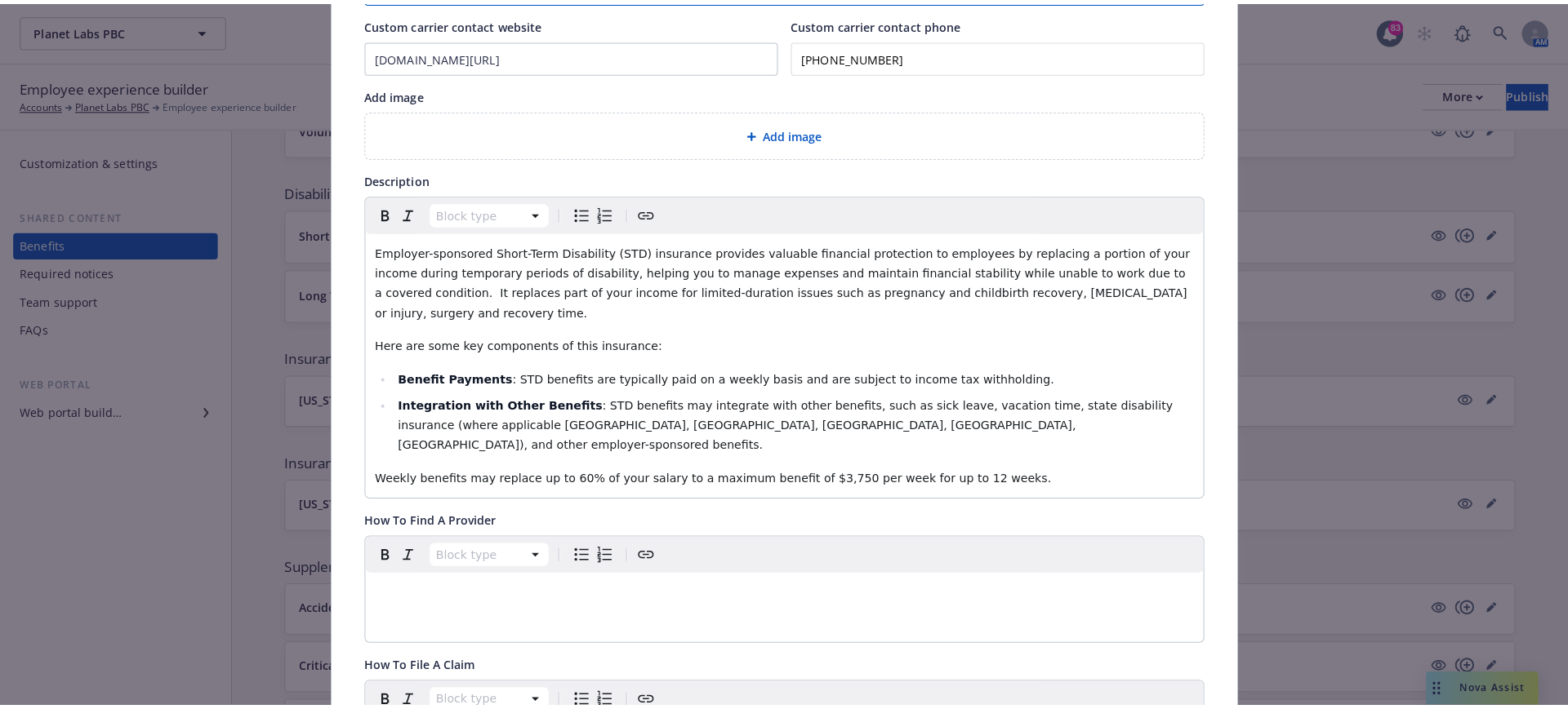
scroll to position [0, 0]
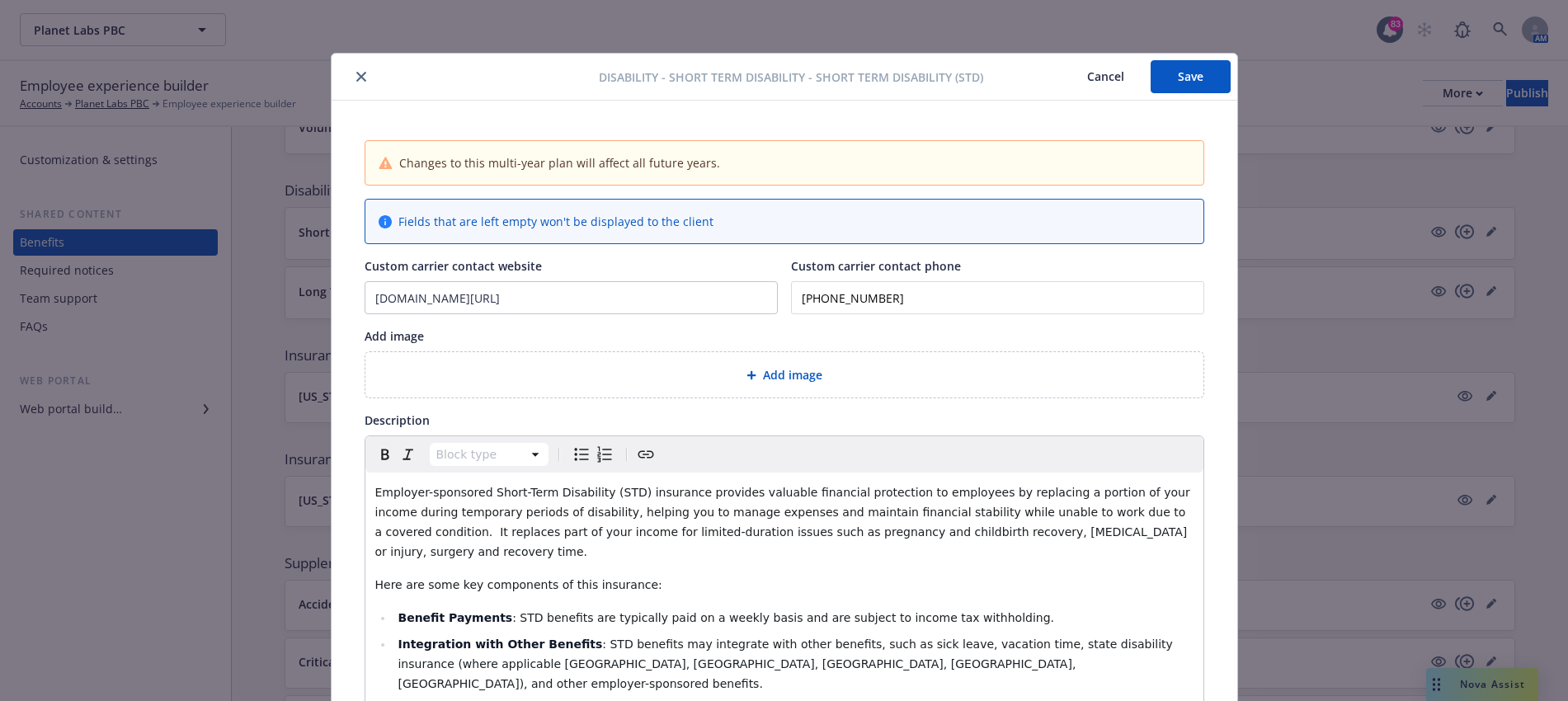
click at [357, 75] on icon "close" at bounding box center [361, 76] width 10 height 10
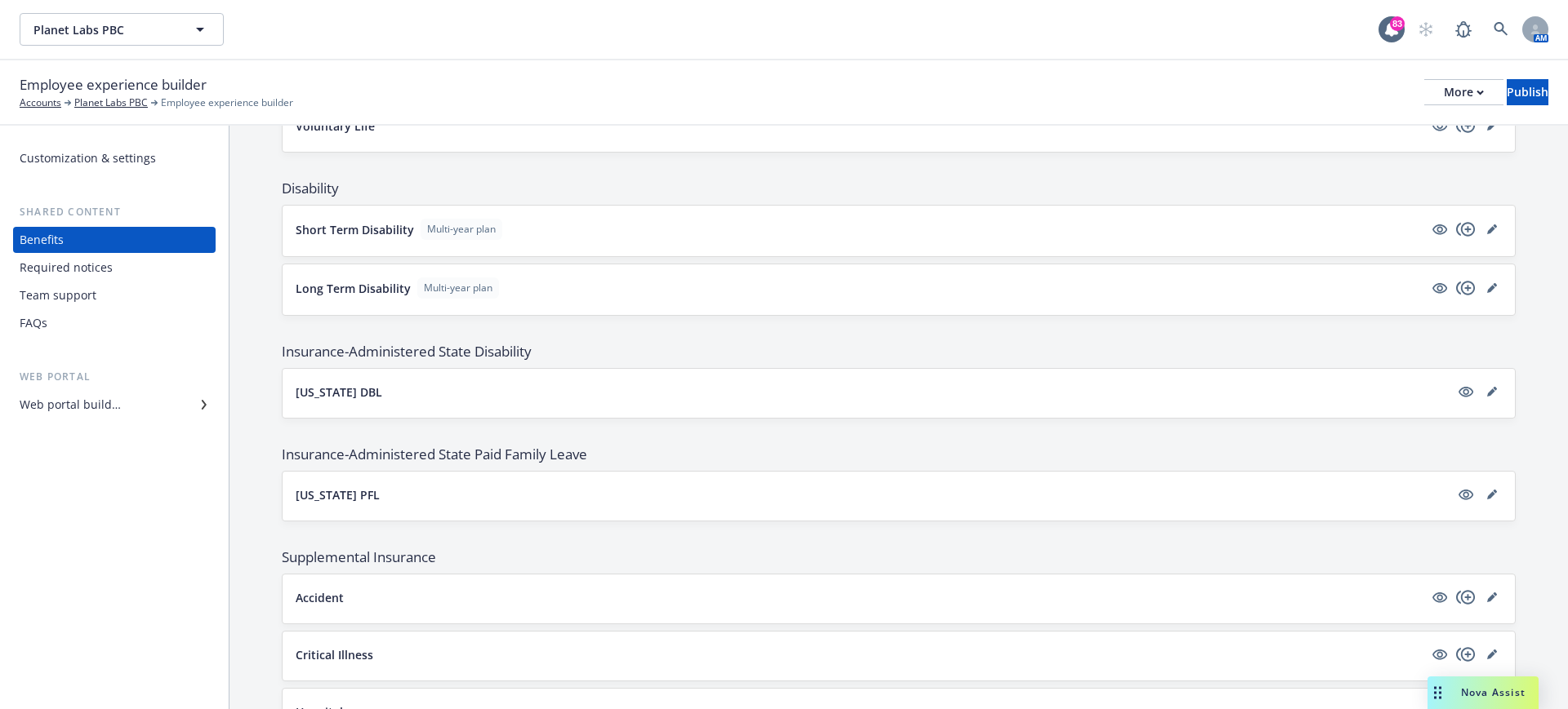
click at [513, 382] on div "[US_STATE] DBL" at bounding box center [898, 391] width 1206 height 19
click at [1458, 391] on link "visible" at bounding box center [1466, 391] width 19 height 19
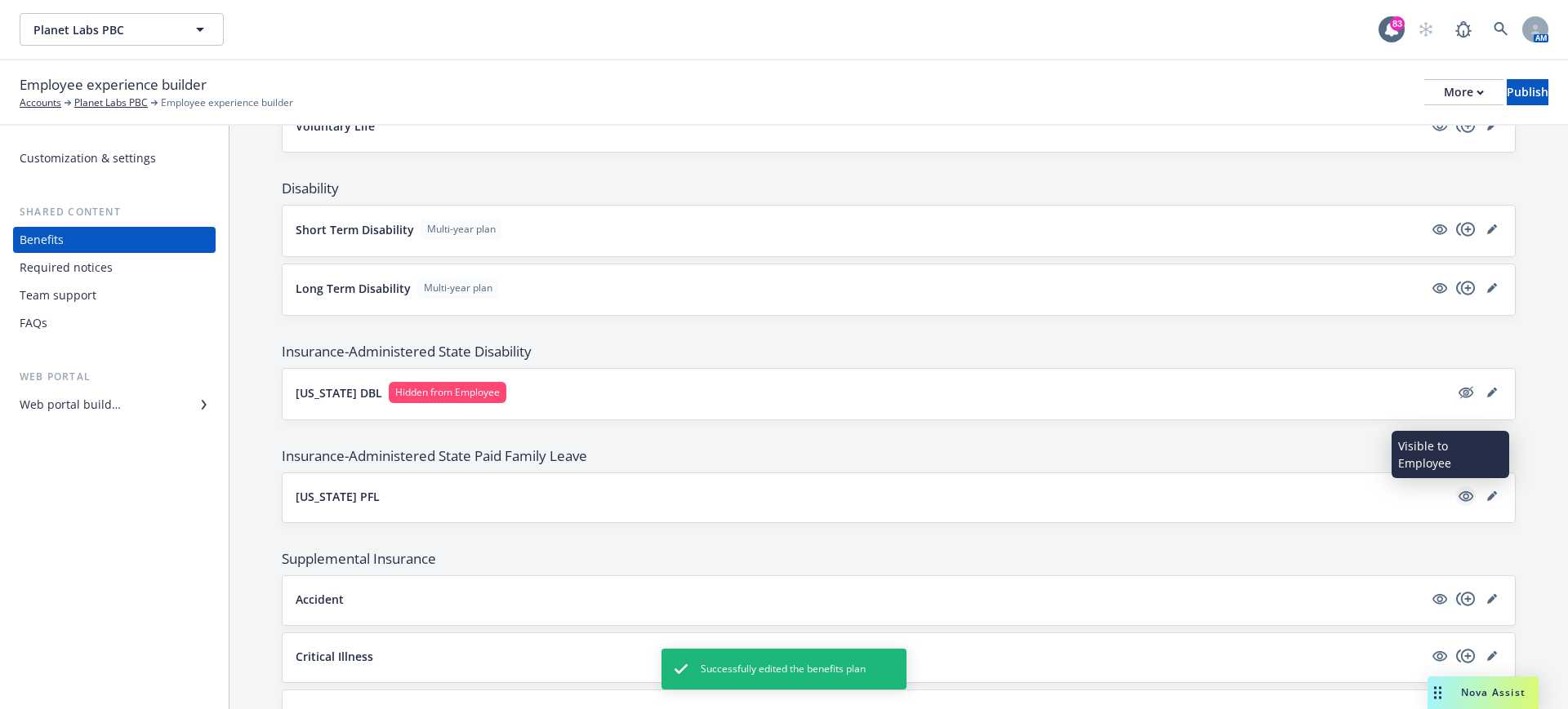
click at [1458, 493] on icon "visible" at bounding box center [1466, 497] width 15 height 15
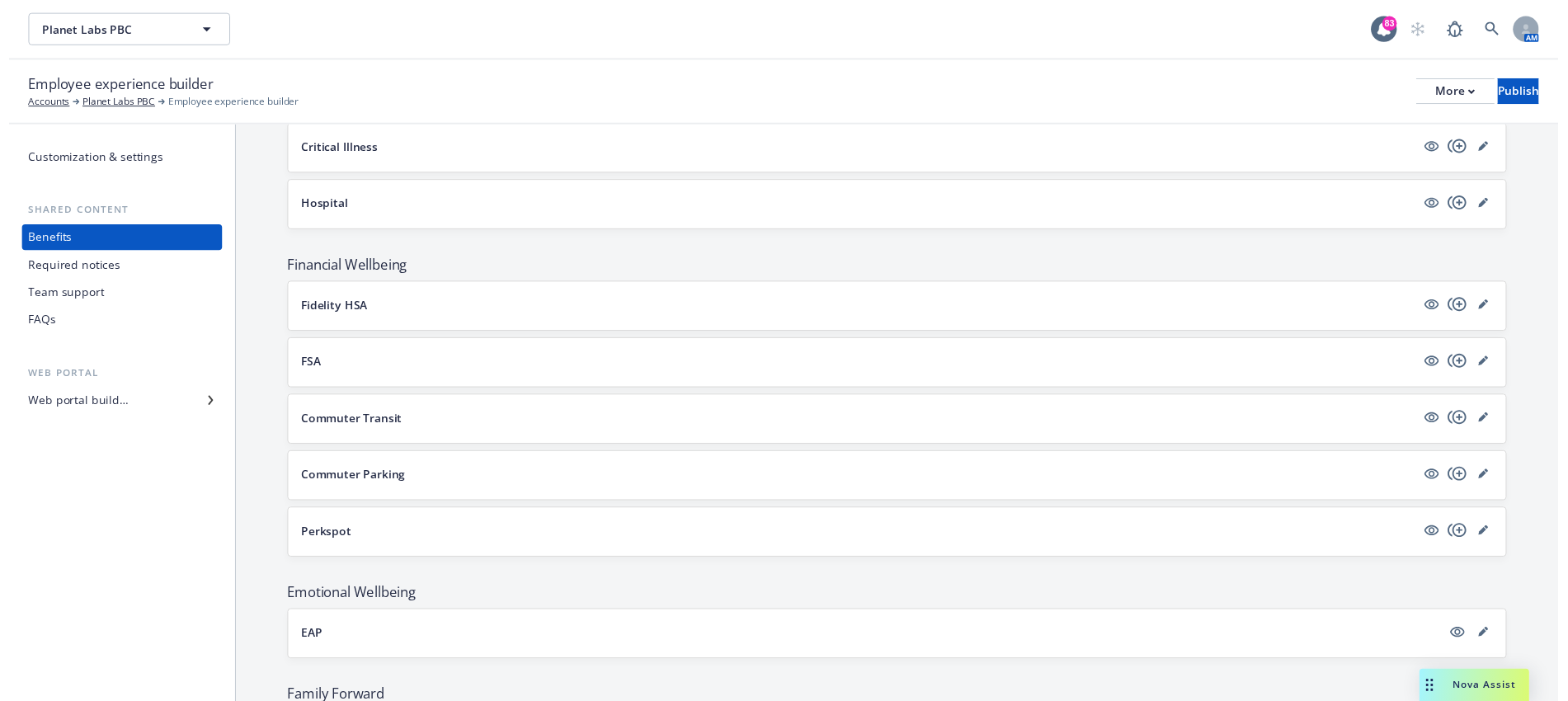
scroll to position [1237, 0]
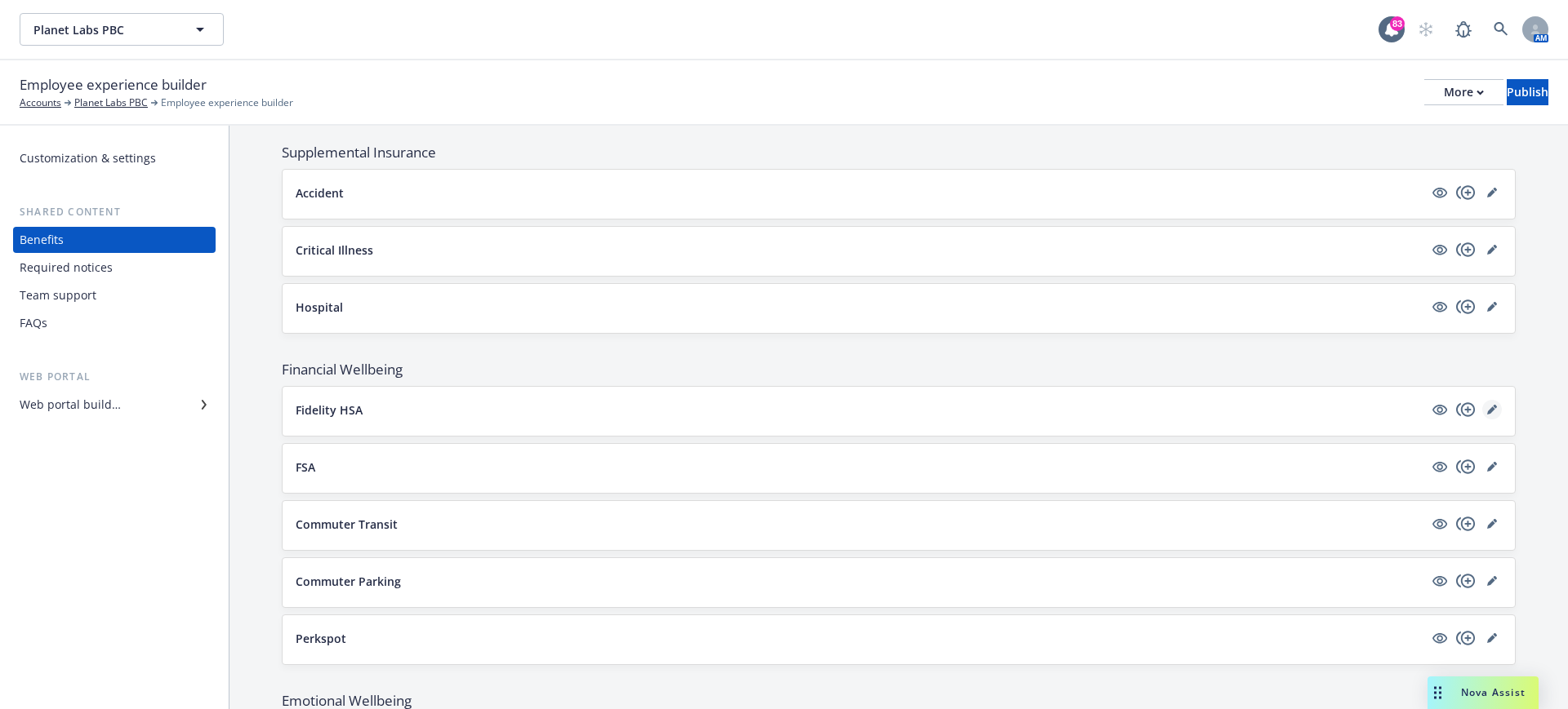
click at [1482, 406] on link "editPencil" at bounding box center [1492, 409] width 19 height 19
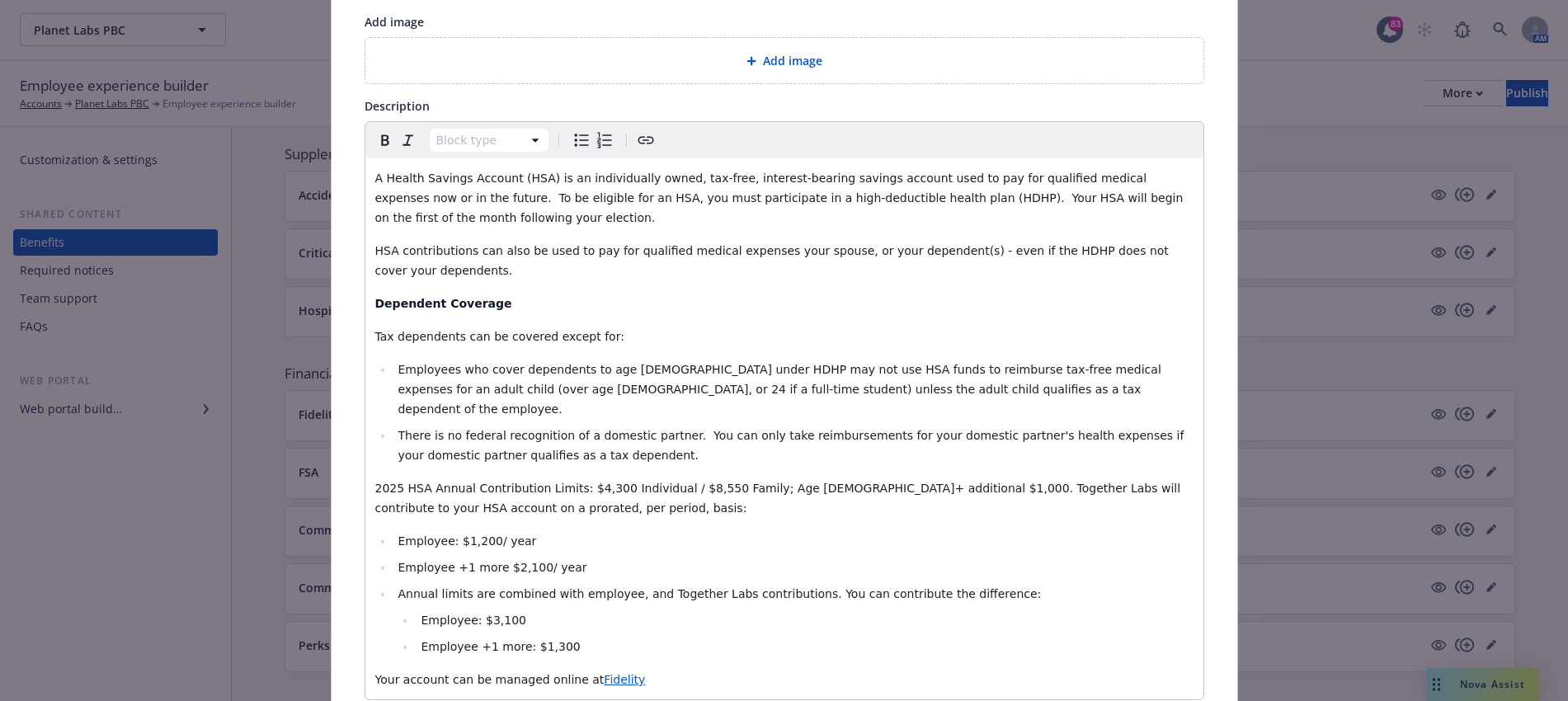
scroll to position [359, 0]
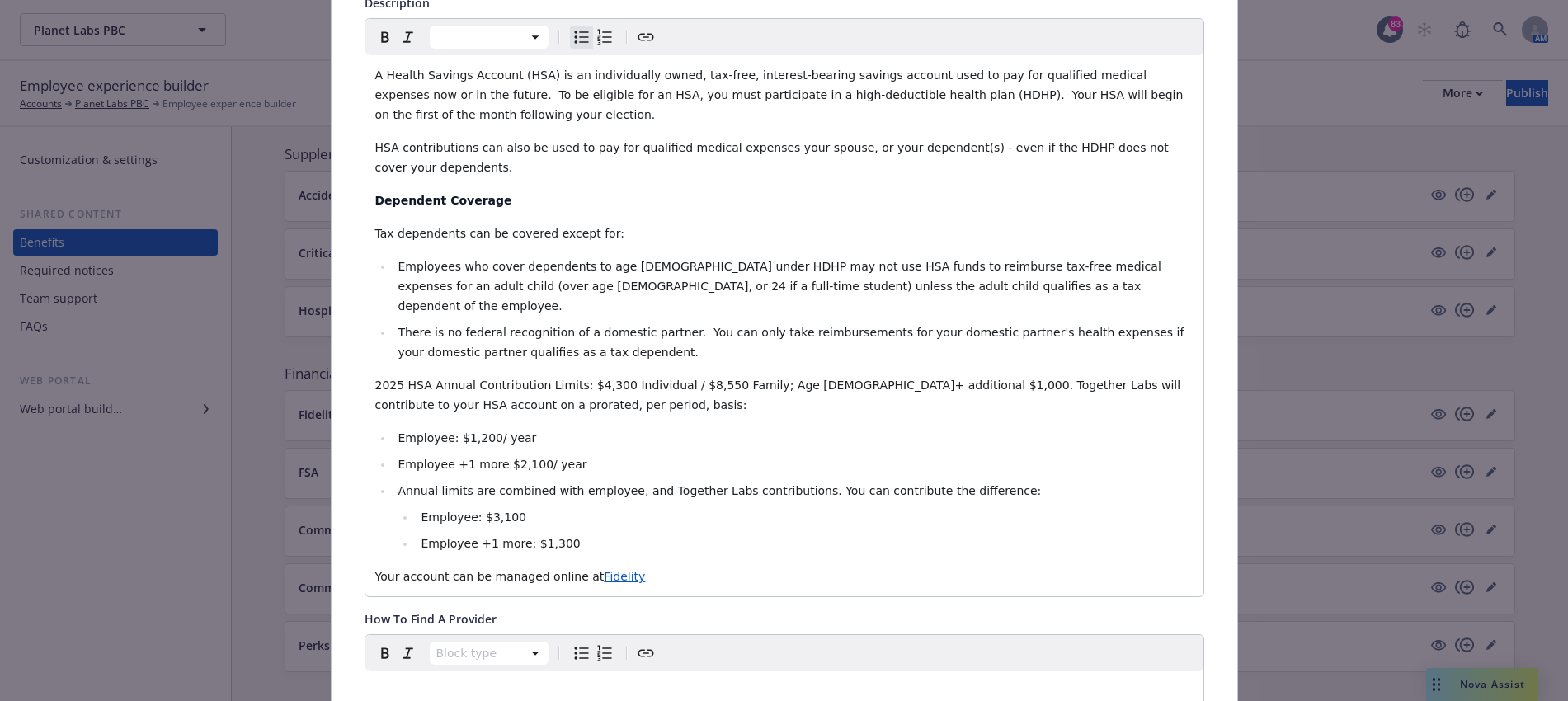
click at [682, 484] on span "Annual limits are combined with employee, and Together Labs contributions. You …" at bounding box center [719, 491] width 643 height 13
click at [536, 537] on span "Employee +1 more: $1,300" at bounding box center [500, 544] width 159 height 13
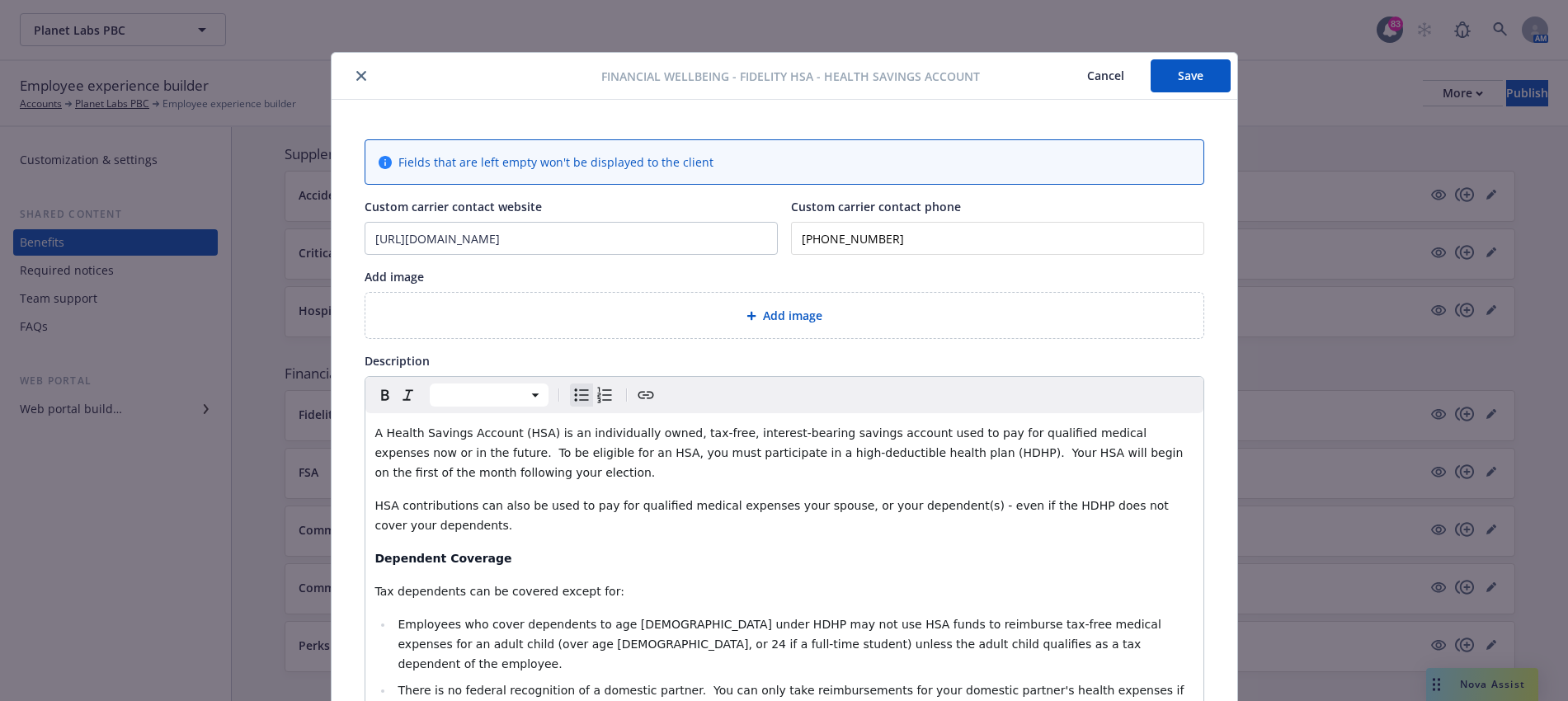
scroll to position [0, 0]
click at [1183, 85] on button "Save" at bounding box center [1191, 77] width 80 height 33
click at [356, 81] on icon "close" at bounding box center [361, 76] width 10 height 10
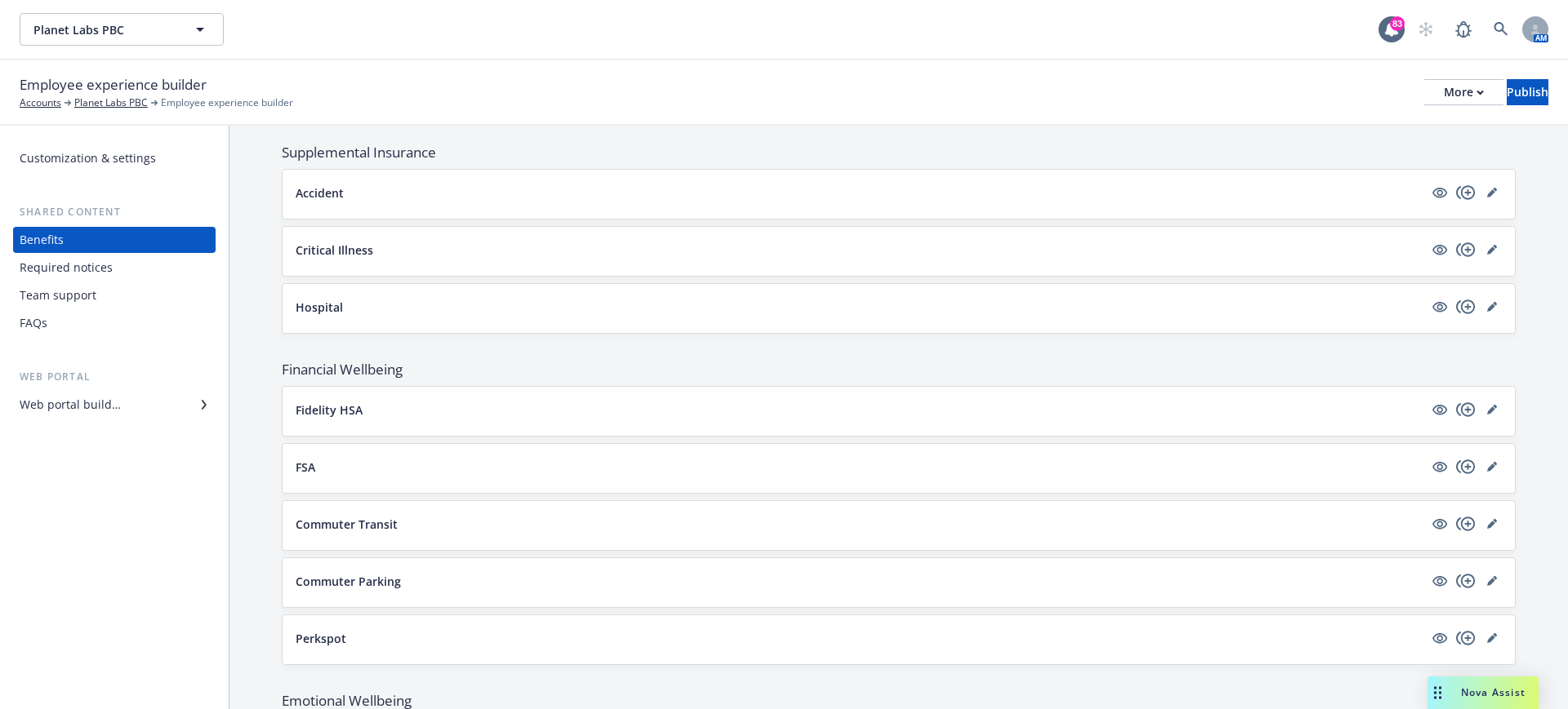
click at [365, 410] on button "Fidelity HSA" at bounding box center [859, 410] width 1128 height 17
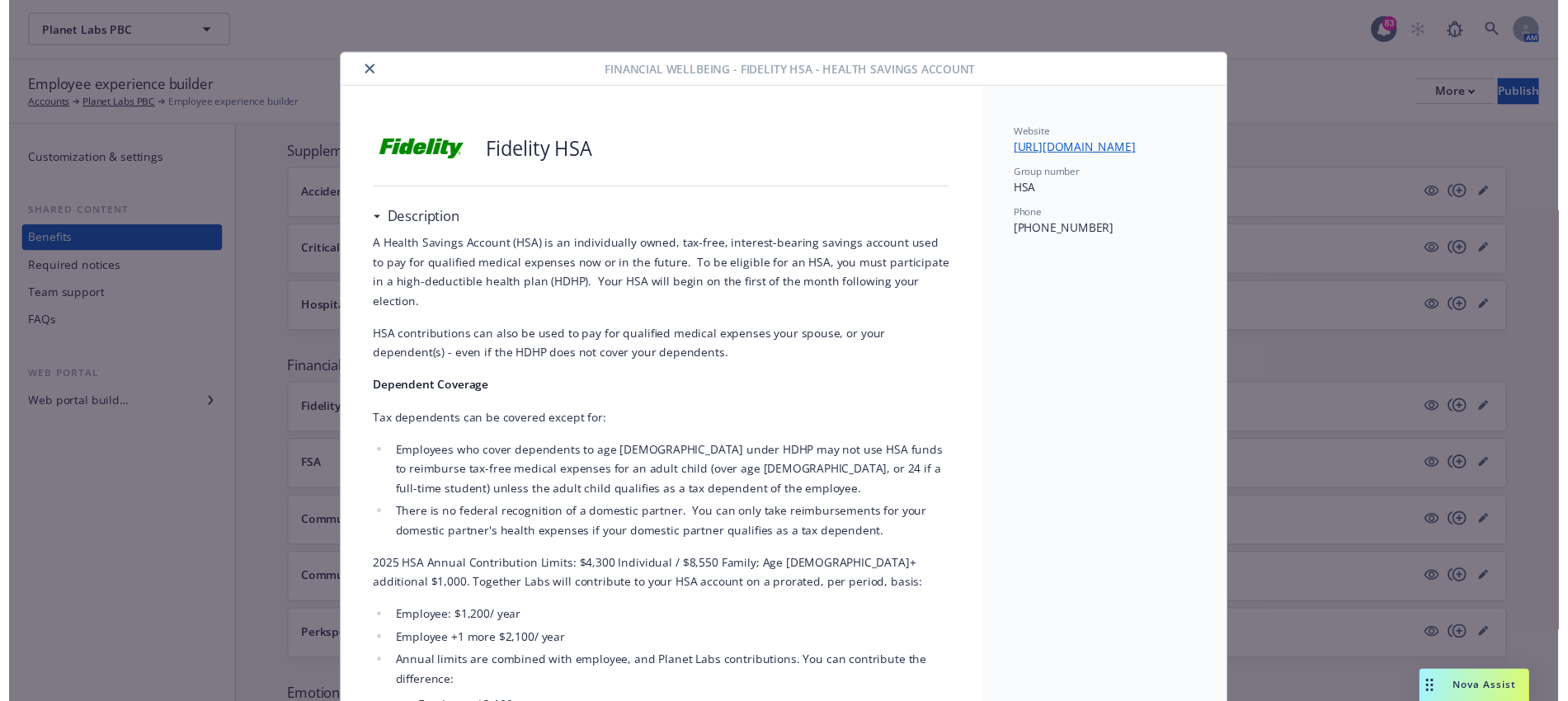
scroll to position [49, 0]
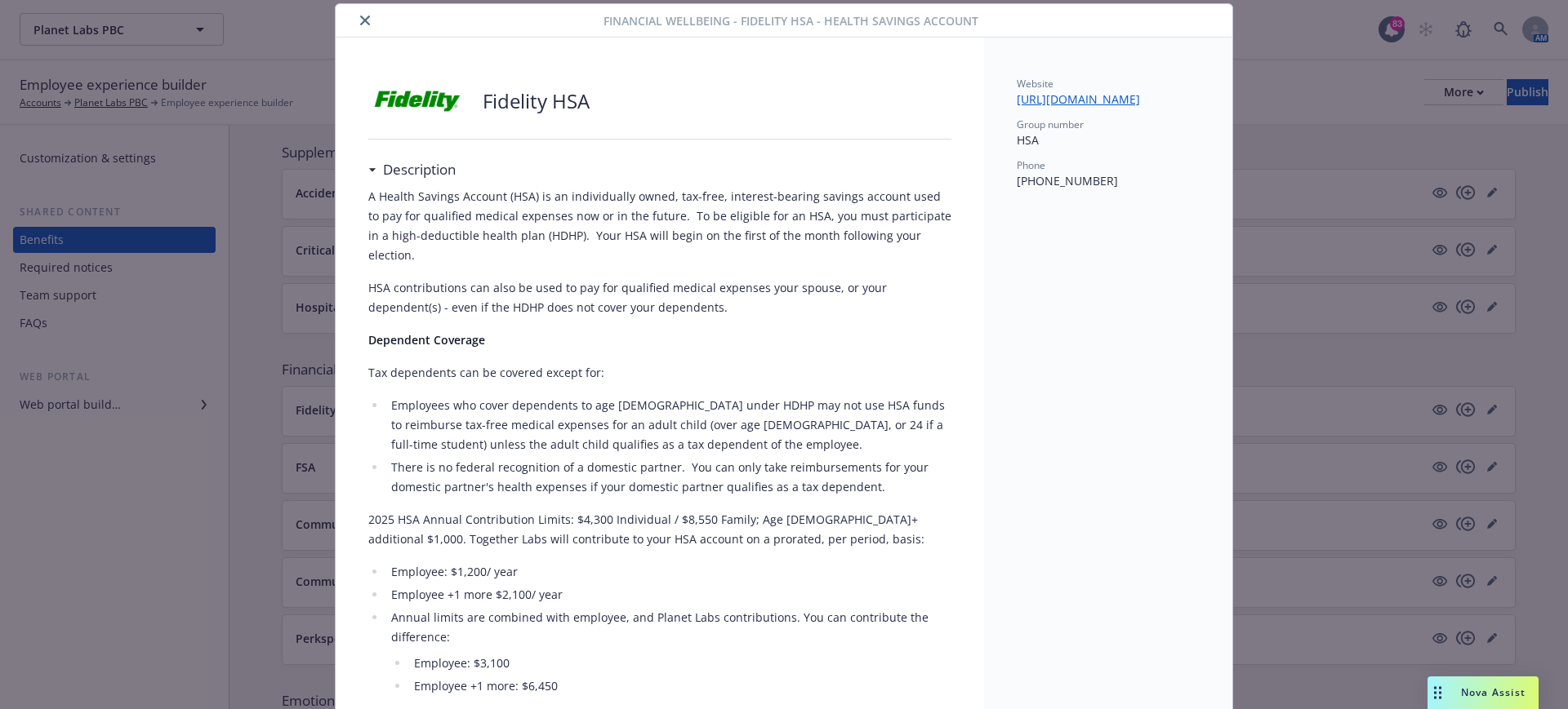
click at [360, 17] on icon "close" at bounding box center [364, 20] width 10 height 10
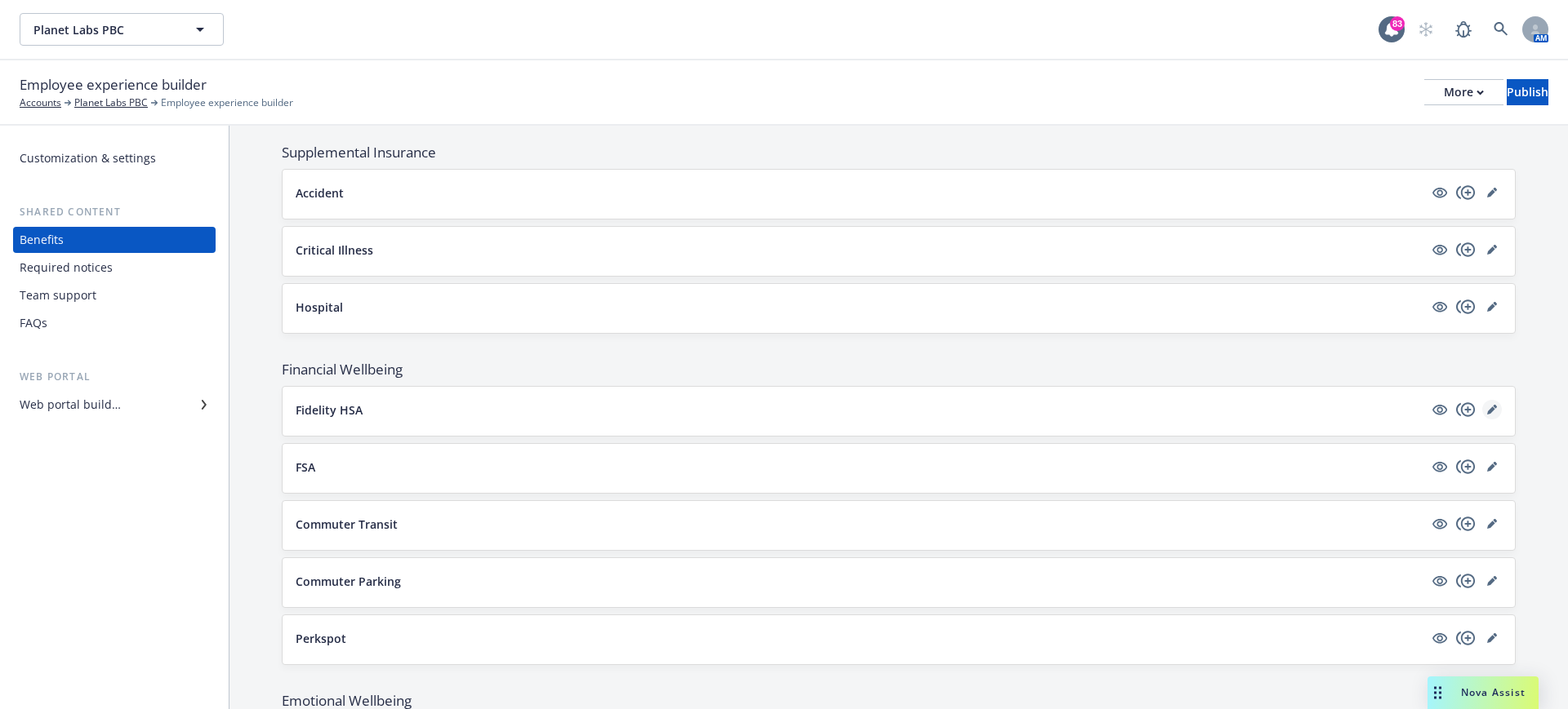
click at [1487, 410] on icon "editPencil" at bounding box center [1492, 409] width 10 height 10
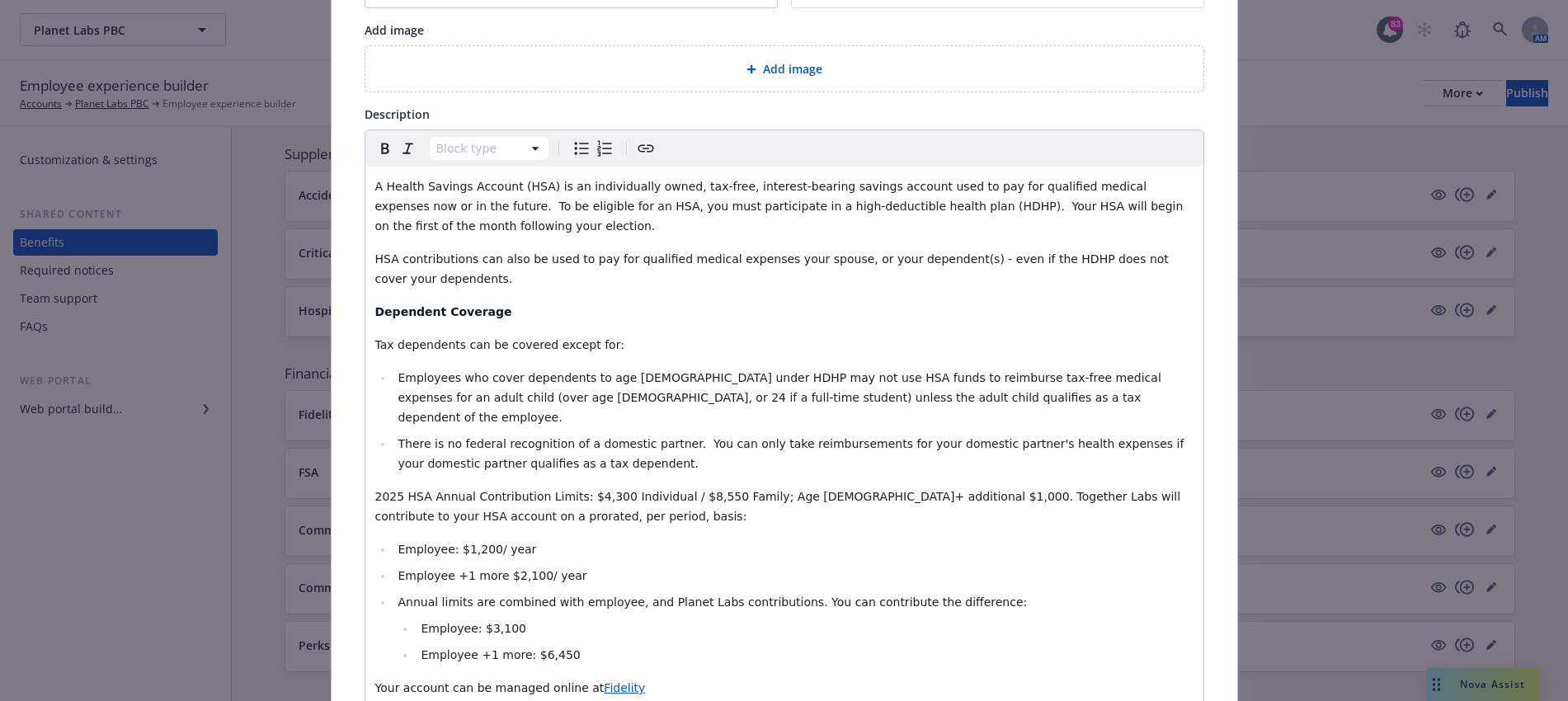
scroll to position [256, 0]
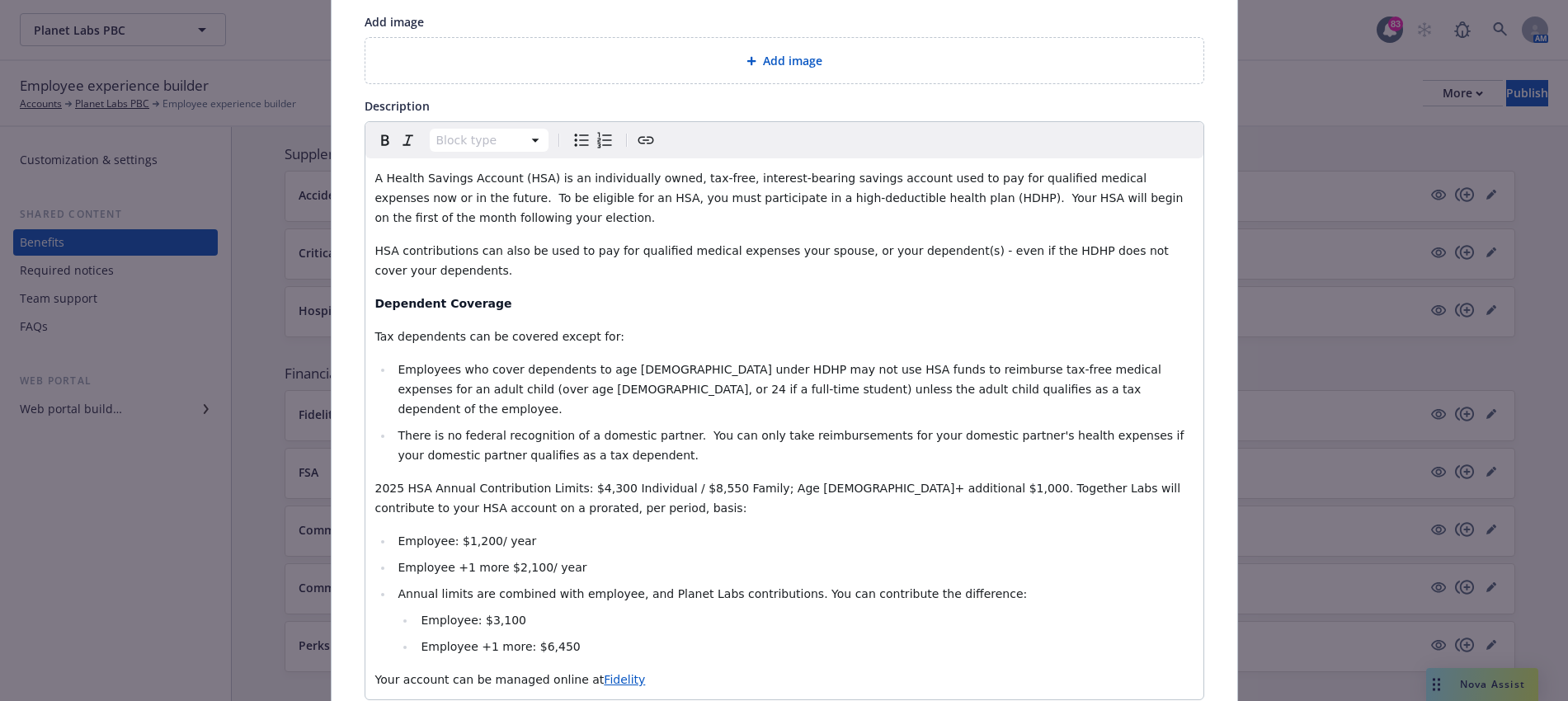
click at [393, 584] on li "Annual limits are combined with employee, and Planet Labs contributions. You ca…" at bounding box center [793, 593] width 800 height 20
click at [574, 135] on icon "Bulleted list" at bounding box center [581, 139] width 14 height 12
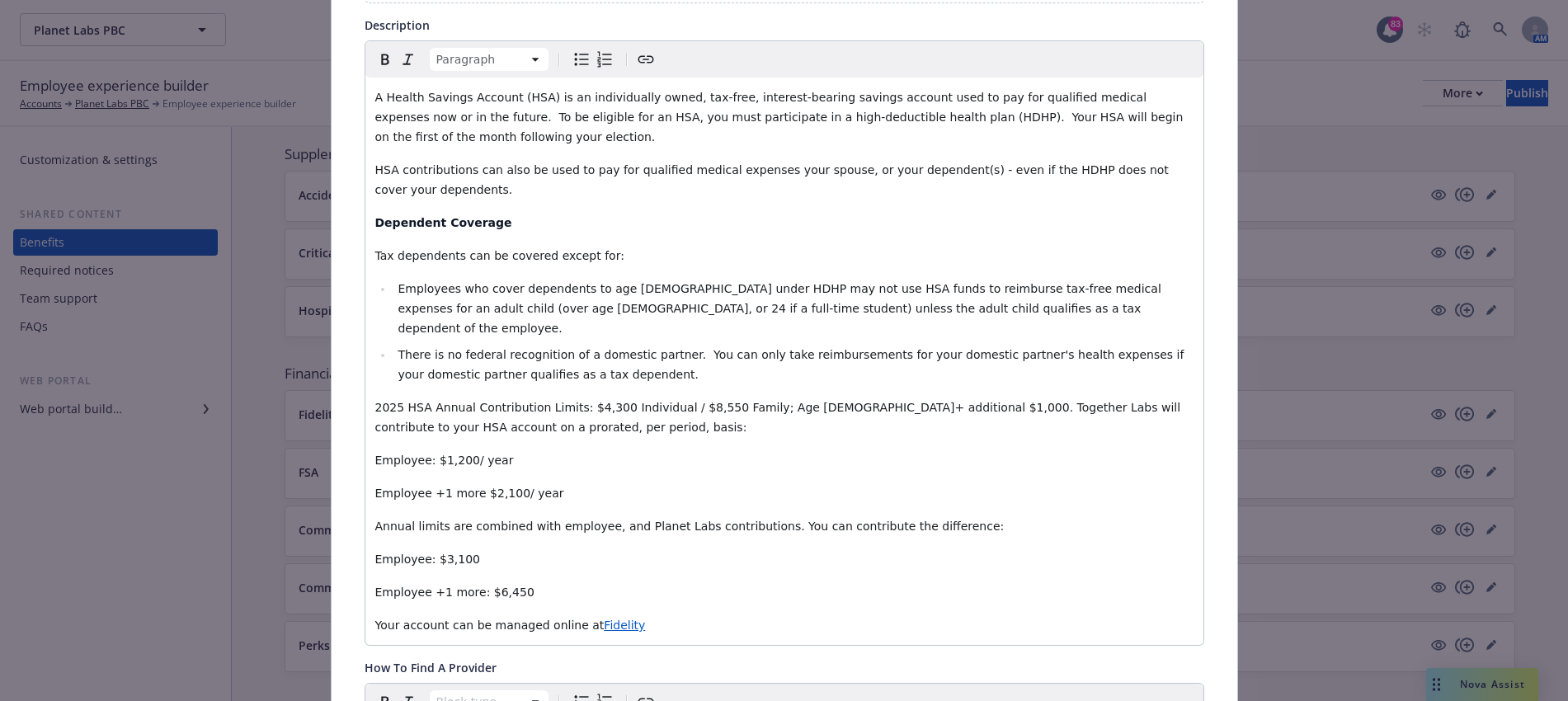
scroll to position [359, 0]
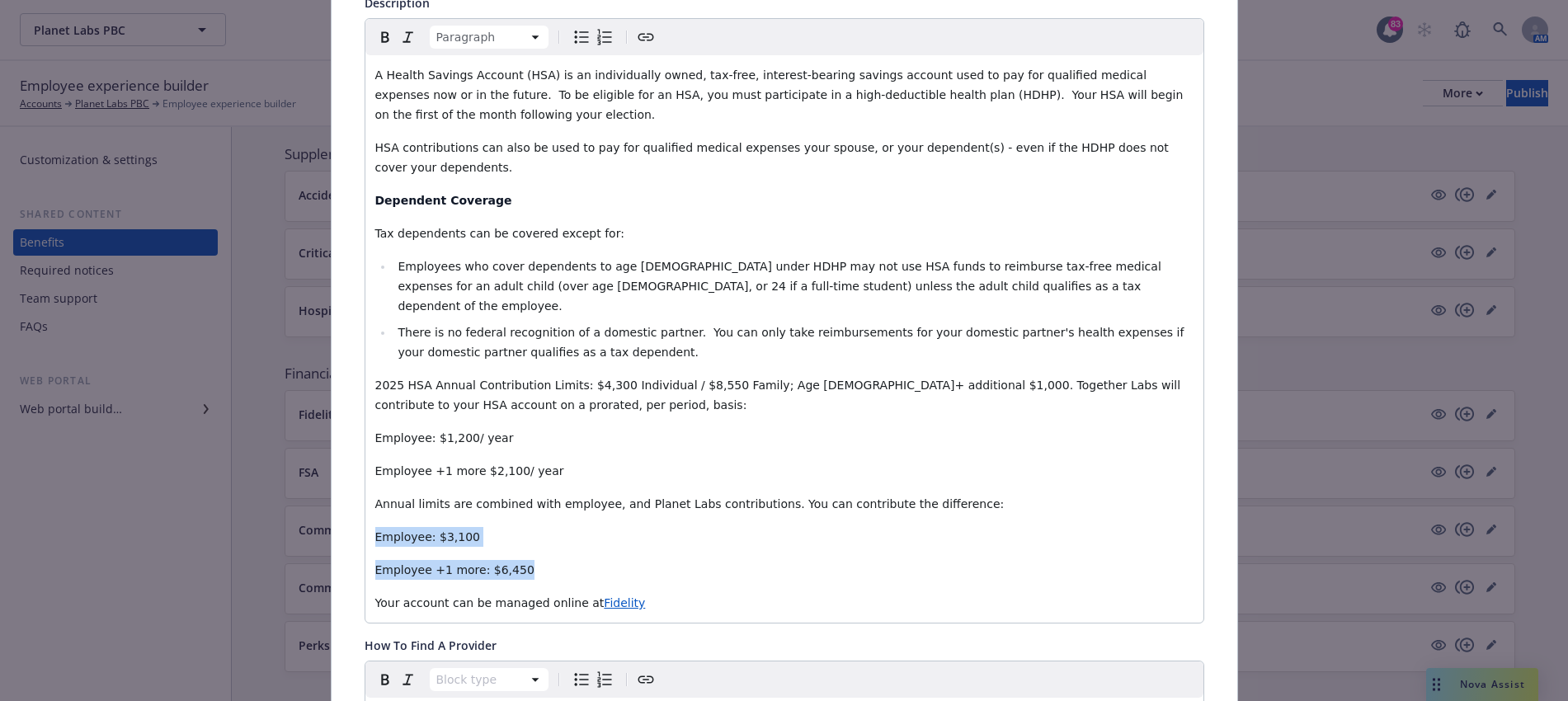
drag, startPoint x: 466, startPoint y: 539, endPoint x: 452, endPoint y: 175, distance: 364.3
click at [364, 506] on div "Paragraph A Health Savings Account (HSA) is an individually owned, tax-free, in…" at bounding box center [784, 321] width 840 height 605
click at [572, 40] on icon "Bulleted list" at bounding box center [581, 36] width 20 height 20
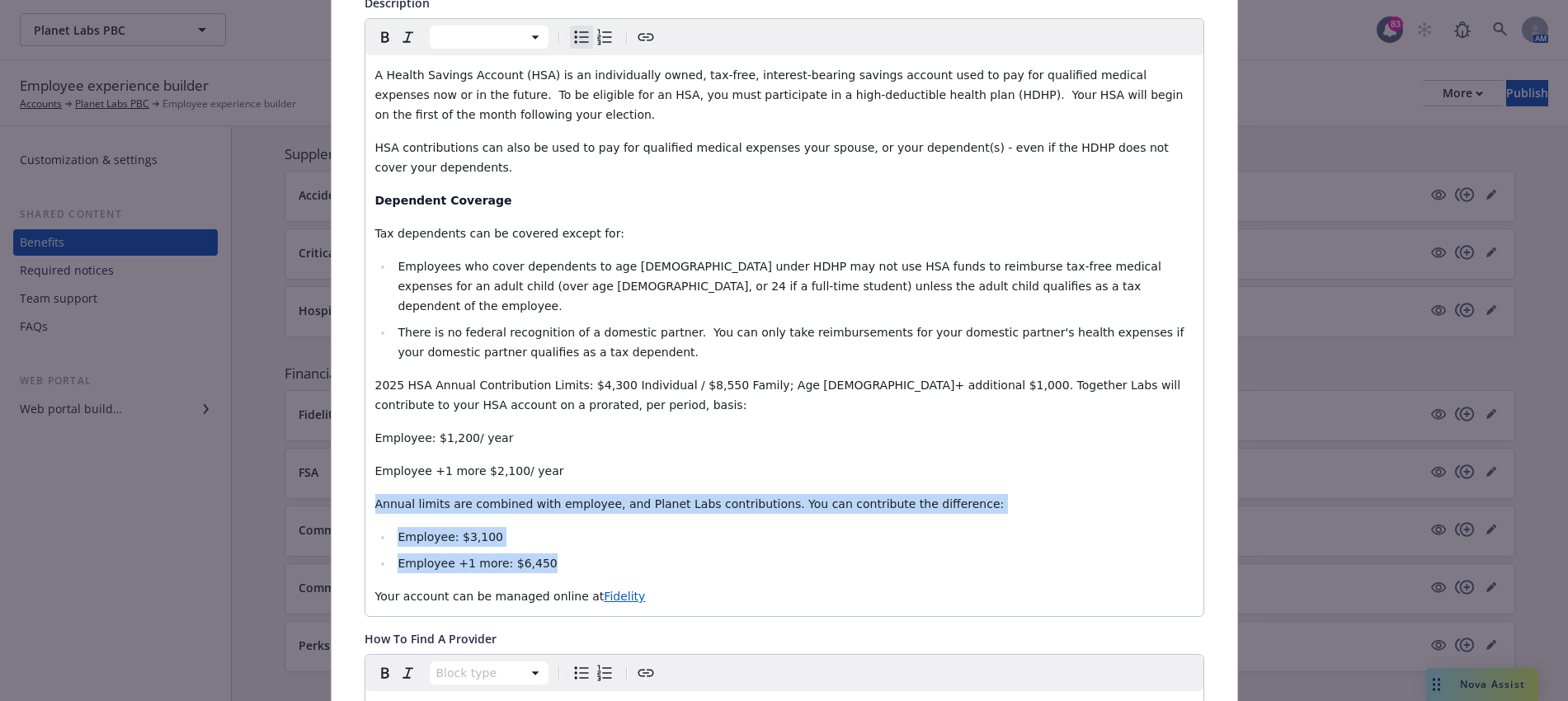
click at [592, 531] on ul "Employee: $3,100 Employee +1 more: $6,450" at bounding box center [784, 550] width 818 height 46
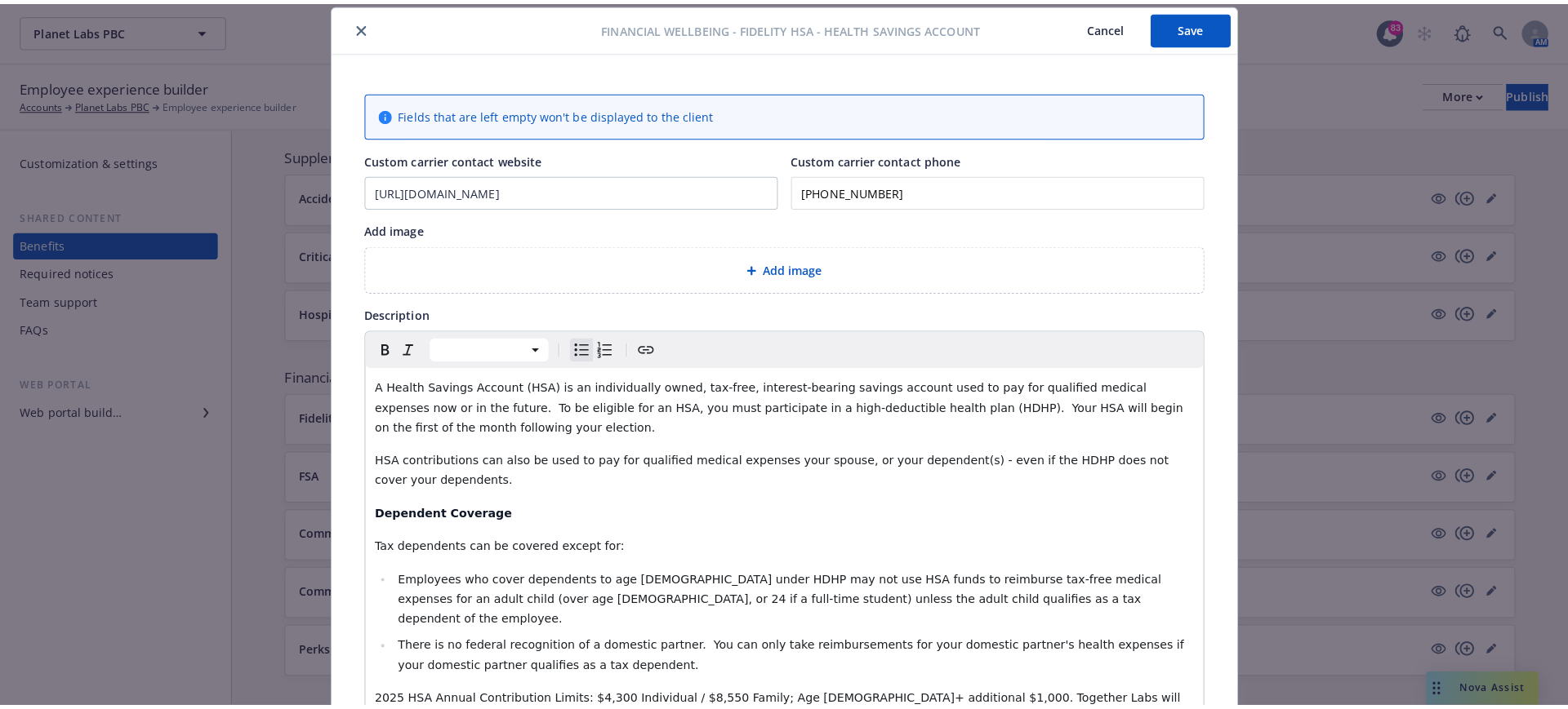
scroll to position [0, 0]
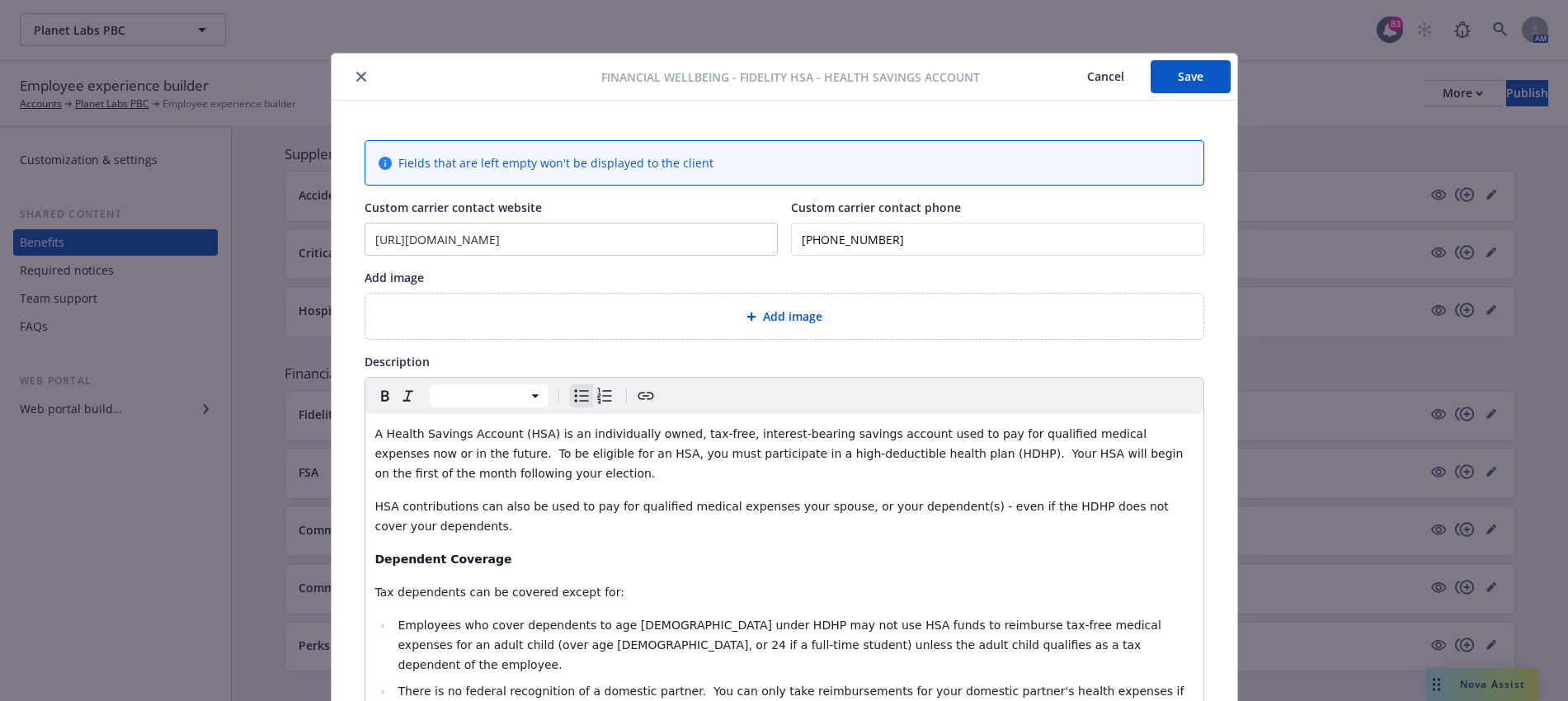
click at [1155, 86] on button "Save" at bounding box center [1191, 77] width 80 height 33
drag, startPoint x: 1178, startPoint y: 67, endPoint x: 1141, endPoint y: 65, distance: 37.1
click at [1178, 67] on button "Save" at bounding box center [1191, 77] width 80 height 33
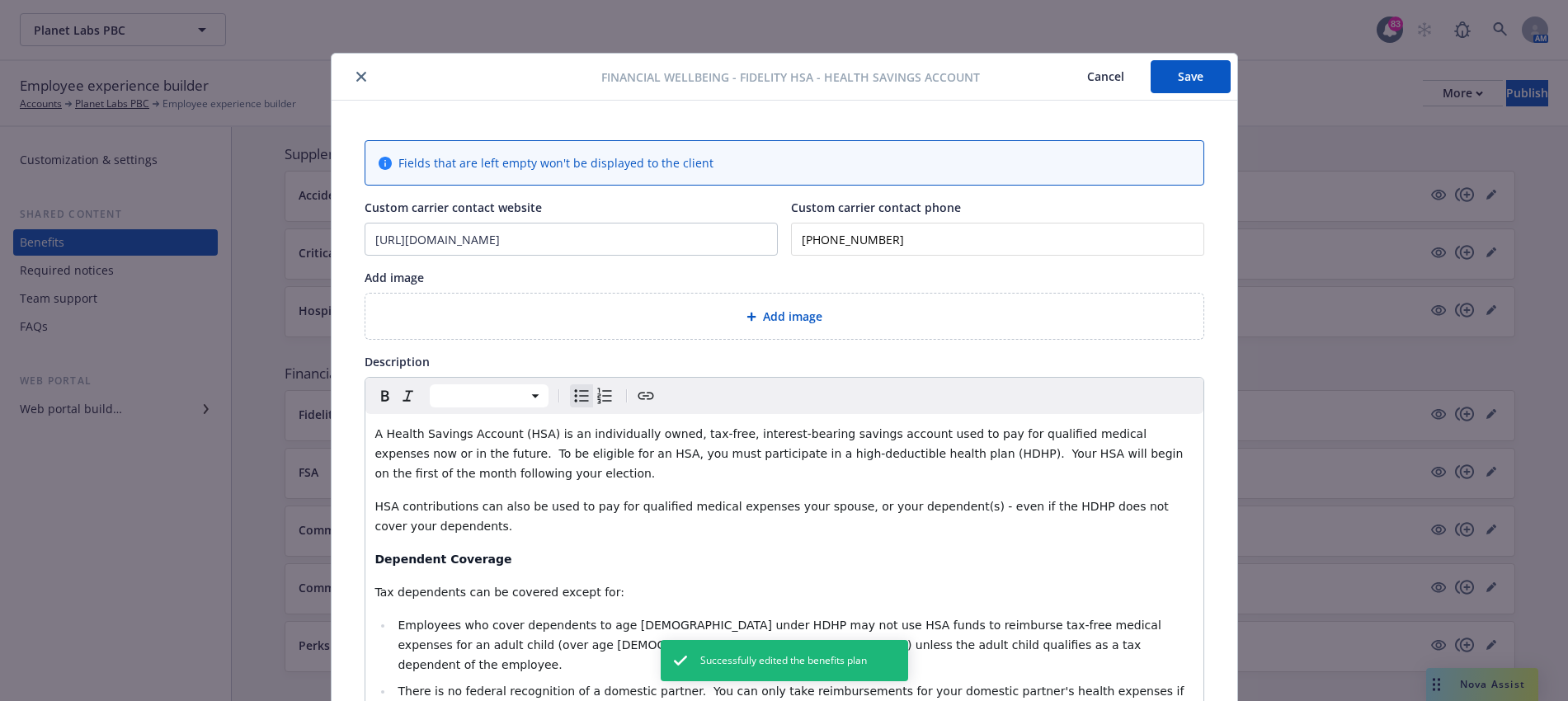
drag, startPoint x: 1101, startPoint y: 72, endPoint x: 1034, endPoint y: 71, distance: 67.0
click at [1101, 72] on button "Cancel" at bounding box center [1105, 77] width 90 height 33
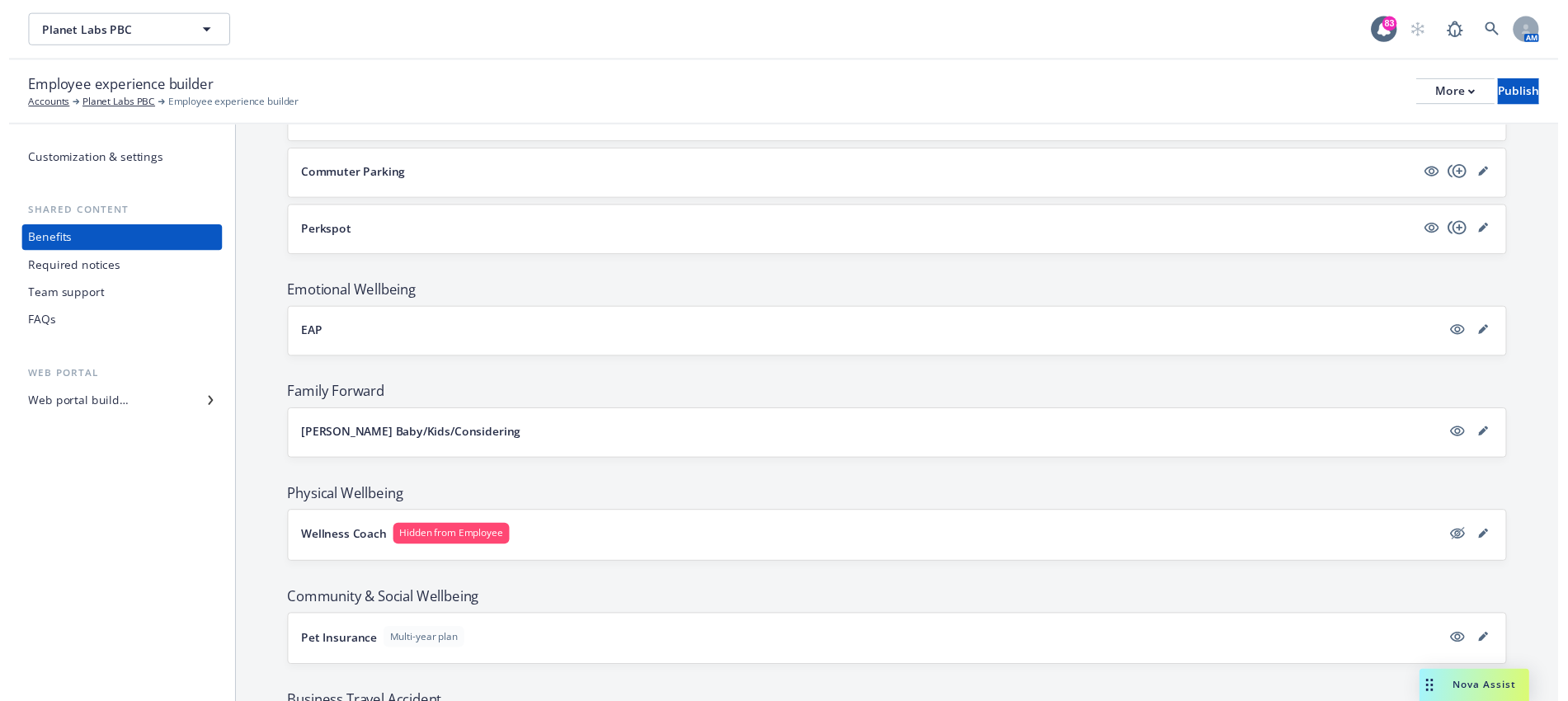
scroll to position [1769, 0]
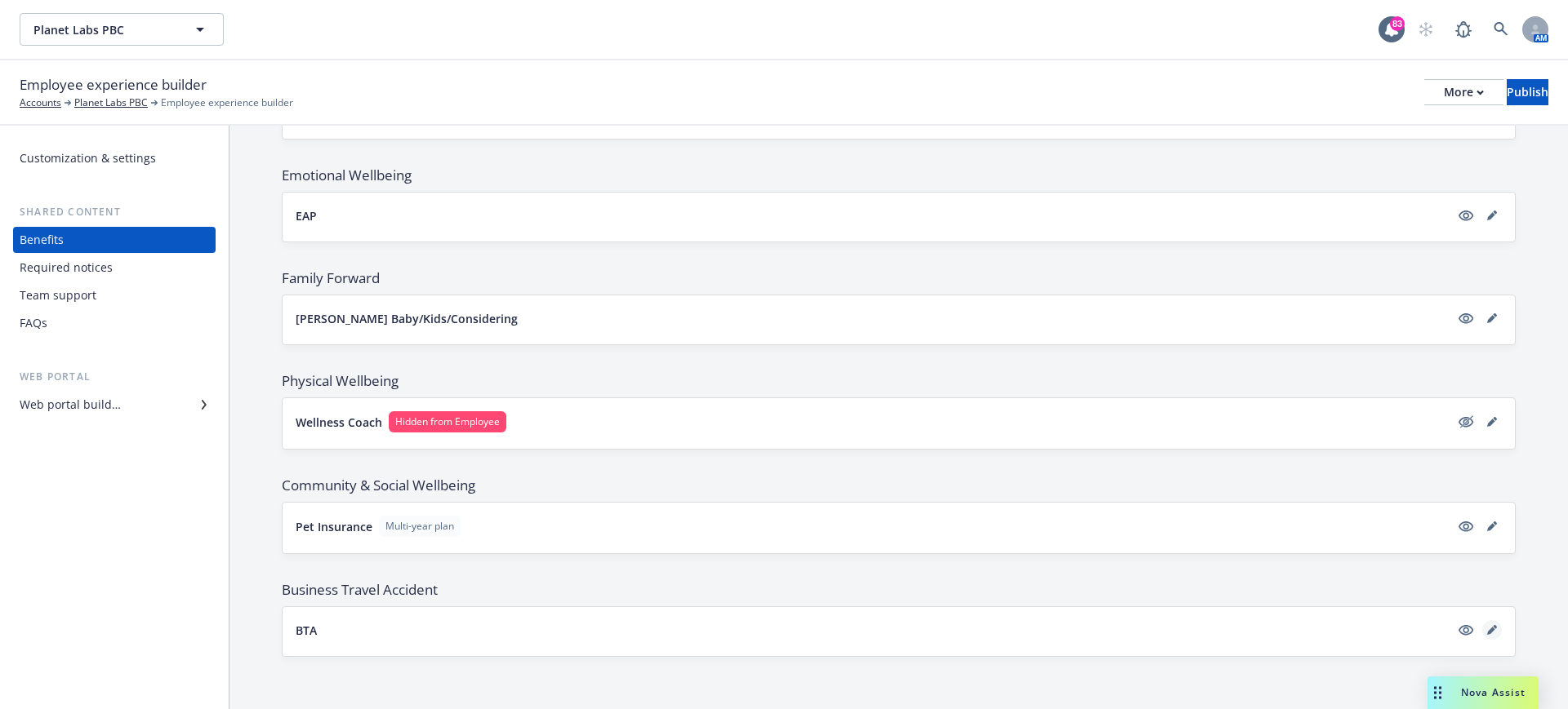
click at [1487, 630] on icon "editPencil" at bounding box center [1492, 630] width 10 height 10
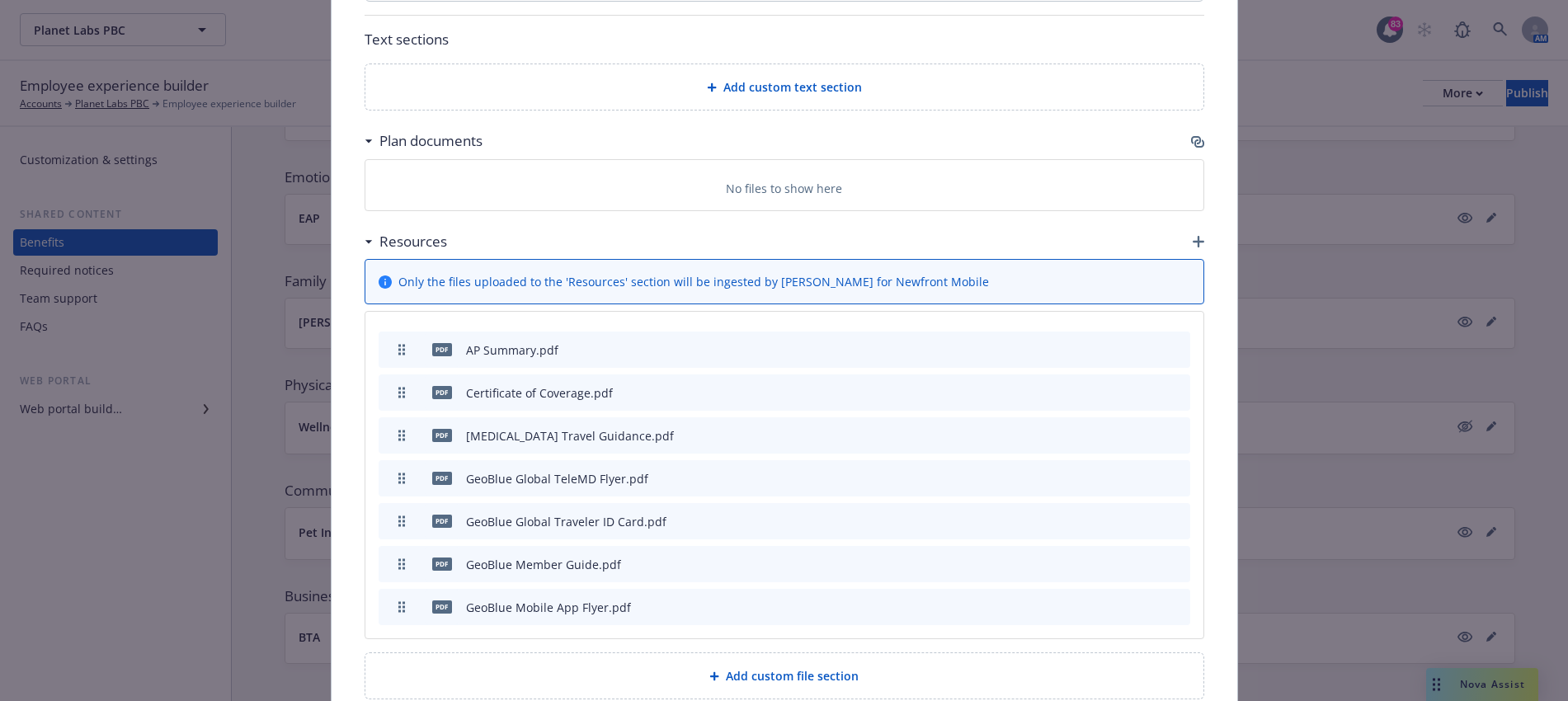
scroll to position [1081, 0]
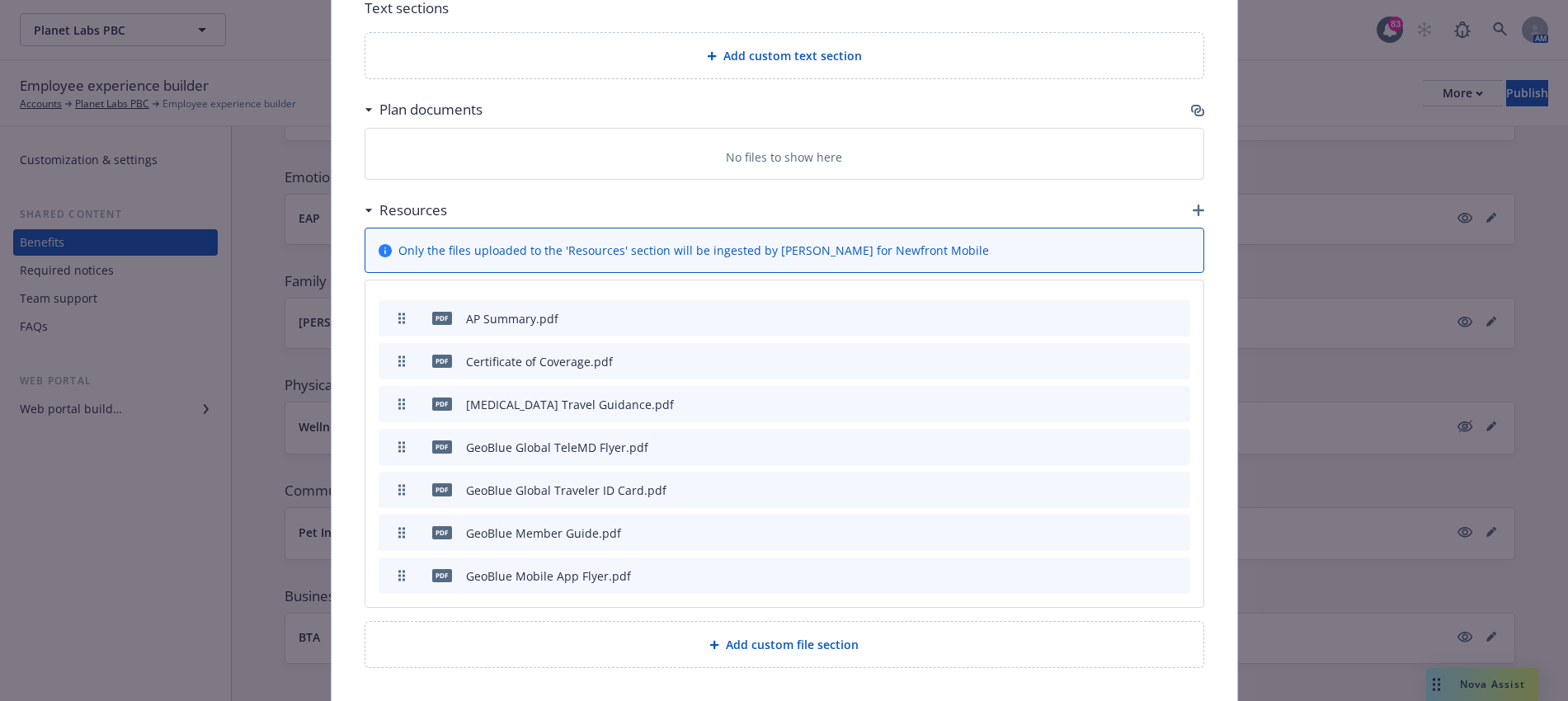
click at [1170, 317] on icon "archive file" at bounding box center [1176, 318] width 11 height 13
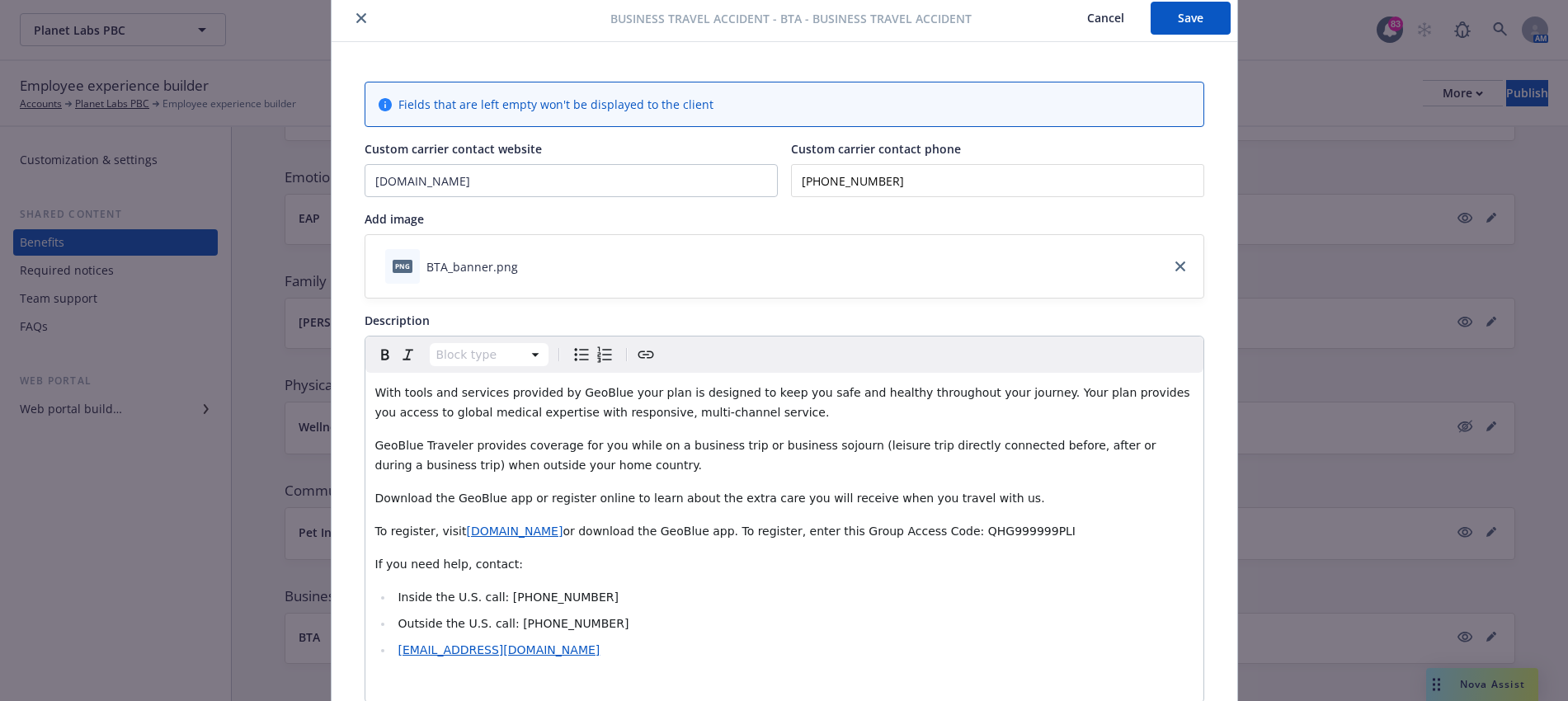
scroll to position [0, 0]
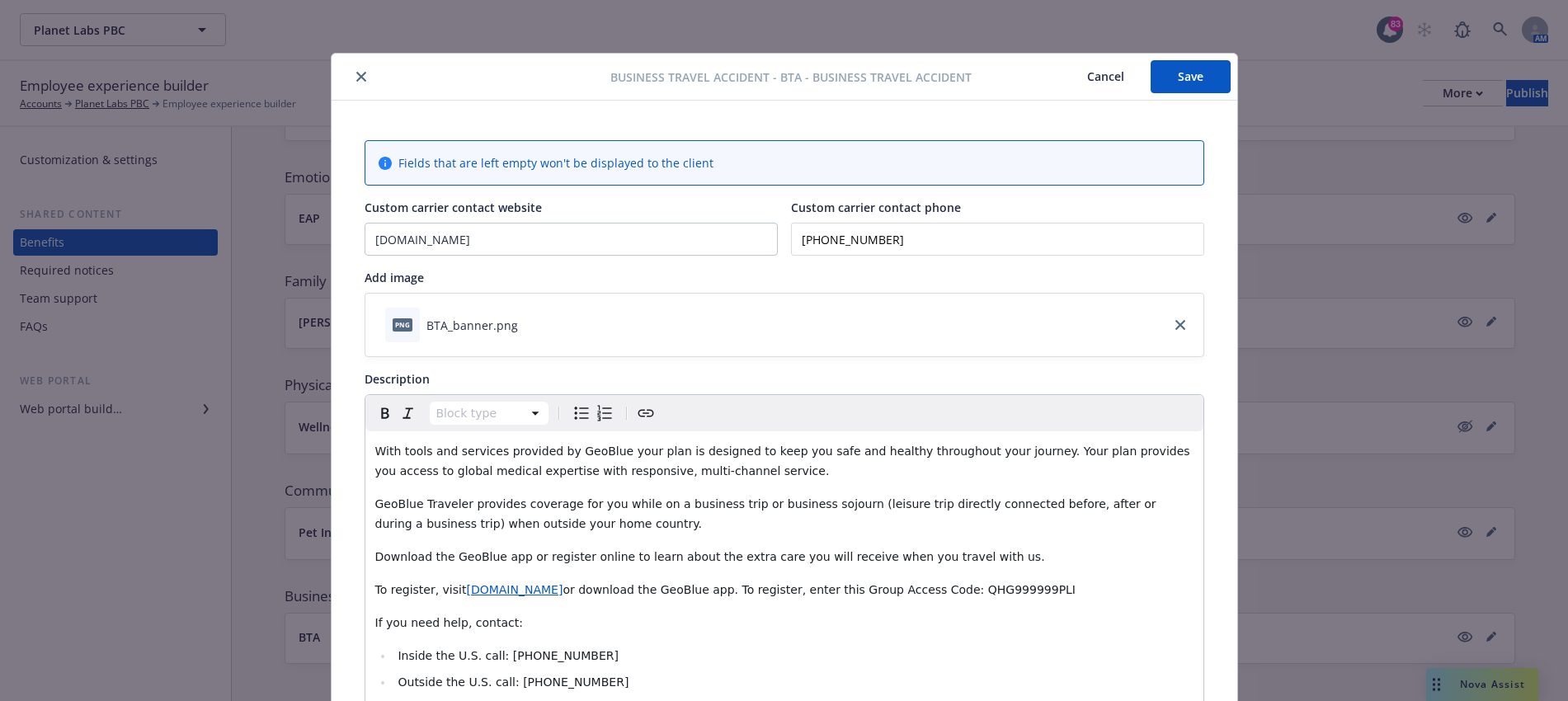
click at [1170, 85] on button "Save" at bounding box center [1191, 77] width 80 height 33
